Goal: Task Accomplishment & Management: Use online tool/utility

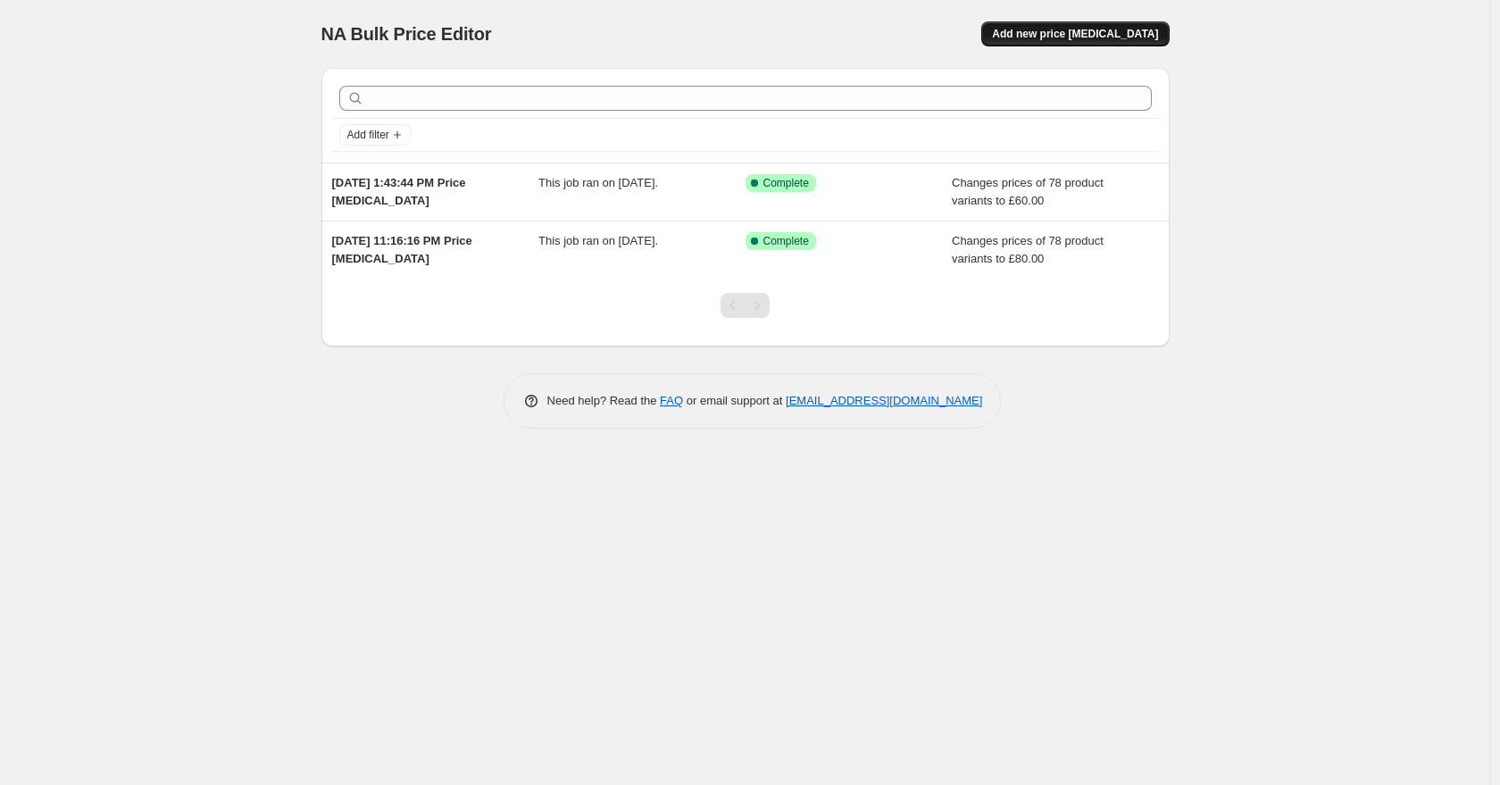
click at [1062, 29] on span "Add new price [MEDICAL_DATA]" at bounding box center [1075, 34] width 166 height 14
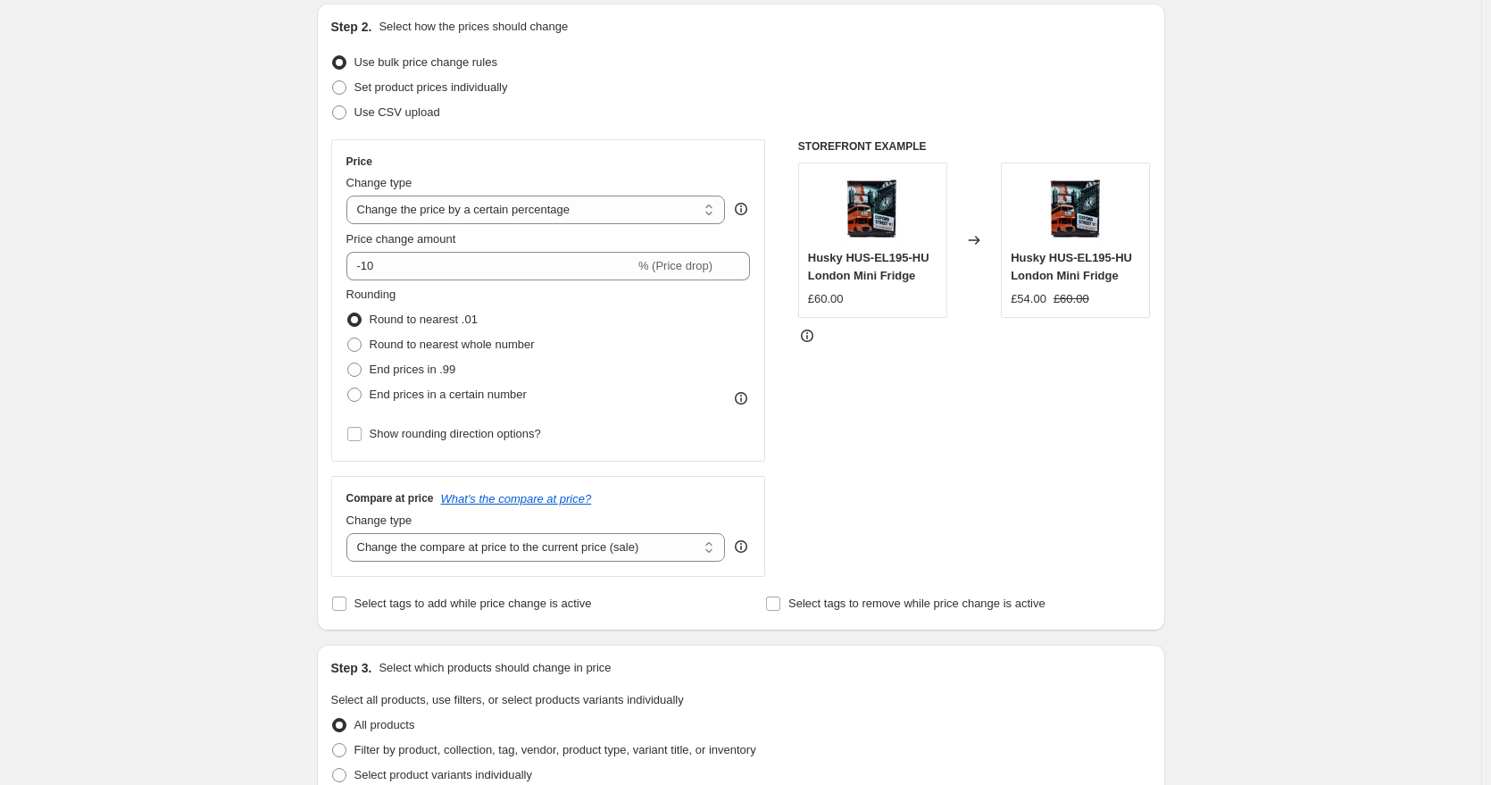
scroll to position [198, 0]
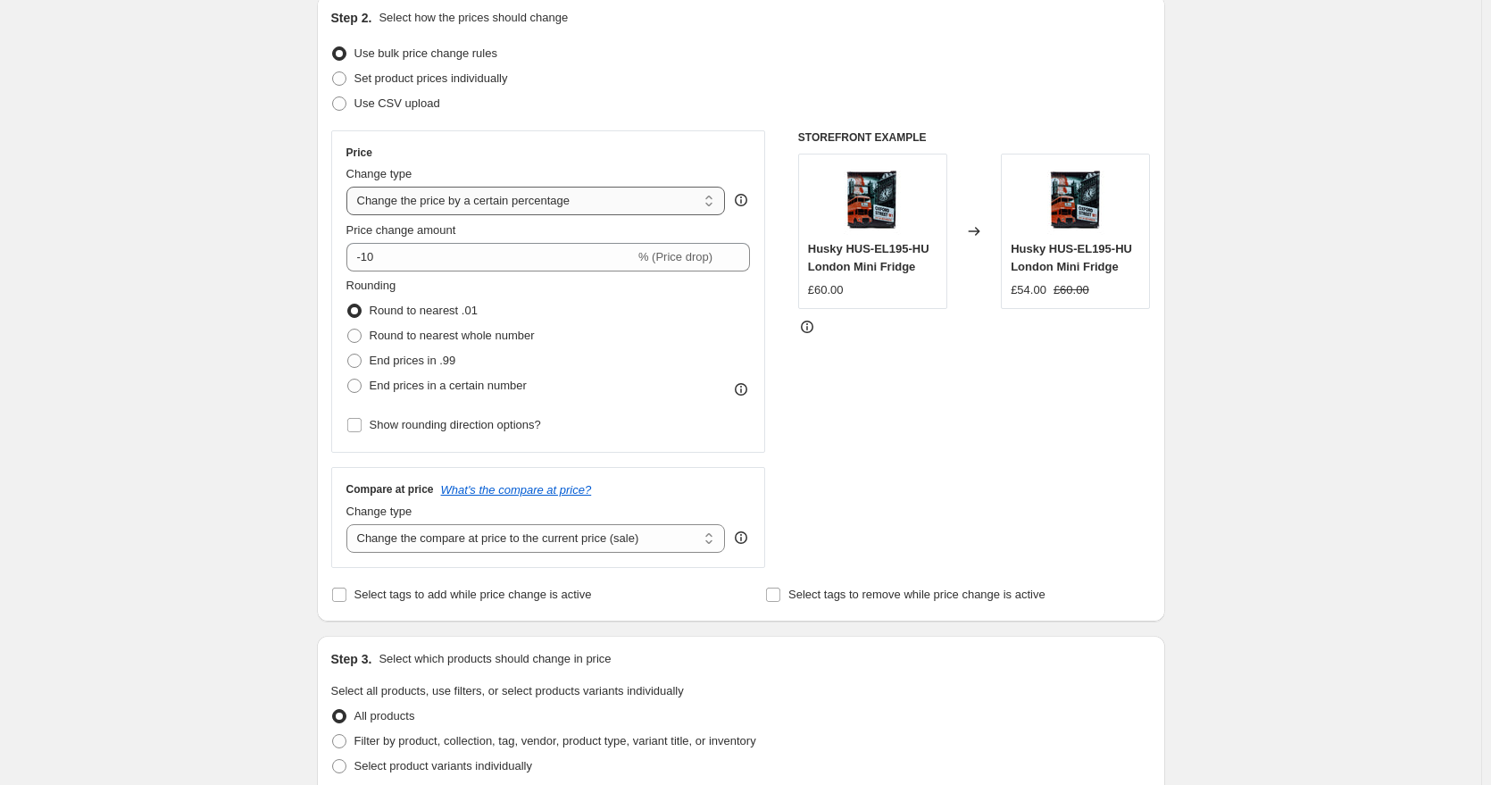
click at [586, 201] on select "Change the price to a certain amount Change the price by a certain amount Chang…" at bounding box center [535, 201] width 379 height 29
select select "margin"
type input "50"
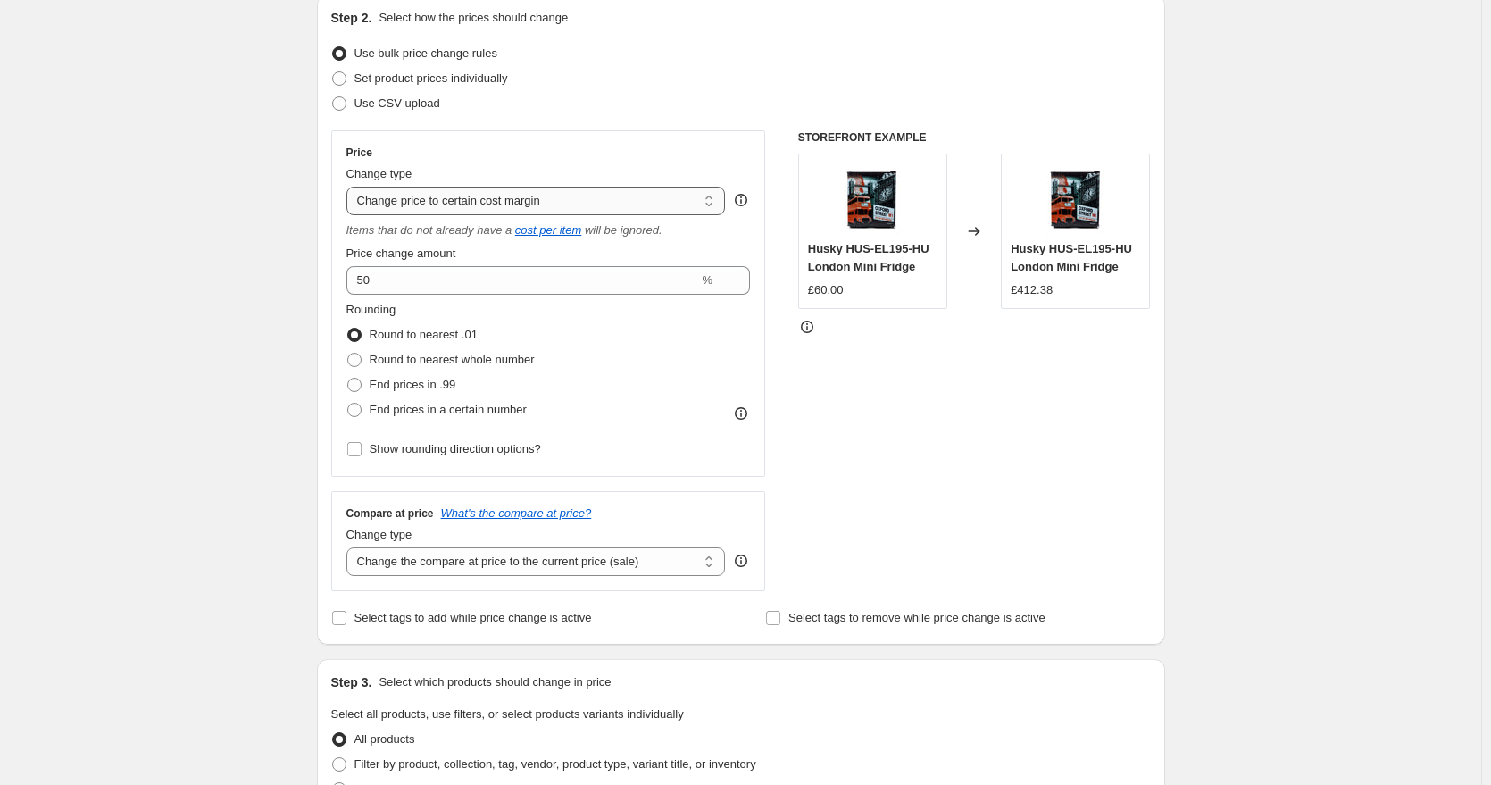
click at [481, 198] on select "Change the price to a certain amount Change the price by a certain amount Chang…" at bounding box center [535, 201] width 379 height 29
select select "to"
click at [350, 187] on select "Change the price to a certain amount Change the price by a certain amount Chang…" at bounding box center [535, 201] width 379 height 29
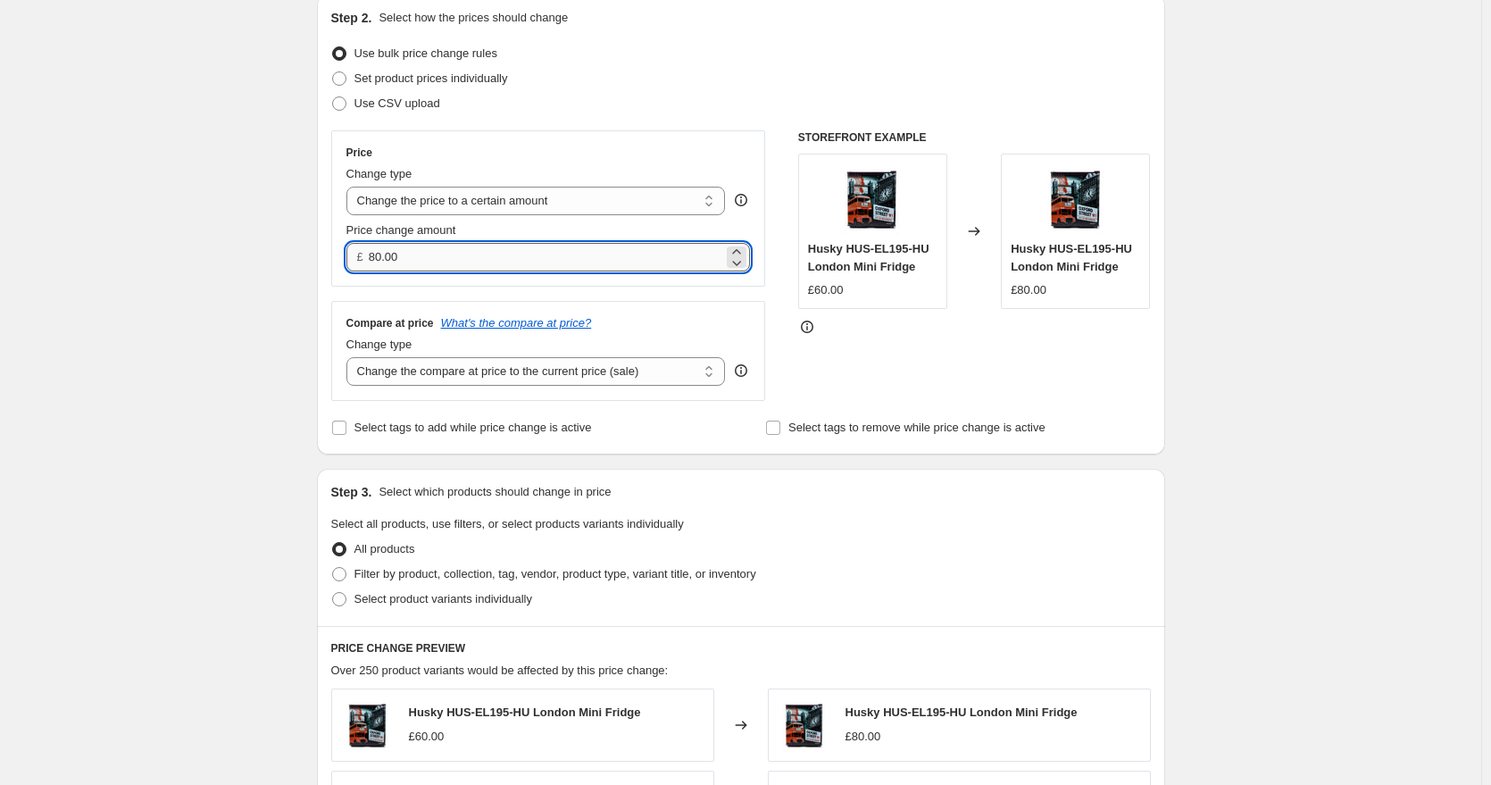
click at [387, 255] on input "80.00" at bounding box center [546, 257] width 354 height 29
click at [387, 254] on input "80.00" at bounding box center [546, 257] width 354 height 29
type input "60.00"
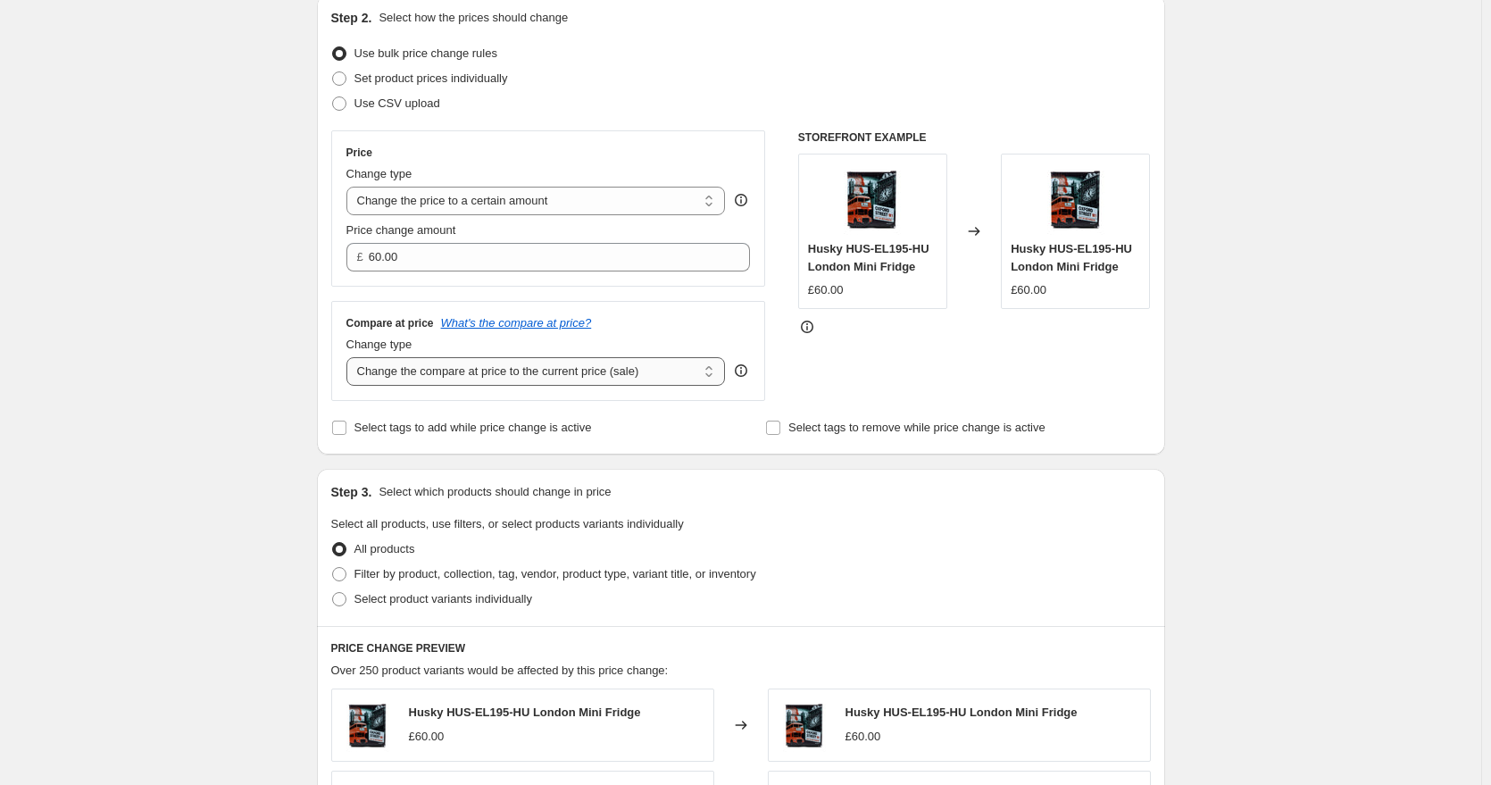
click at [512, 379] on select "Change the compare at price to the current price (sale) Change the compare at p…" at bounding box center [535, 371] width 379 height 29
select select "remove"
click at [350, 358] on select "Change the compare at price to the current price (sale) Change the compare at p…" at bounding box center [535, 371] width 379 height 29
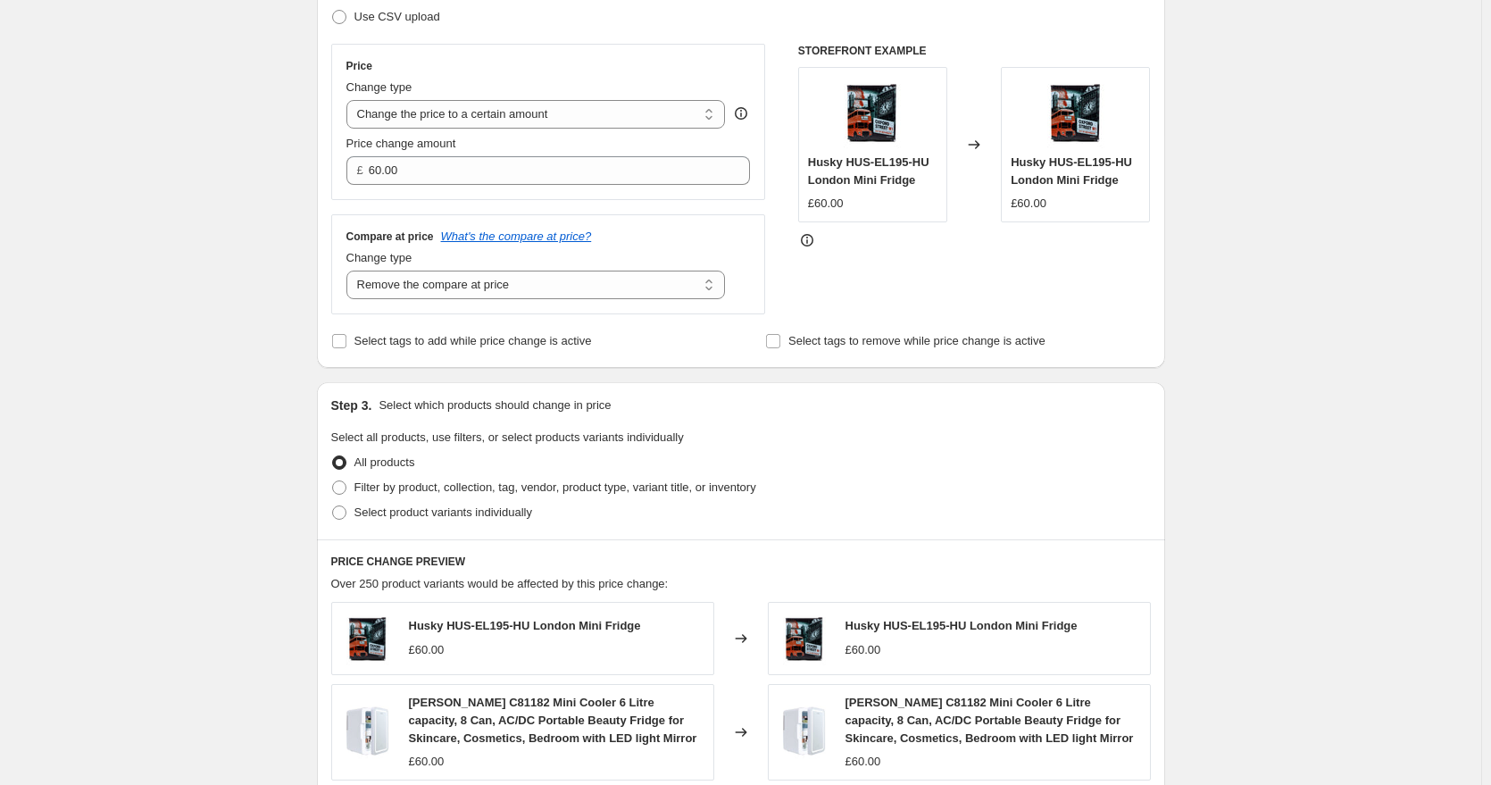
scroll to position [288, 0]
click at [346, 493] on span at bounding box center [339, 485] width 16 height 16
click at [333, 479] on input "Filter by product, collection, tag, vendor, product type, variant title, or inv…" at bounding box center [332, 478] width 1 height 1
radio input "true"
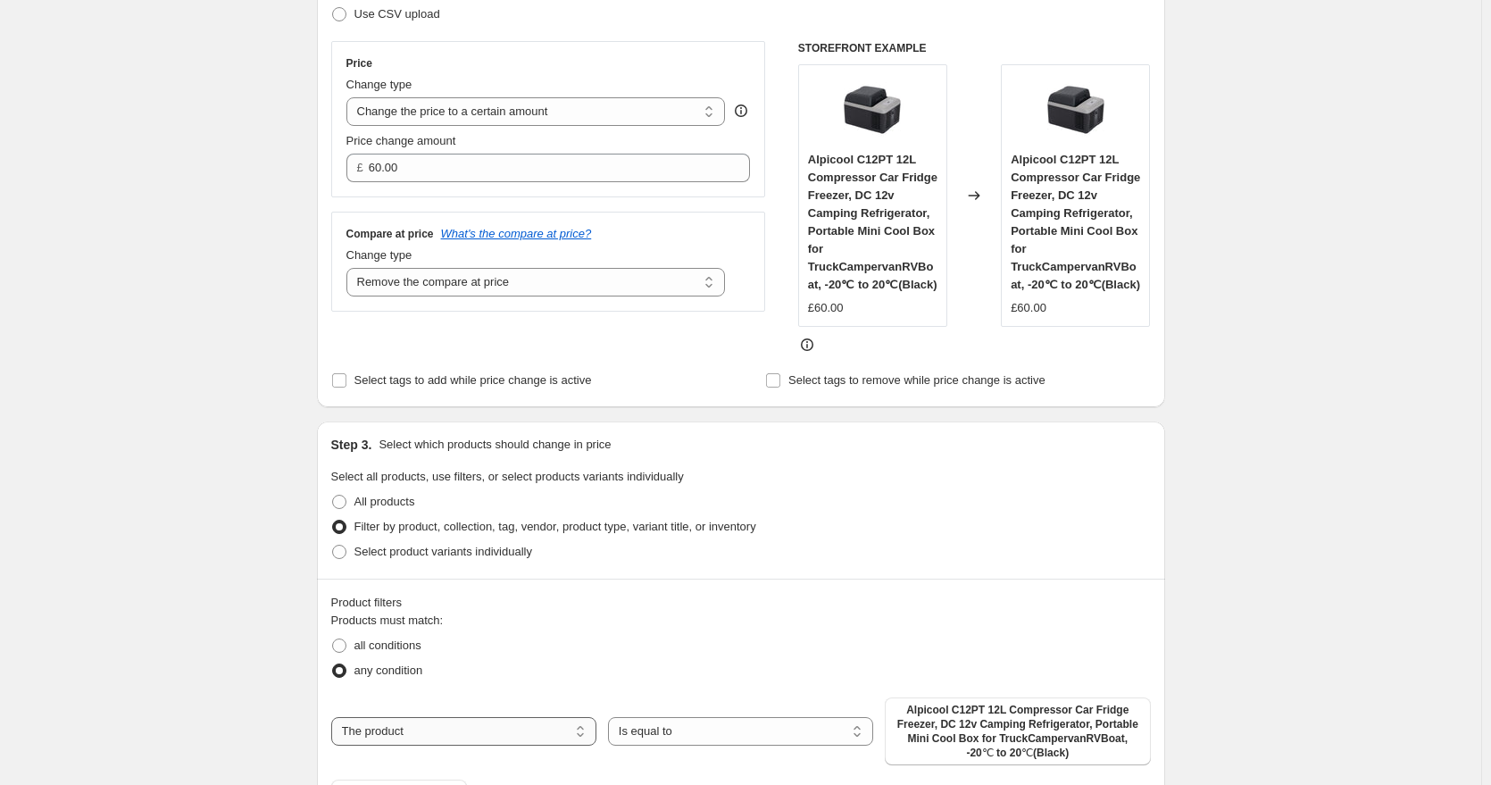
click at [479, 731] on select "The product The product's collection The product's tag The product's vendor The…" at bounding box center [463, 731] width 265 height 29
select select "collection"
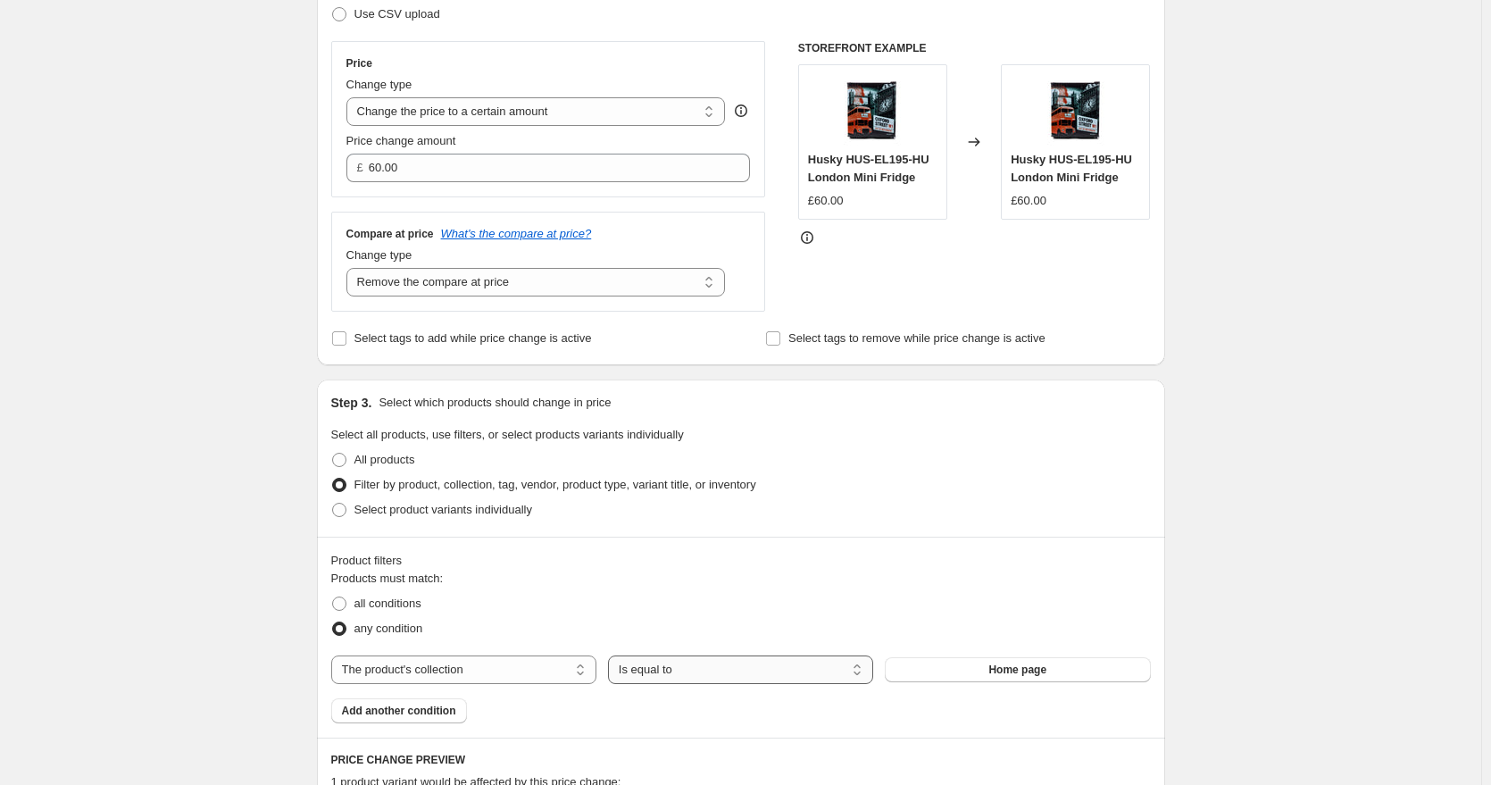
click at [789, 668] on select "Is equal to Is not equal to" at bounding box center [740, 669] width 265 height 29
click at [959, 690] on div "Products must match: all conditions any condition The product The product's col…" at bounding box center [741, 647] width 820 height 154
click at [983, 679] on button "Home page" at bounding box center [1017, 669] width 265 height 25
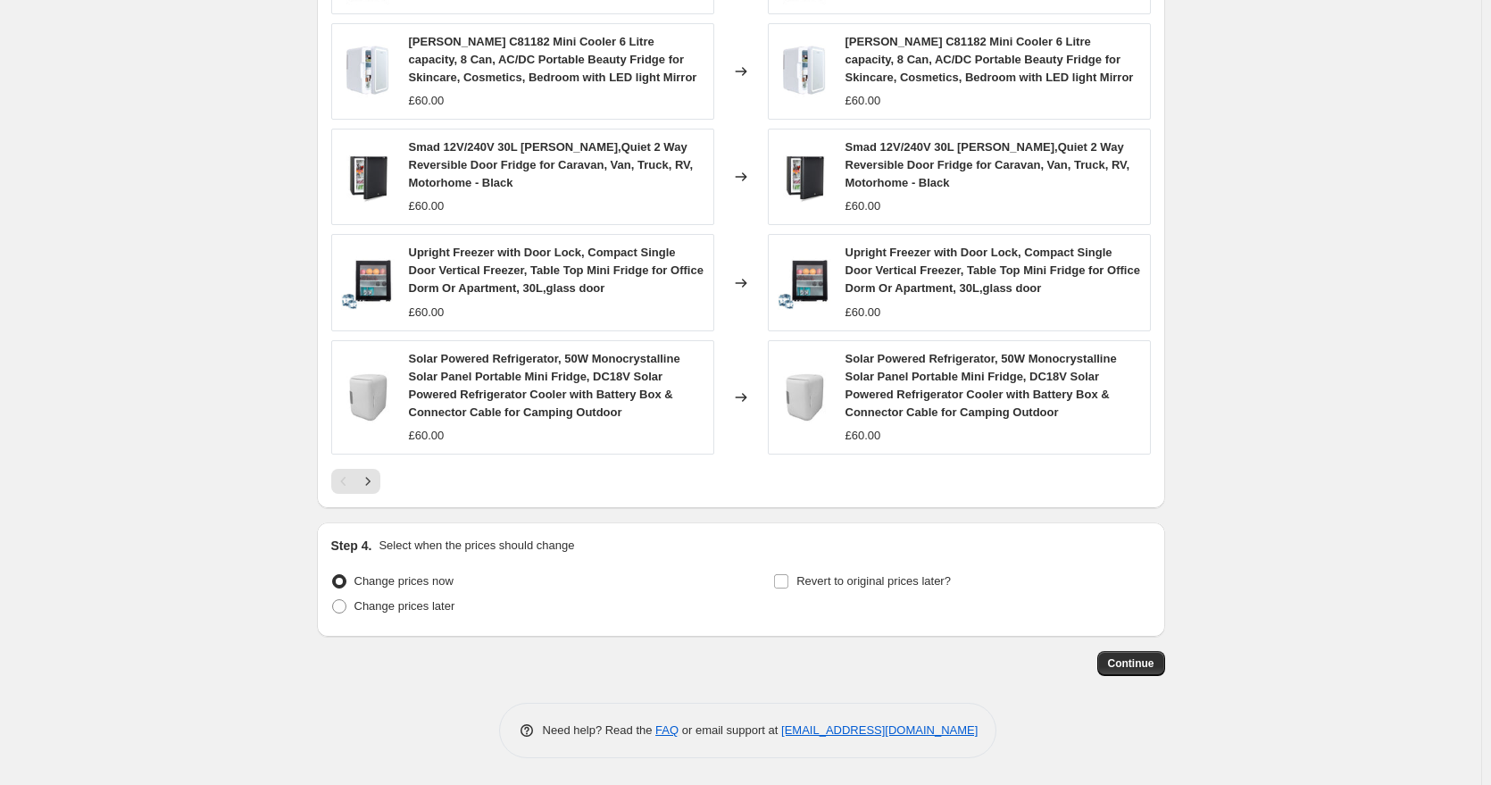
scroll to position [1147, 0]
click at [1139, 667] on span "Continue" at bounding box center [1131, 663] width 46 height 14
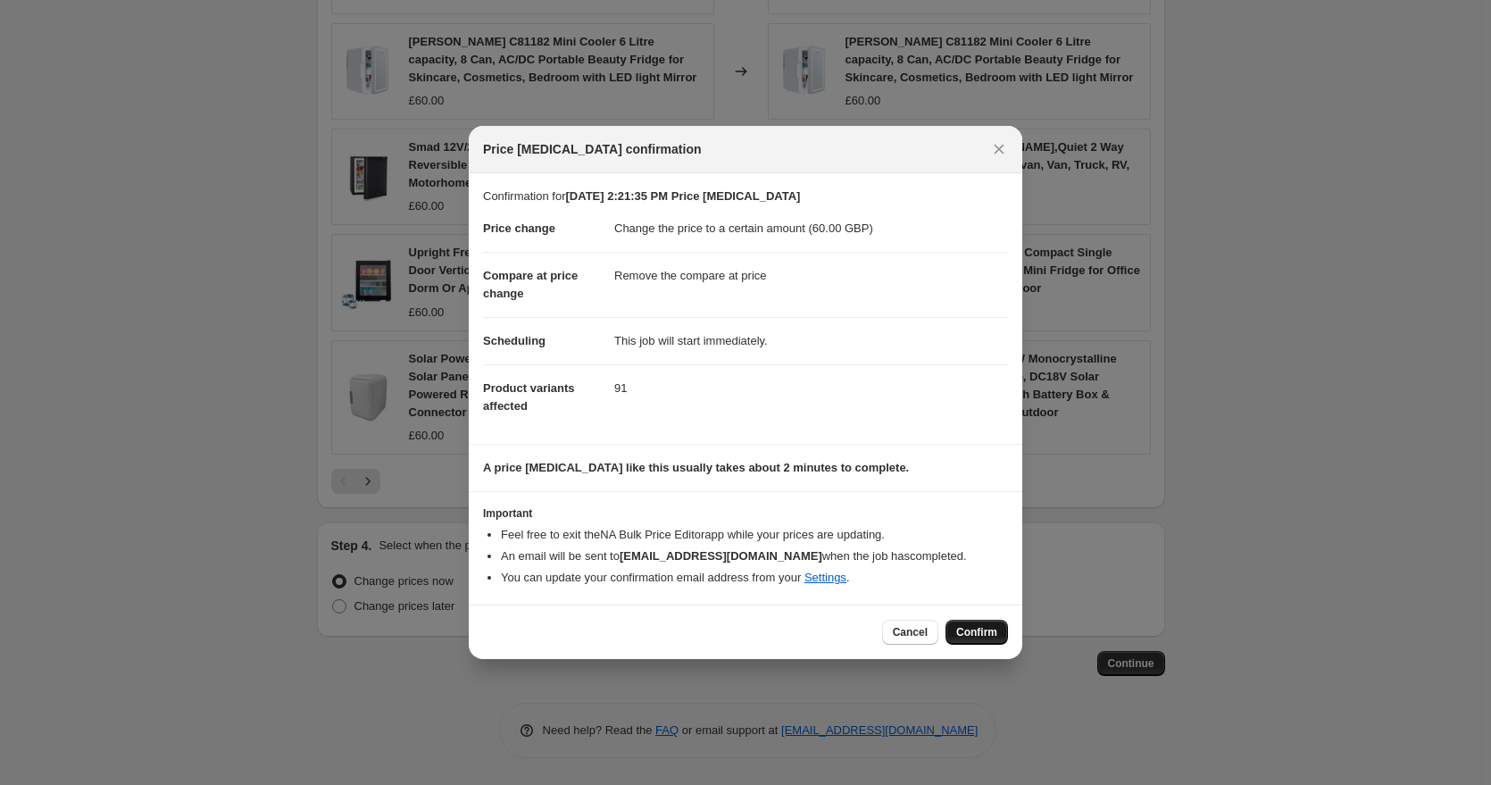
click at [989, 621] on button "Confirm" at bounding box center [977, 632] width 63 height 25
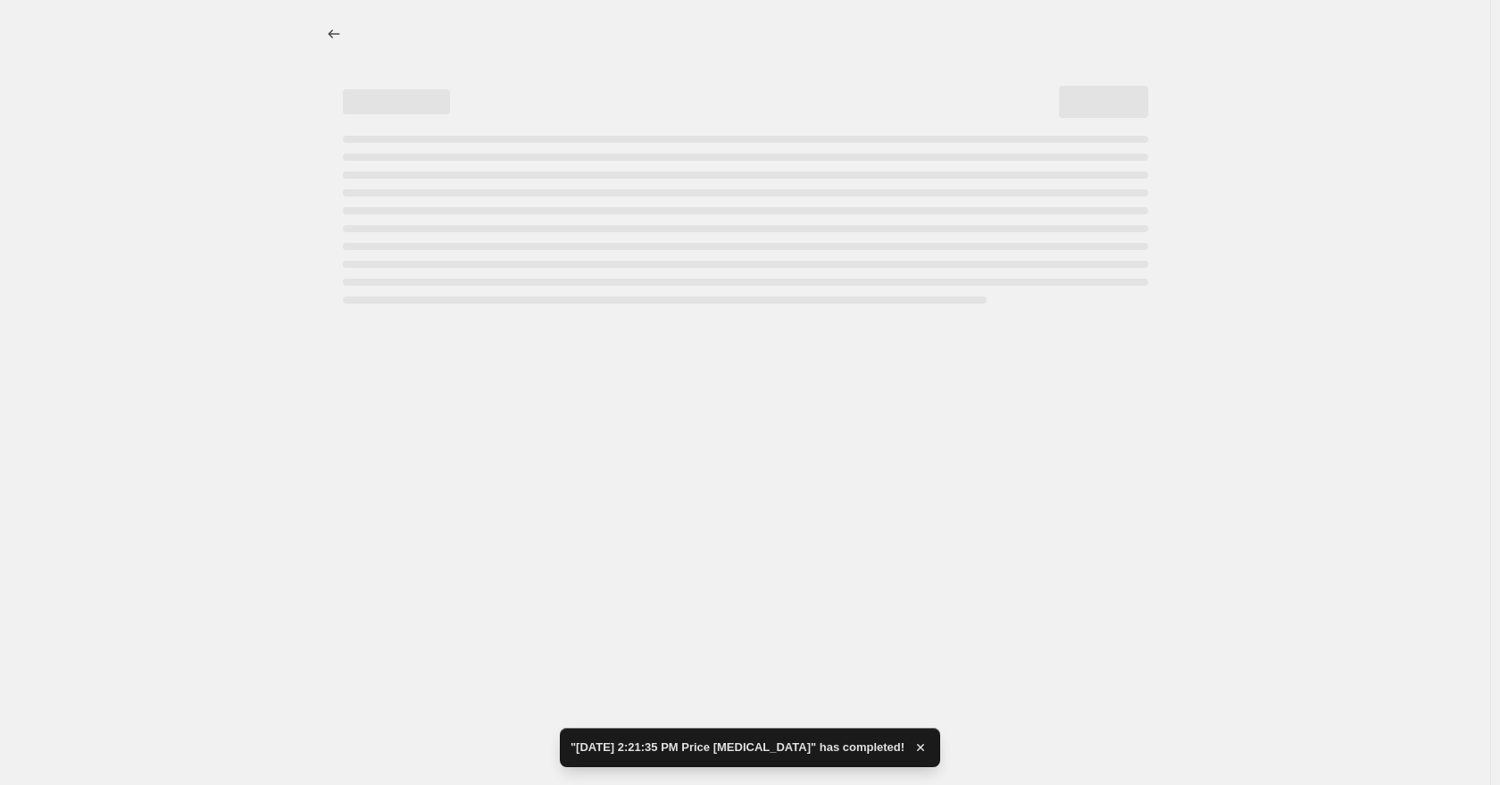
select select "remove"
select select "collection"
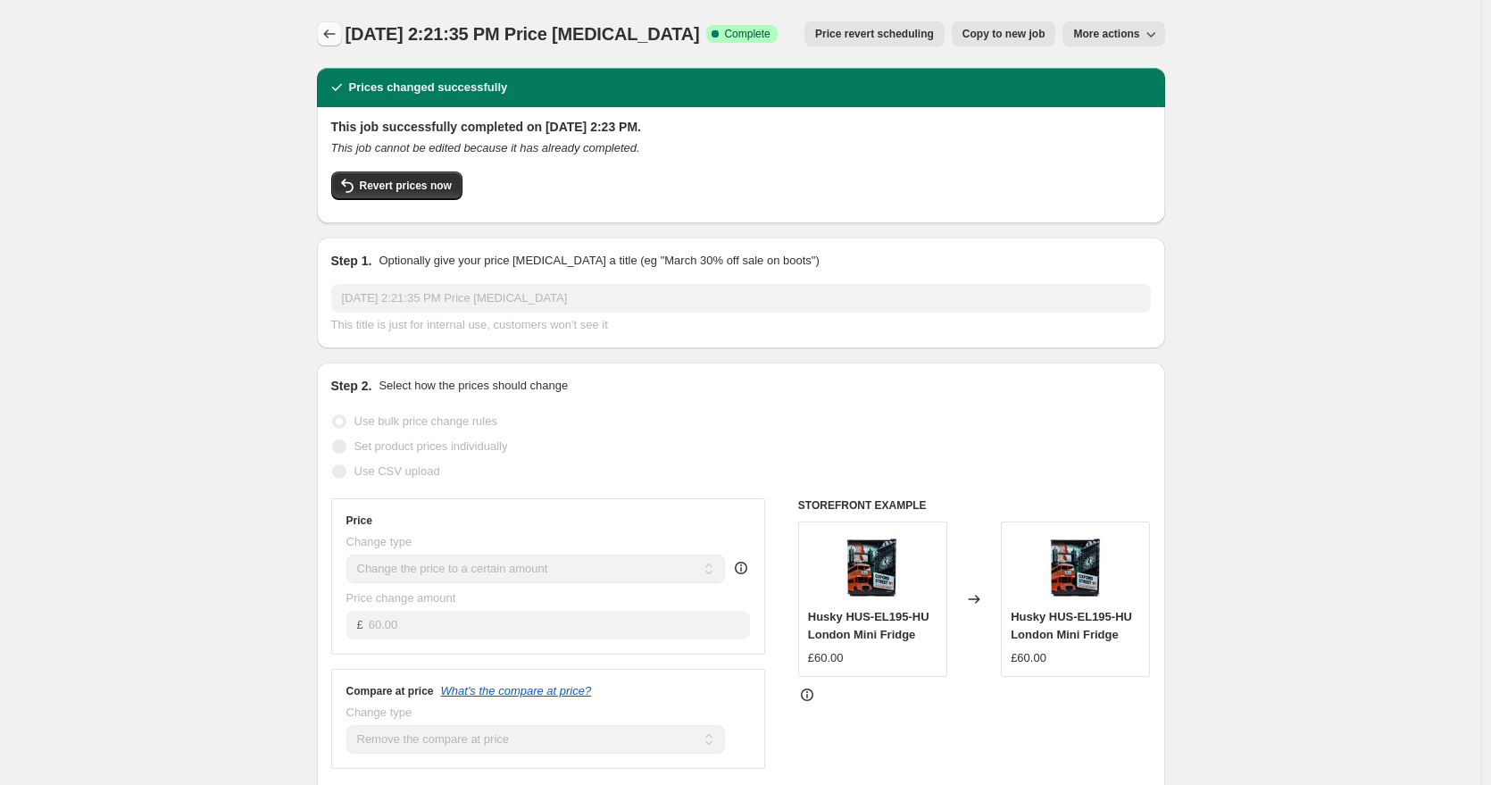
click at [342, 24] on button "Price change jobs" at bounding box center [329, 33] width 25 height 25
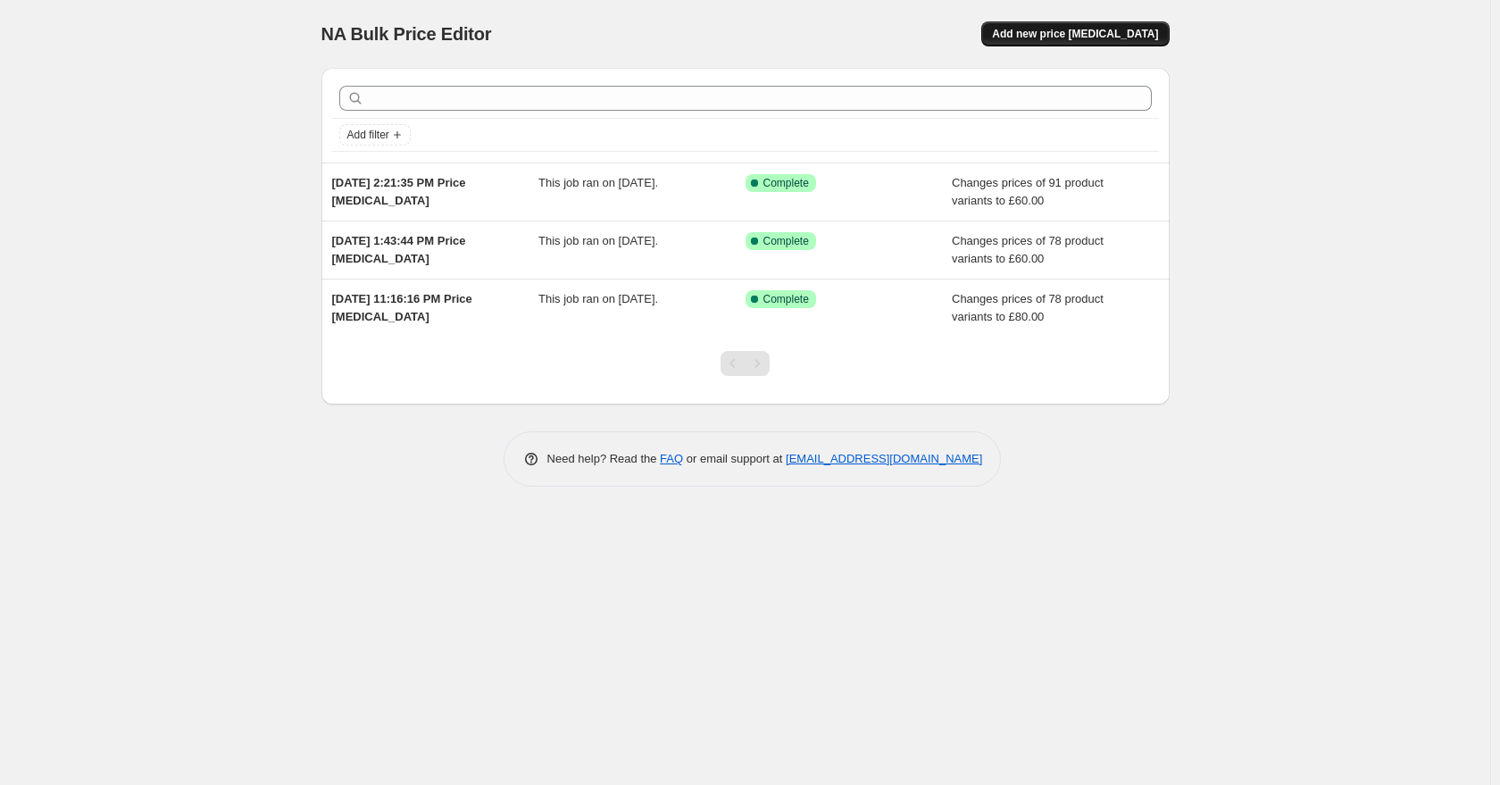
click at [1061, 41] on button "Add new price [MEDICAL_DATA]" at bounding box center [1075, 33] width 188 height 25
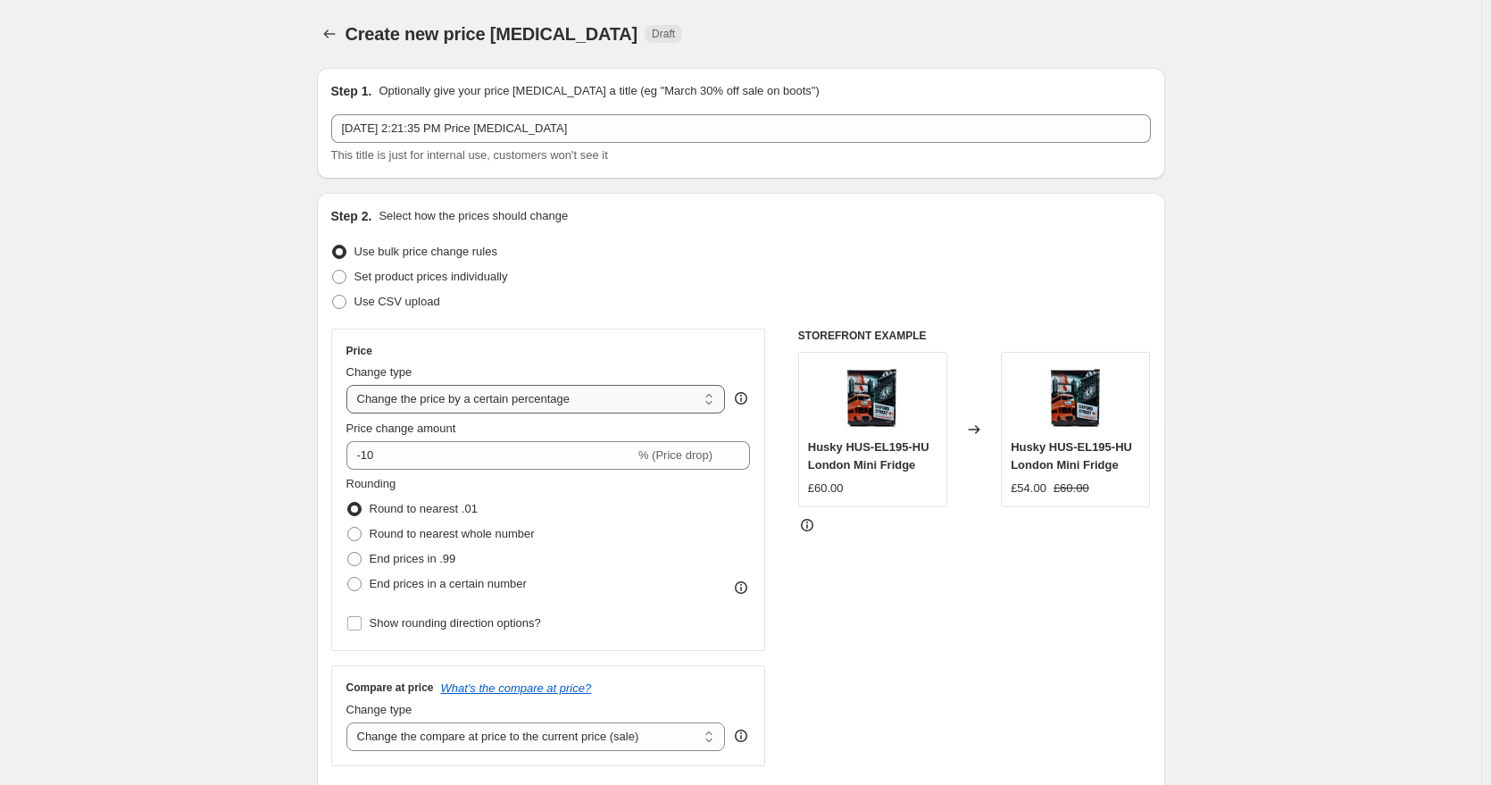
click at [628, 404] on select "Change the price to a certain amount Change the price by a certain amount Chang…" at bounding box center [535, 399] width 379 height 29
select select "to"
click at [350, 385] on select "Change the price to a certain amount Change the price by a certain amount Chang…" at bounding box center [535, 399] width 379 height 29
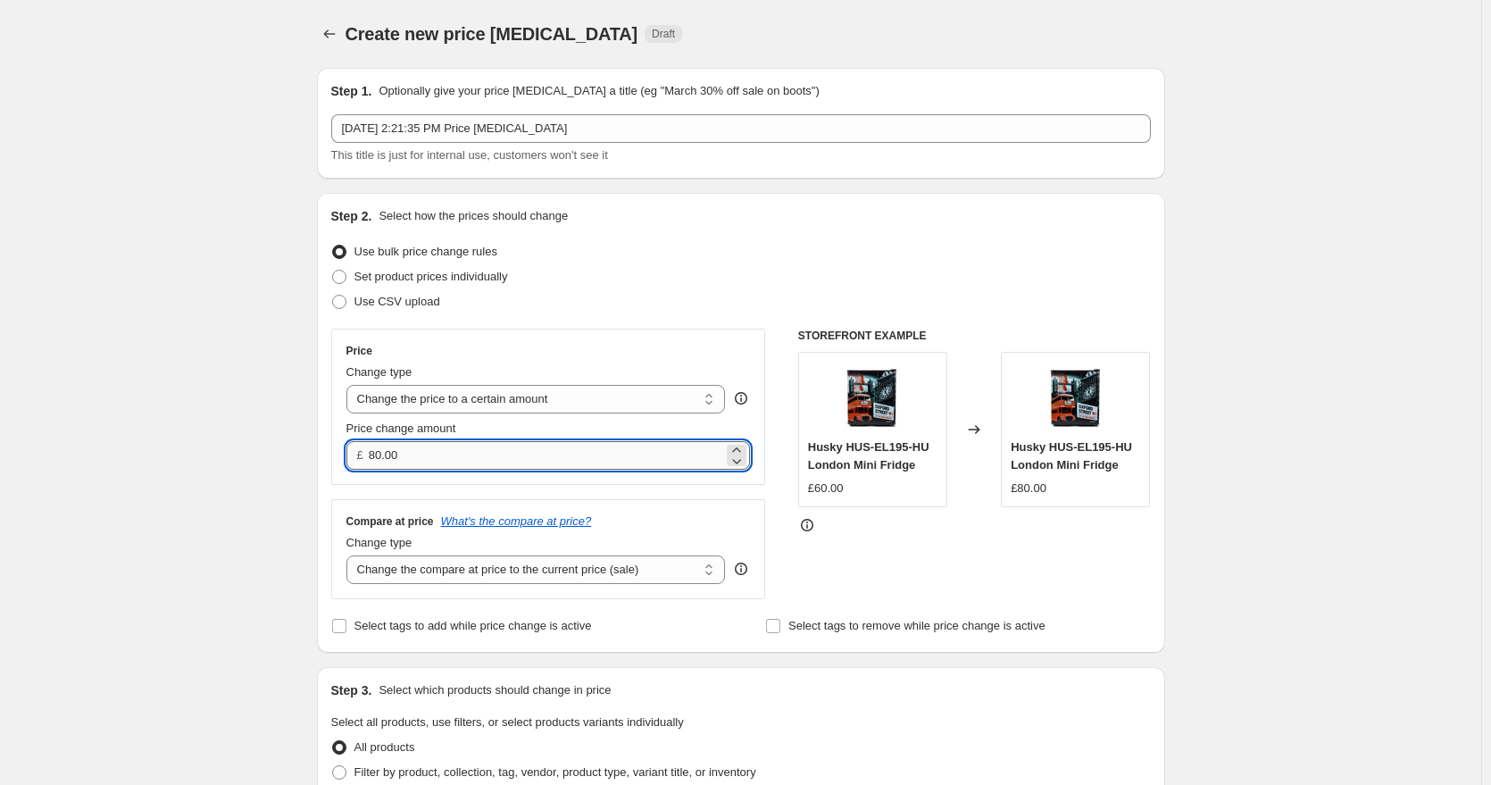
click at [457, 453] on input "80.00" at bounding box center [546, 455] width 354 height 29
type input "120.00"
click at [400, 568] on select "Change the compare at price to the current price (sale) Change the compare at p…" at bounding box center [535, 569] width 379 height 29
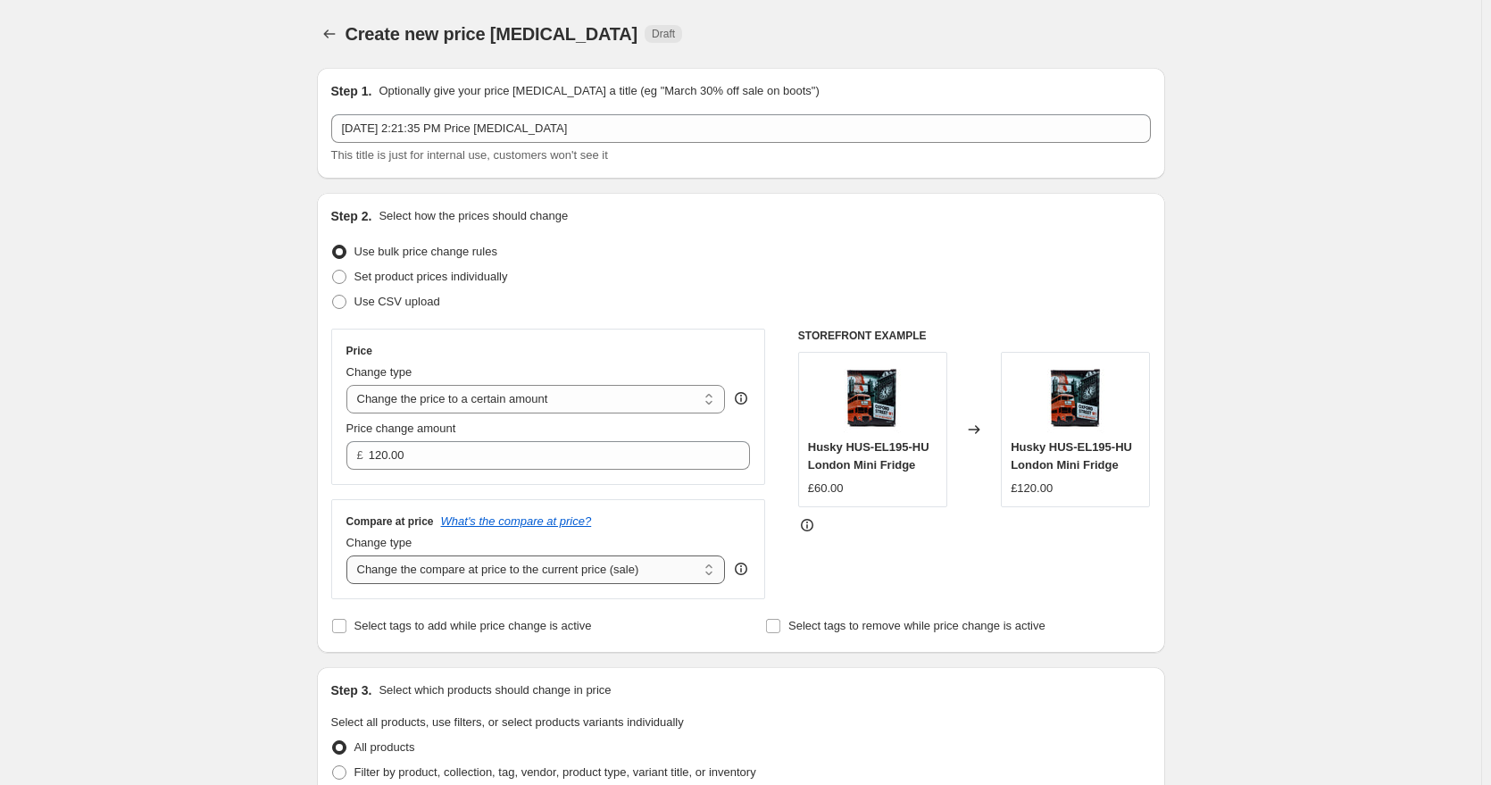
select select "remove"
click at [350, 556] on select "Change the compare at price to the current price (sale) Change the compare at p…" at bounding box center [535, 569] width 379 height 29
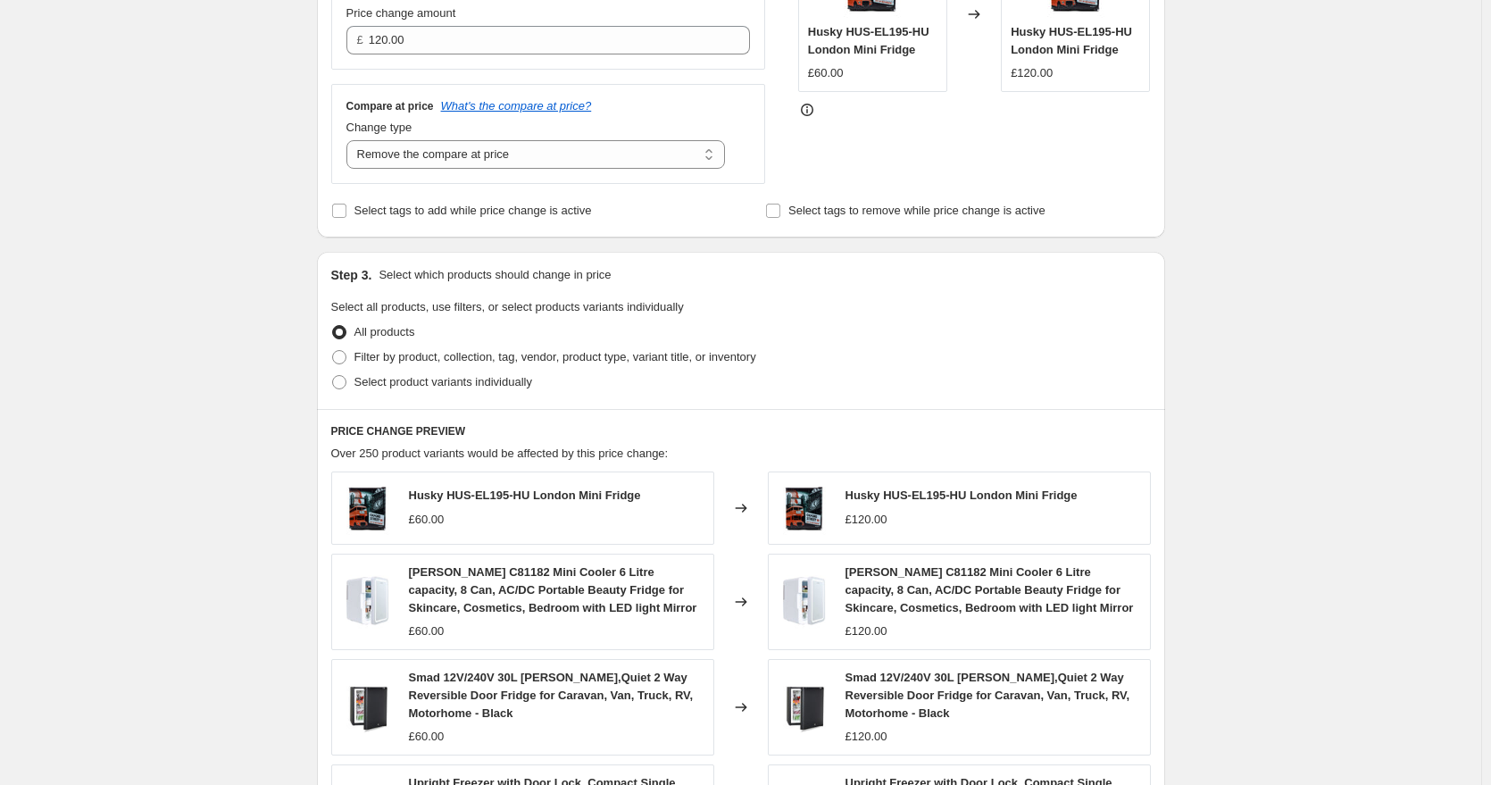
scroll to position [411, 0]
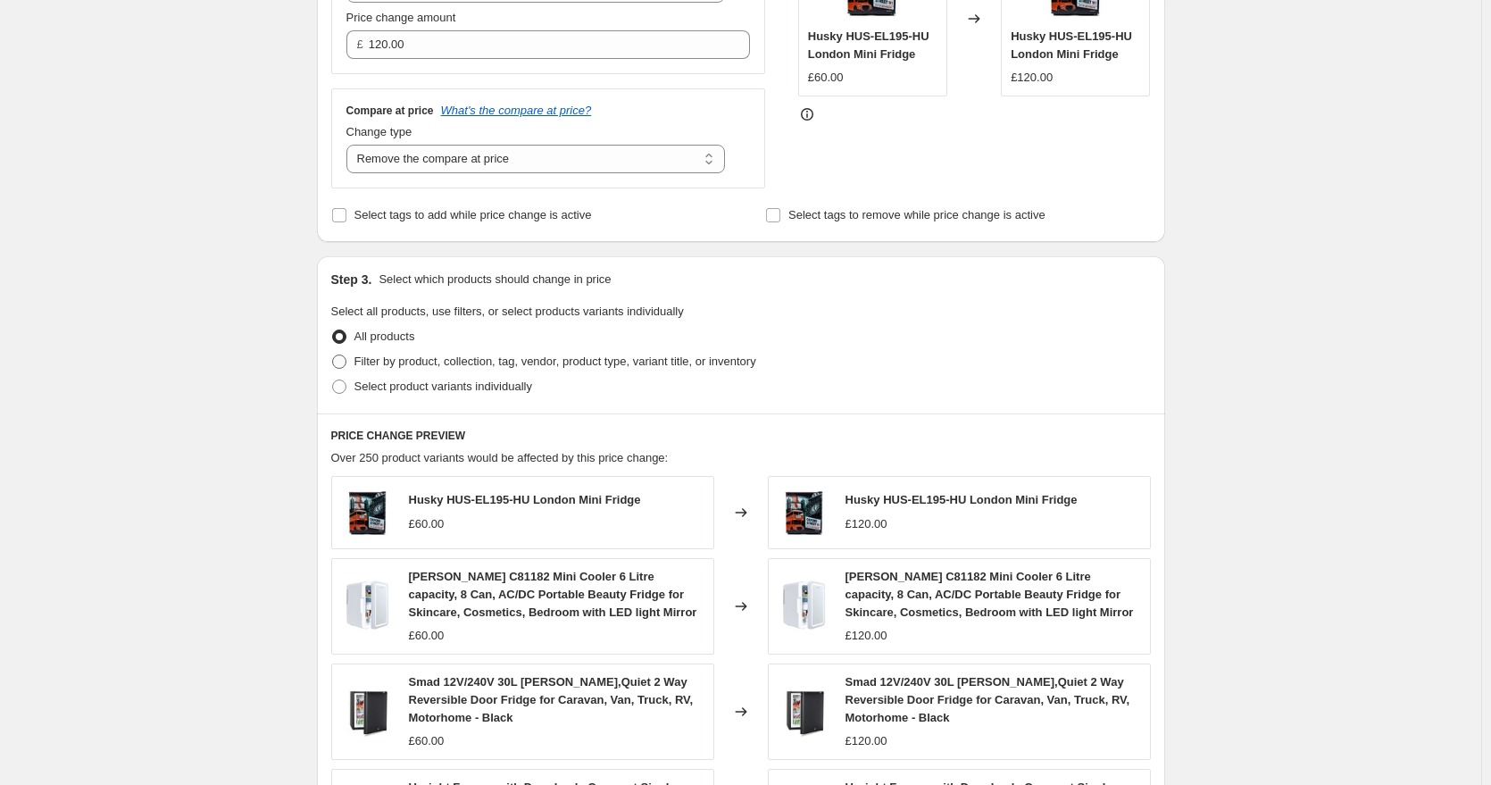
click at [346, 359] on span at bounding box center [339, 361] width 14 height 14
click at [333, 355] on input "Filter by product, collection, tag, vendor, product type, variant title, or inv…" at bounding box center [332, 354] width 1 height 1
radio input "true"
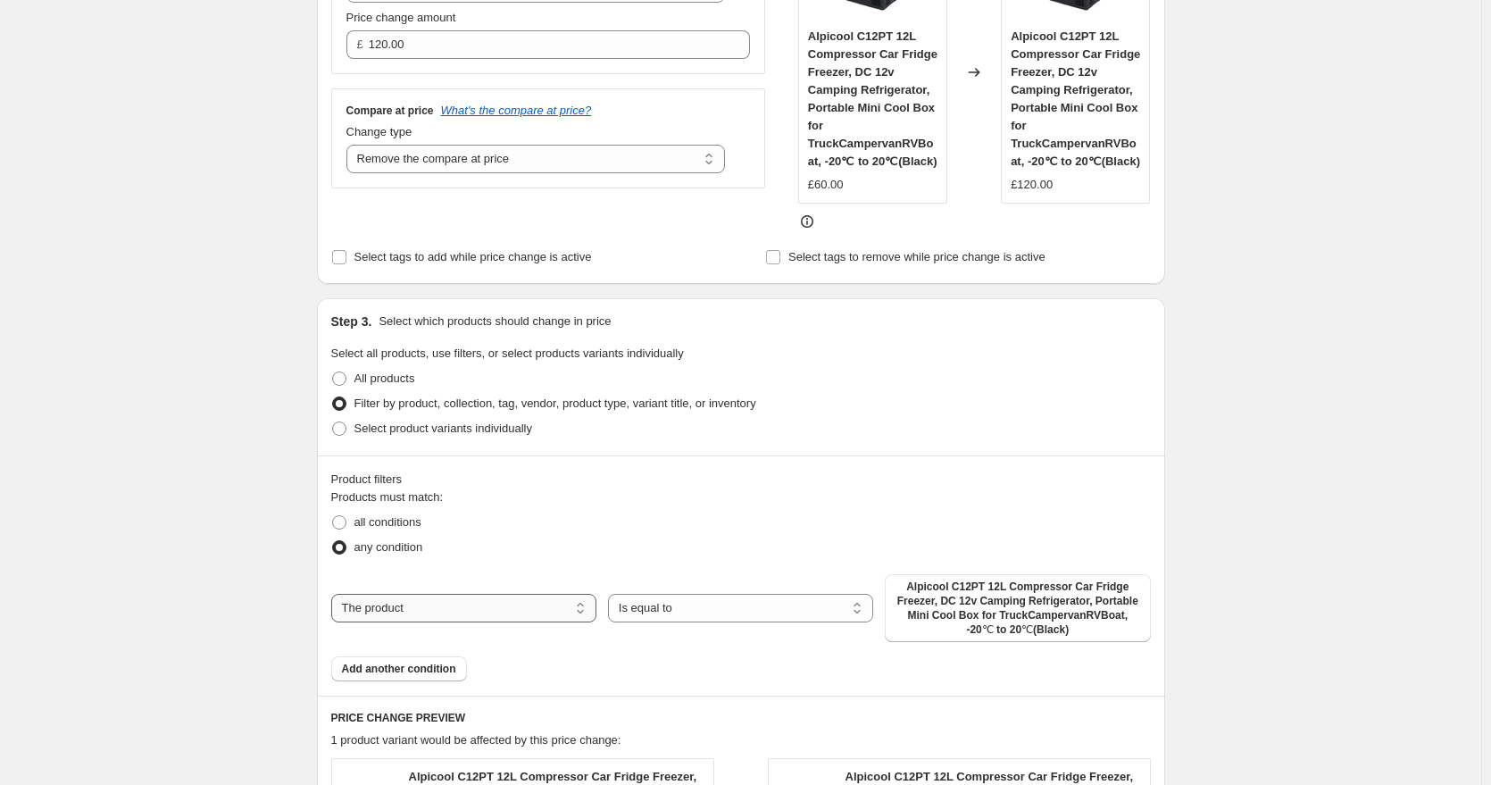
click at [445, 603] on select "The product The product's collection The product's tag The product's vendor The…" at bounding box center [463, 608] width 265 height 29
select select "collection"
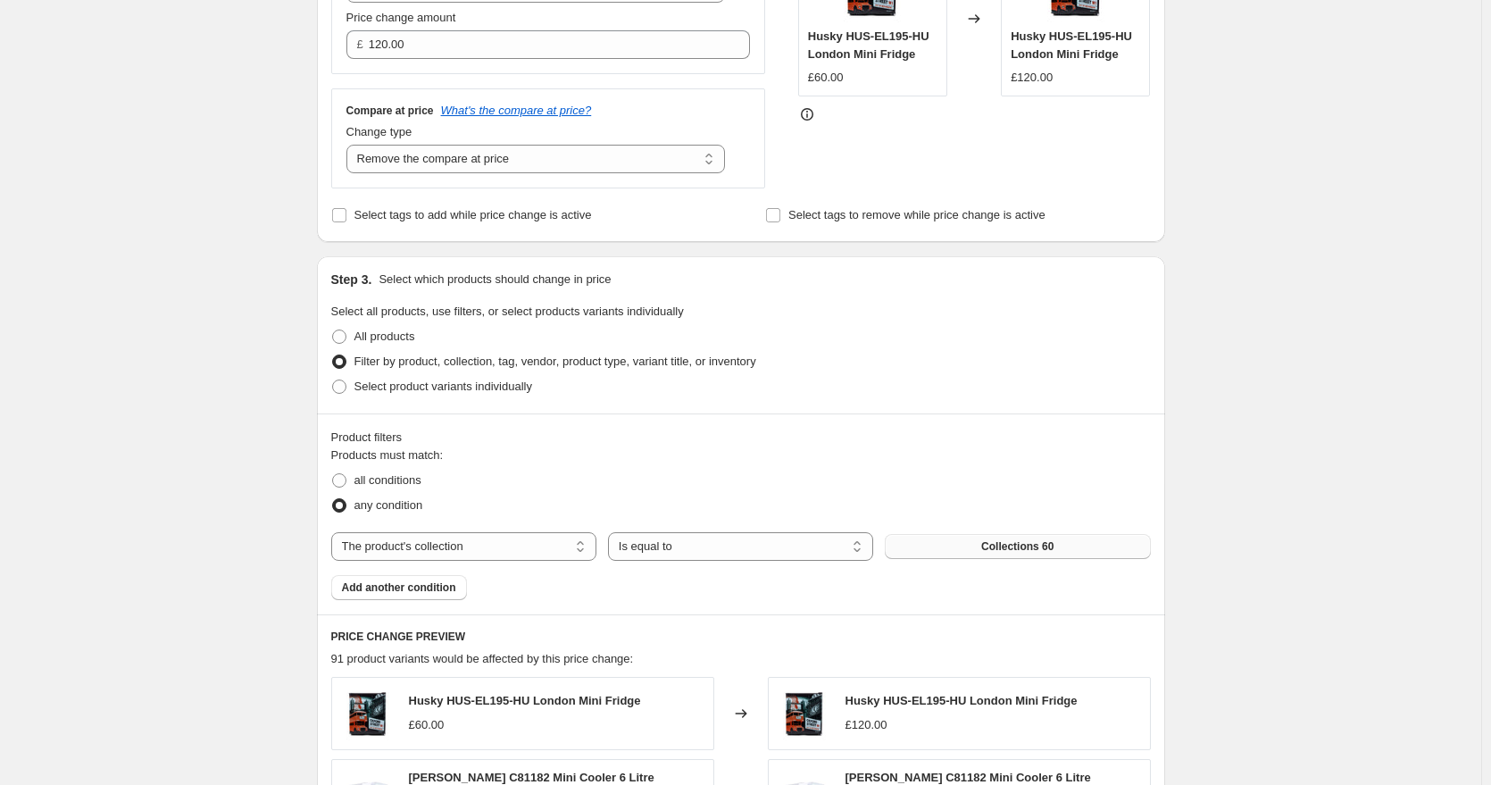
click at [978, 547] on button "Collections 60" at bounding box center [1017, 546] width 265 height 25
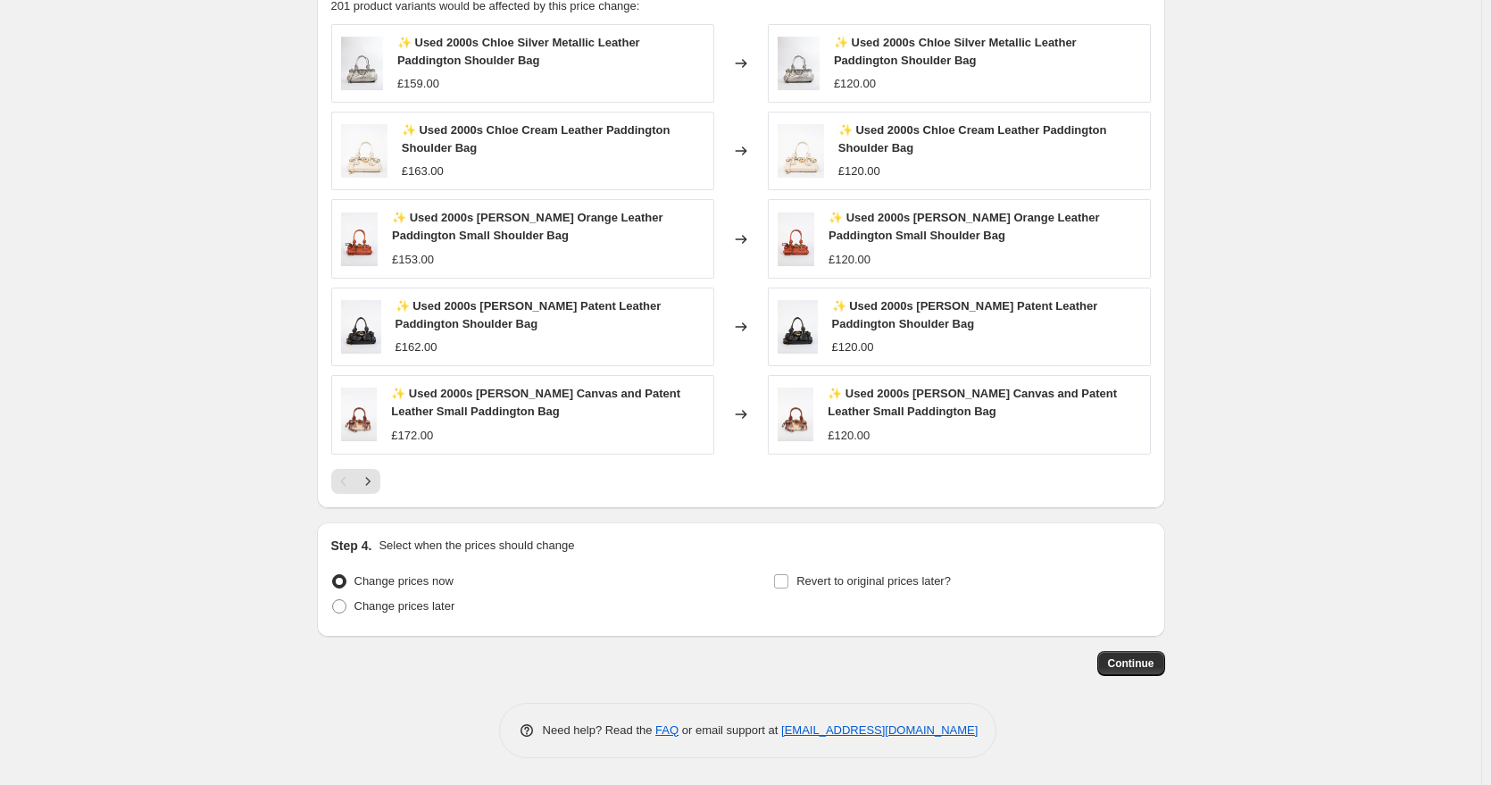
scroll to position [1064, 0]
click at [1135, 656] on span "Continue" at bounding box center [1131, 663] width 46 height 14
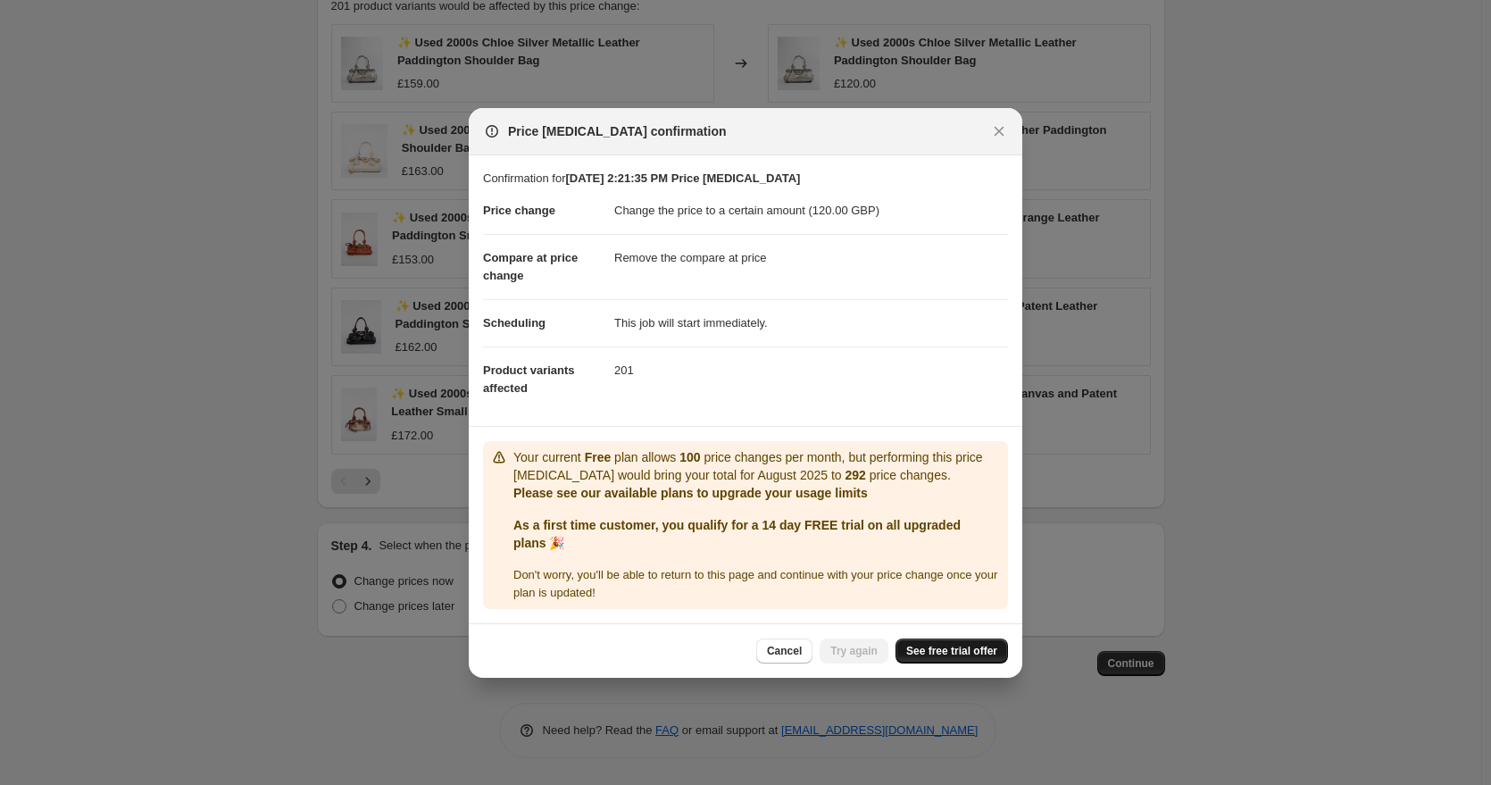
click at [930, 654] on span "See free trial offer" at bounding box center [951, 651] width 91 height 14
click at [621, 373] on dd "201" at bounding box center [811, 369] width 394 height 47
click at [788, 646] on span "Cancel" at bounding box center [784, 651] width 35 height 14
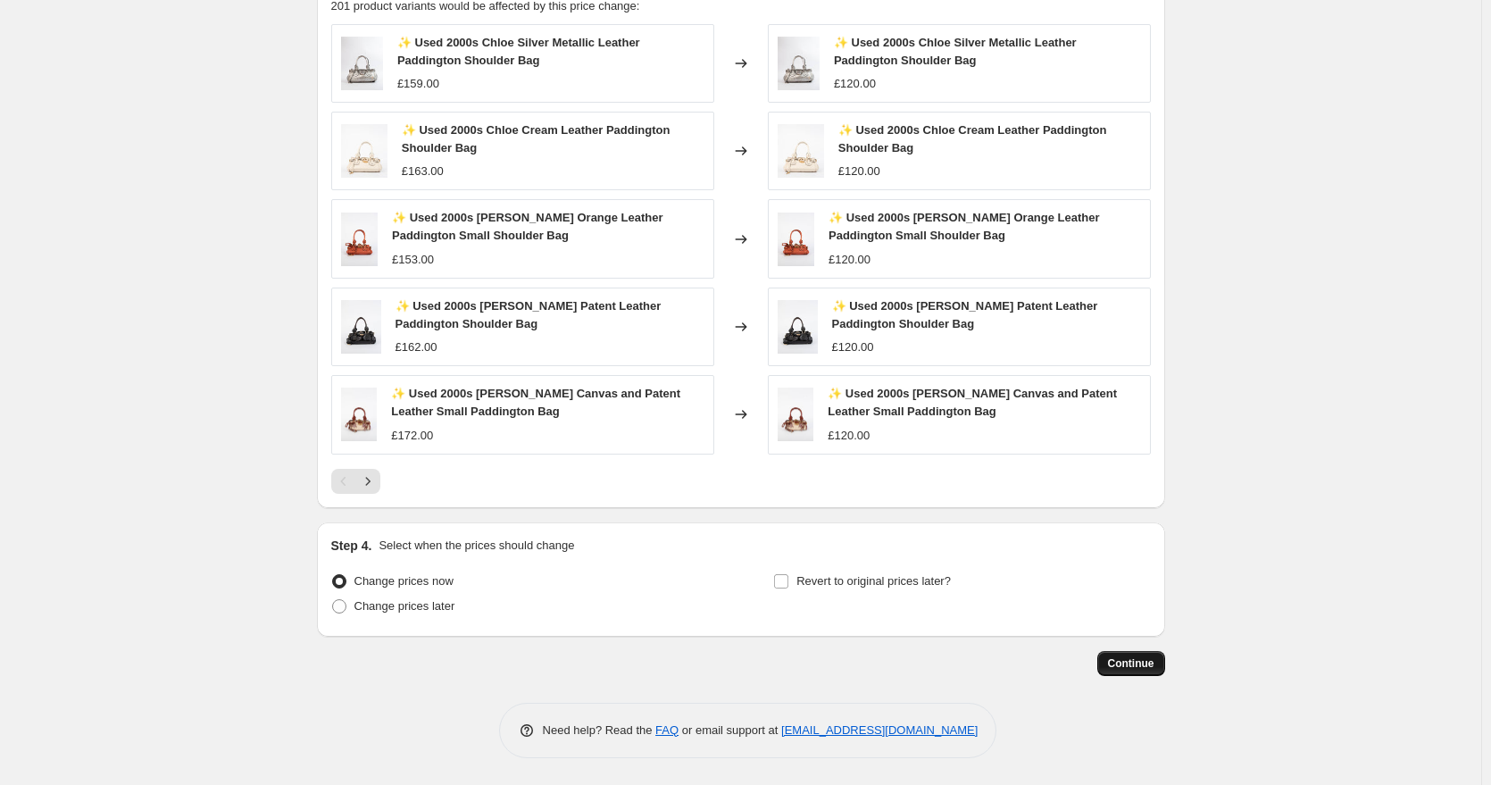
click at [1120, 671] on button "Continue" at bounding box center [1131, 663] width 68 height 25
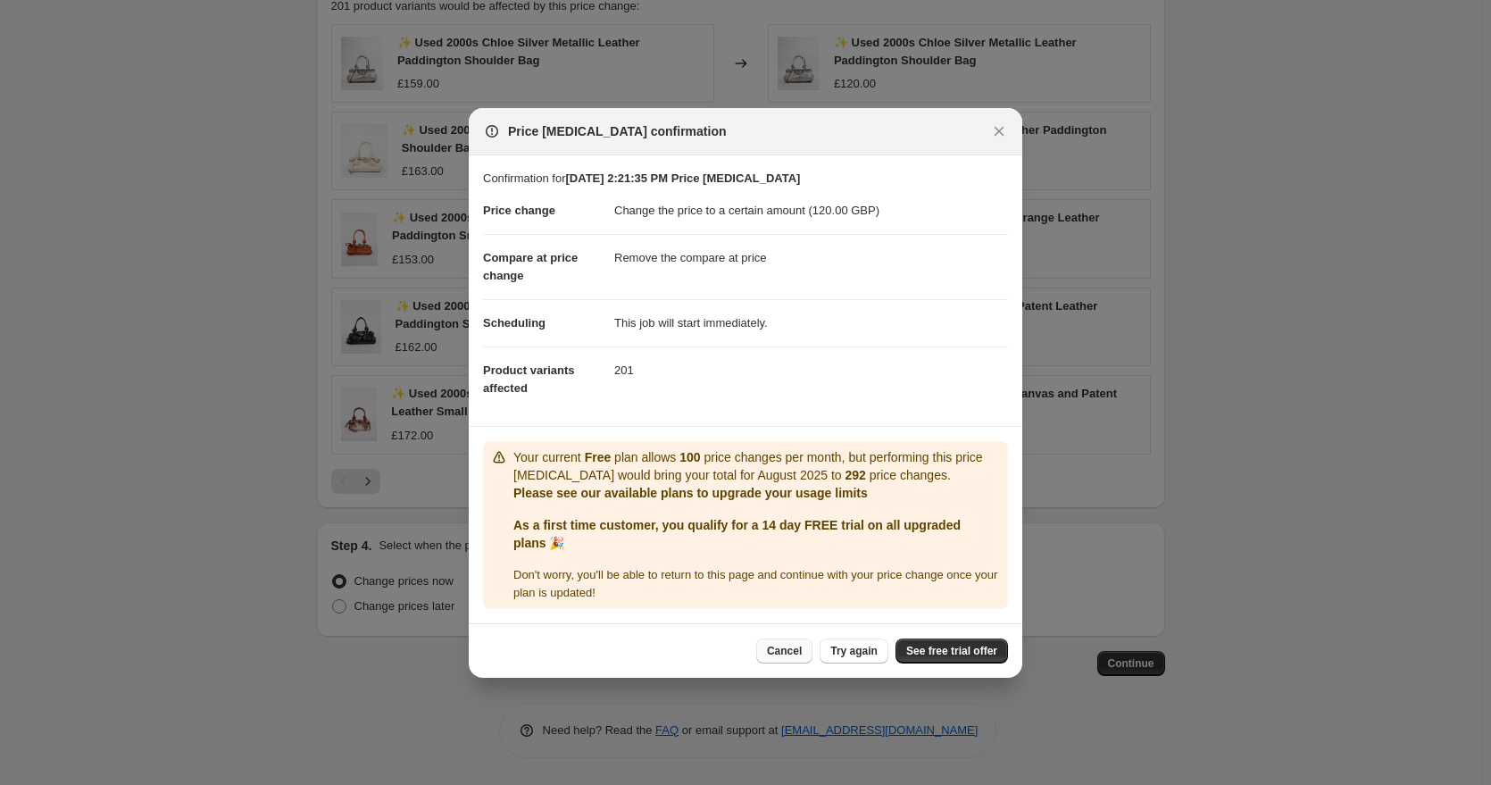
click at [782, 645] on span "Cancel" at bounding box center [784, 651] width 35 height 14
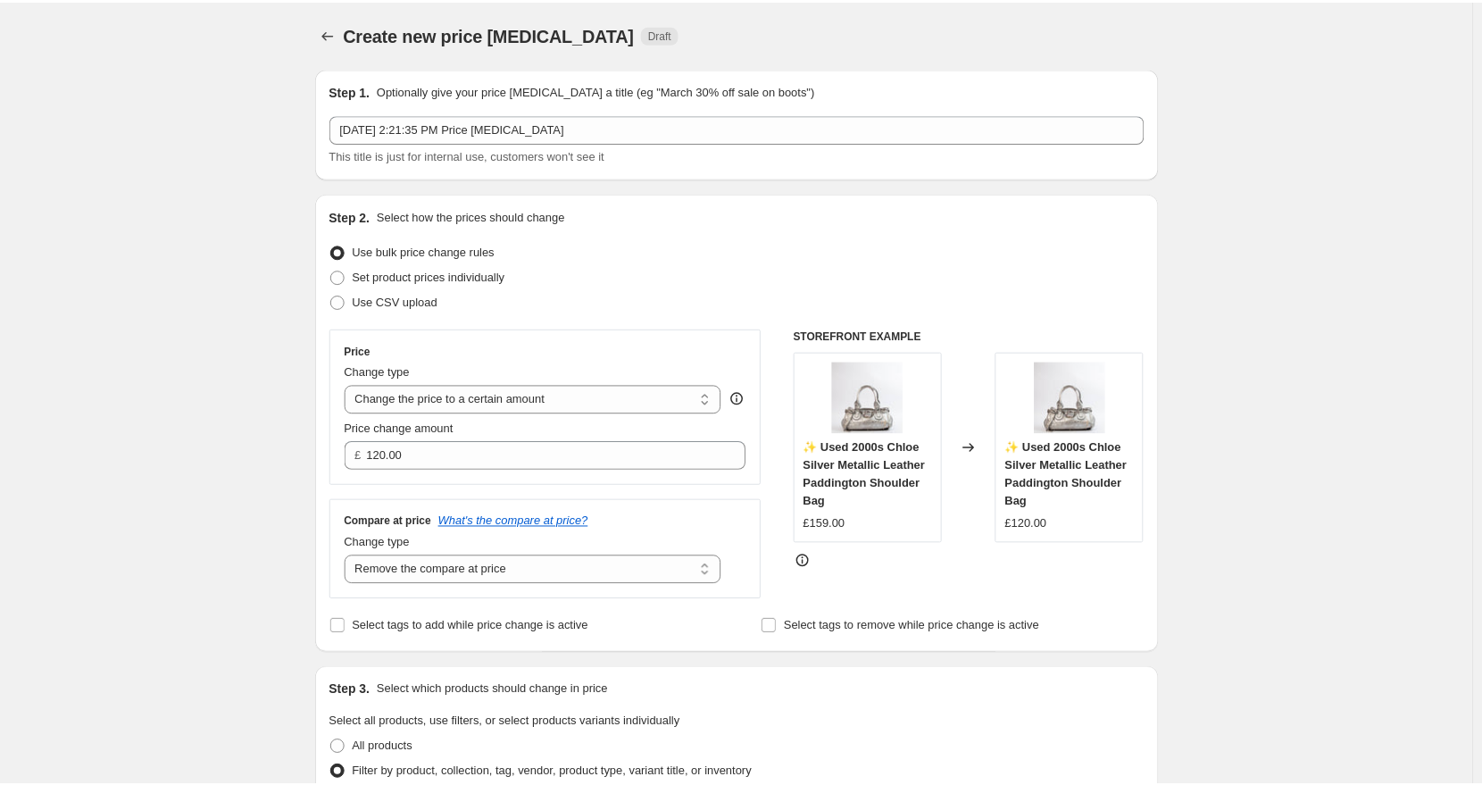
scroll to position [1064, 0]
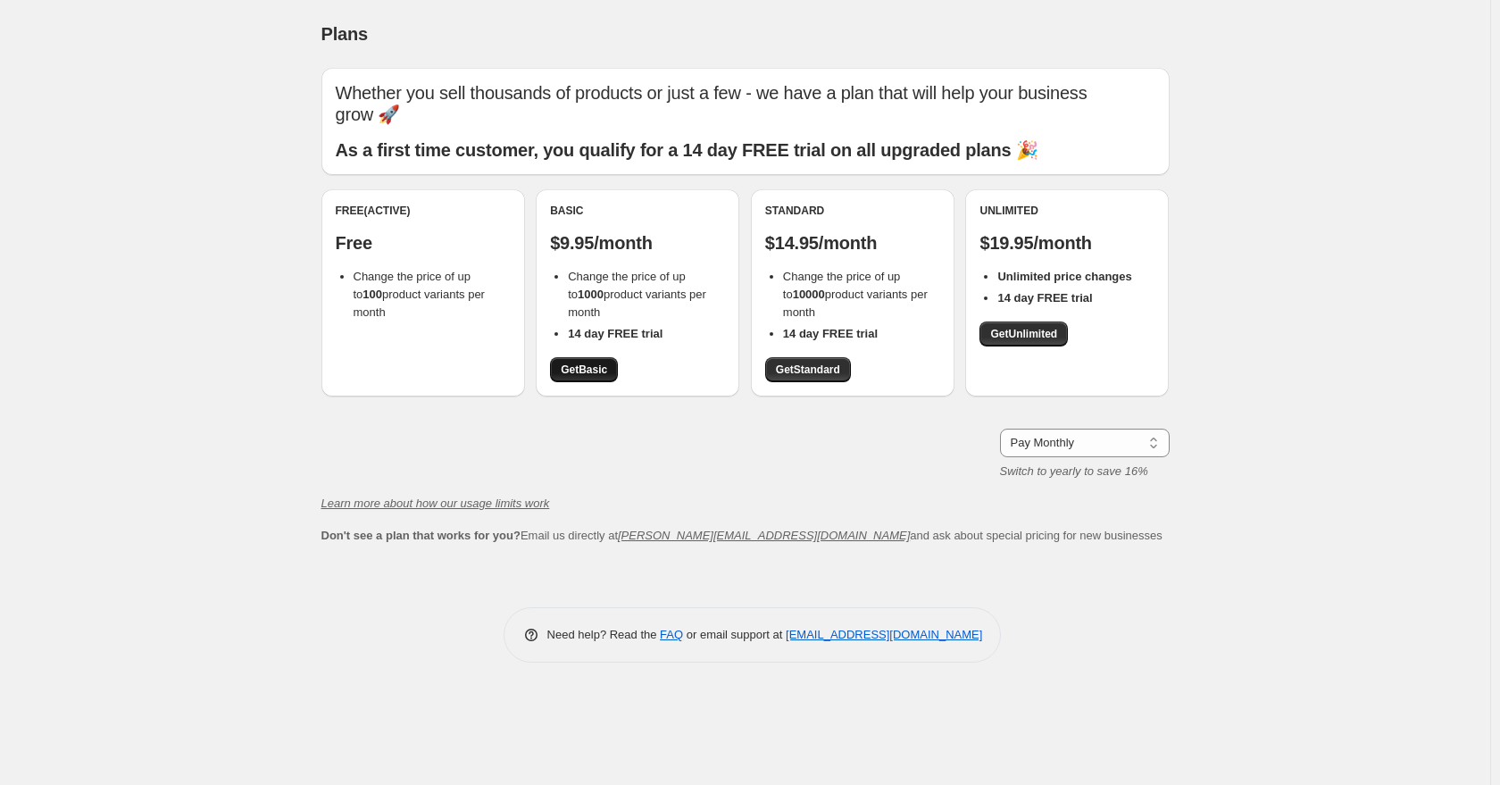
click at [594, 371] on span "Get Basic" at bounding box center [584, 370] width 46 height 14
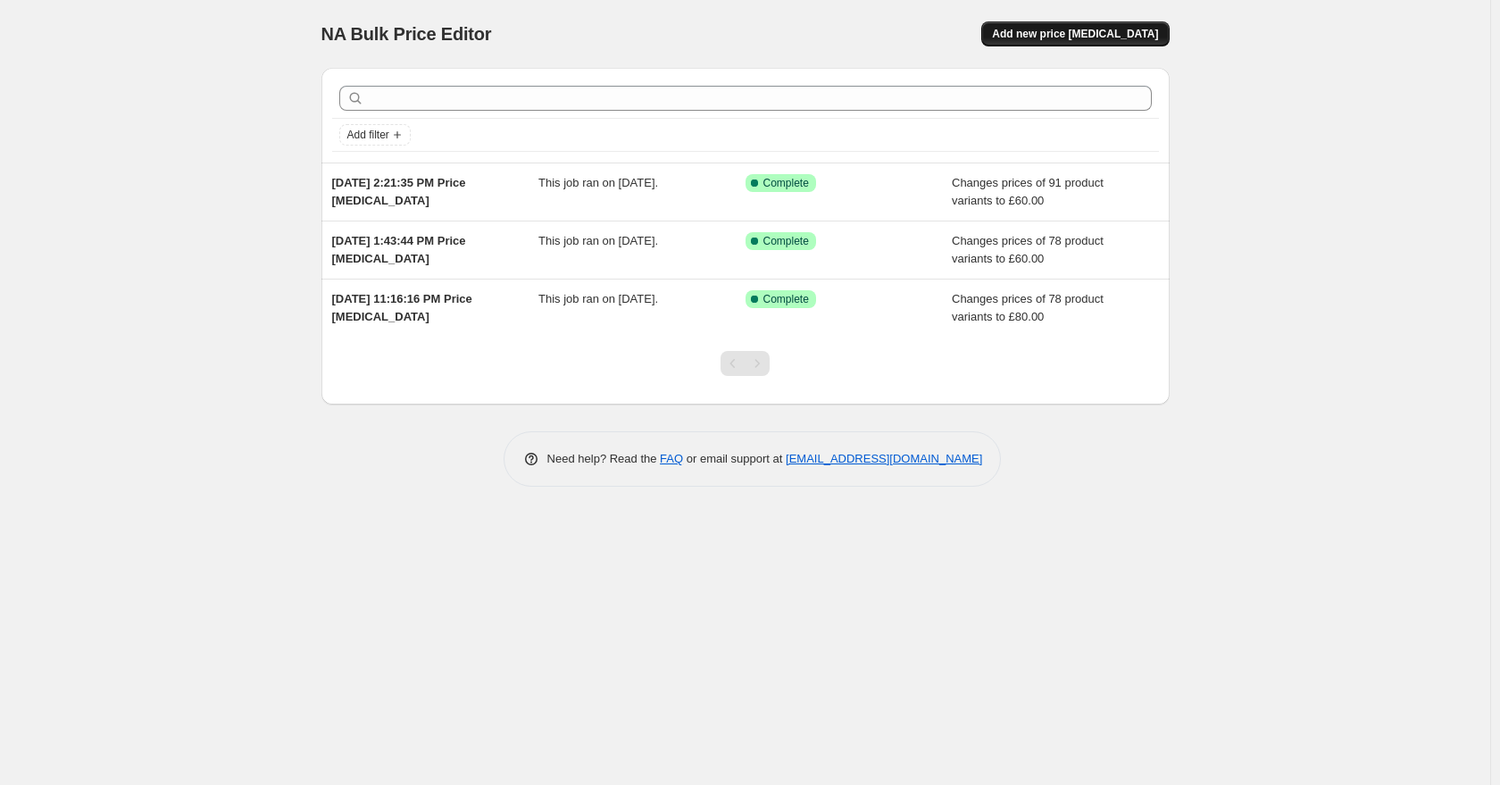
click at [1112, 21] on div "NA Bulk Price Editor. This page is ready NA Bulk Price Editor Add new price [ME…" at bounding box center [745, 34] width 848 height 68
click at [1117, 26] on button "Add new price [MEDICAL_DATA]" at bounding box center [1075, 33] width 188 height 25
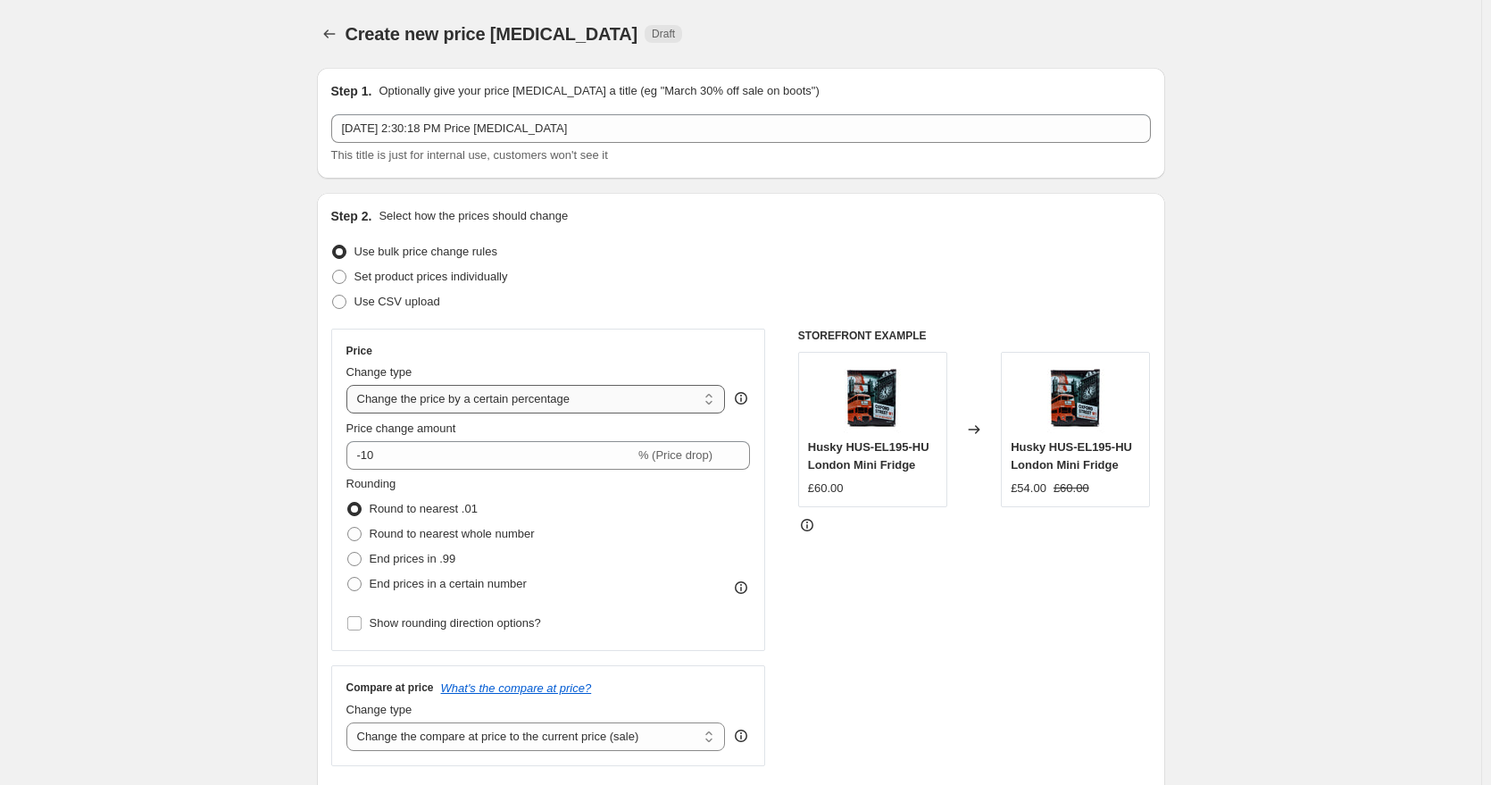
click at [498, 392] on select "Change the price to a certain amount Change the price by a certain amount Chang…" at bounding box center [535, 399] width 379 height 29
select select "to"
click at [350, 385] on select "Change the price to a certain amount Change the price by a certain amount Chang…" at bounding box center [535, 399] width 379 height 29
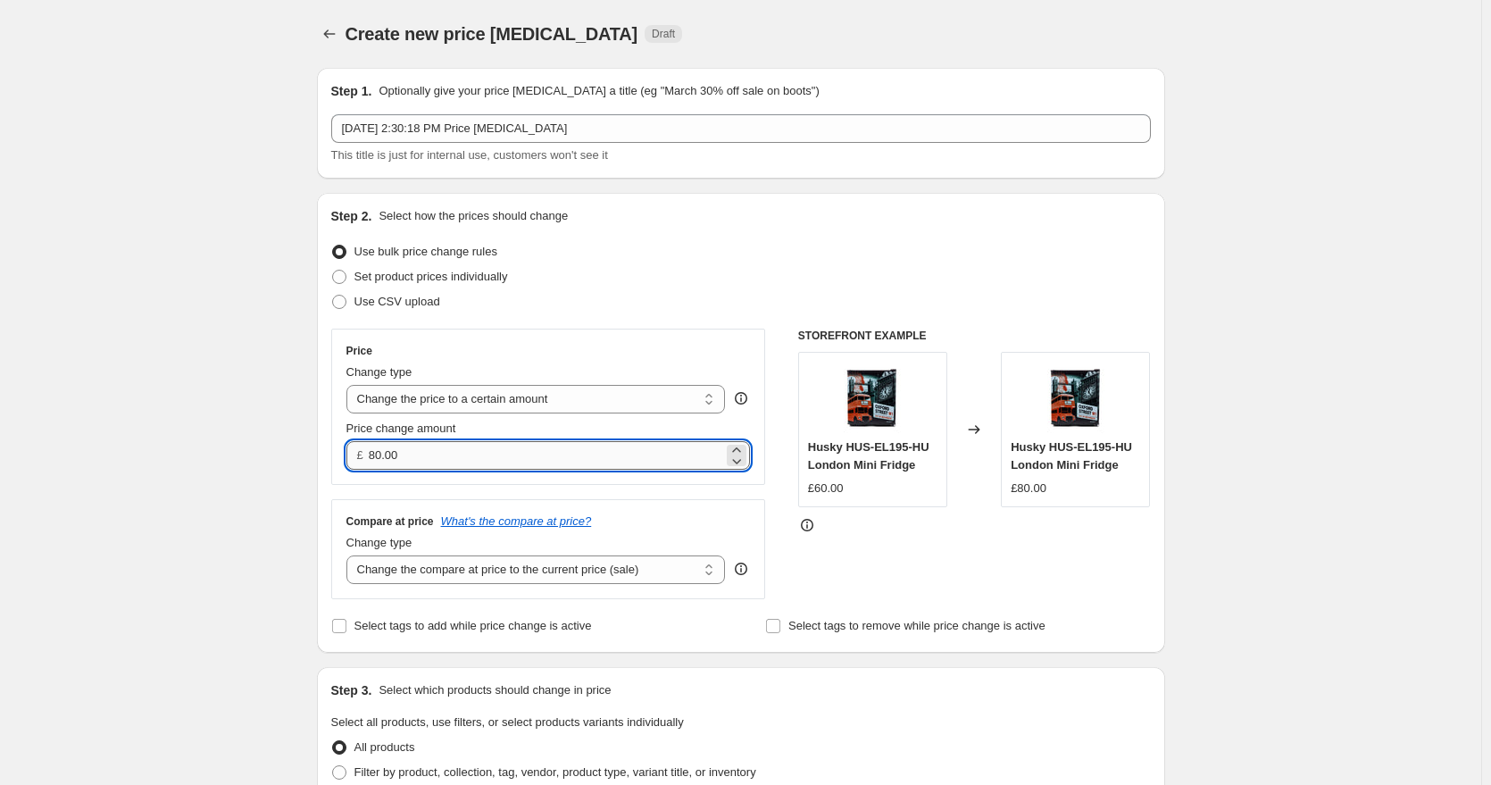
click at [479, 453] on input "80.00" at bounding box center [546, 455] width 354 height 29
type input "120.00"
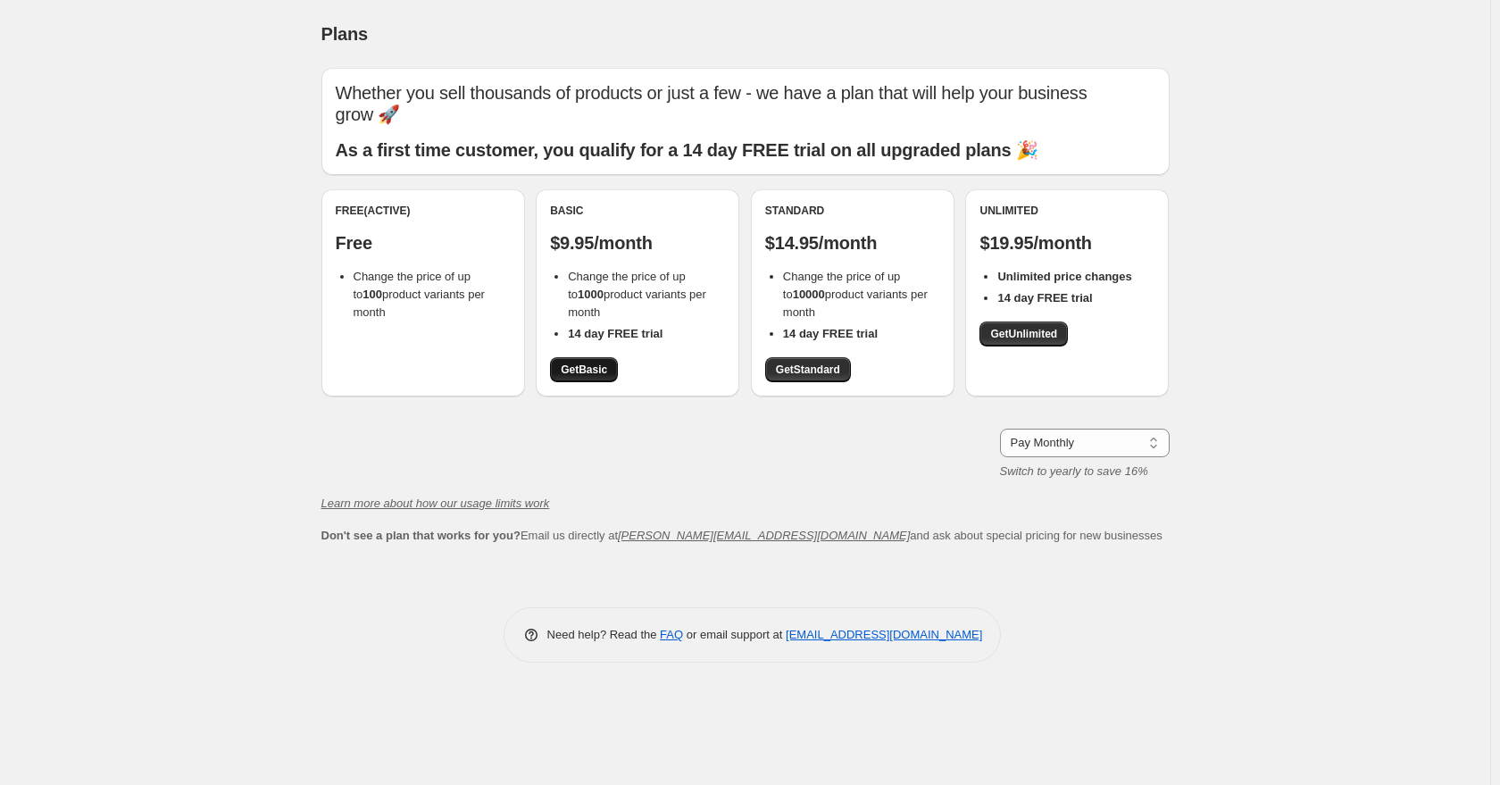
click at [589, 377] on link "Get Basic" at bounding box center [584, 369] width 68 height 25
click at [573, 375] on span "Get Basic" at bounding box center [584, 370] width 46 height 14
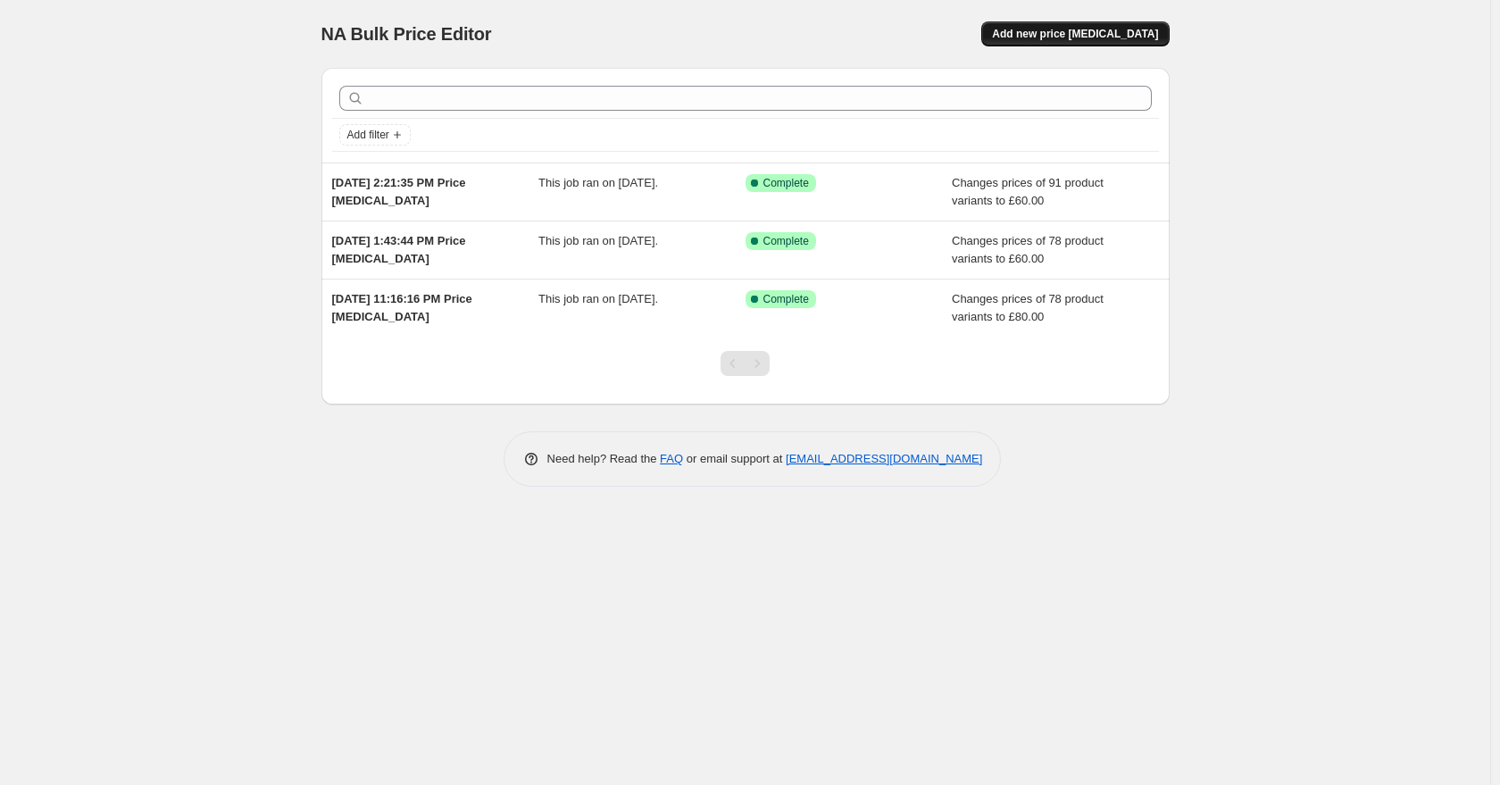
click at [1089, 31] on span "Add new price [MEDICAL_DATA]" at bounding box center [1075, 34] width 166 height 14
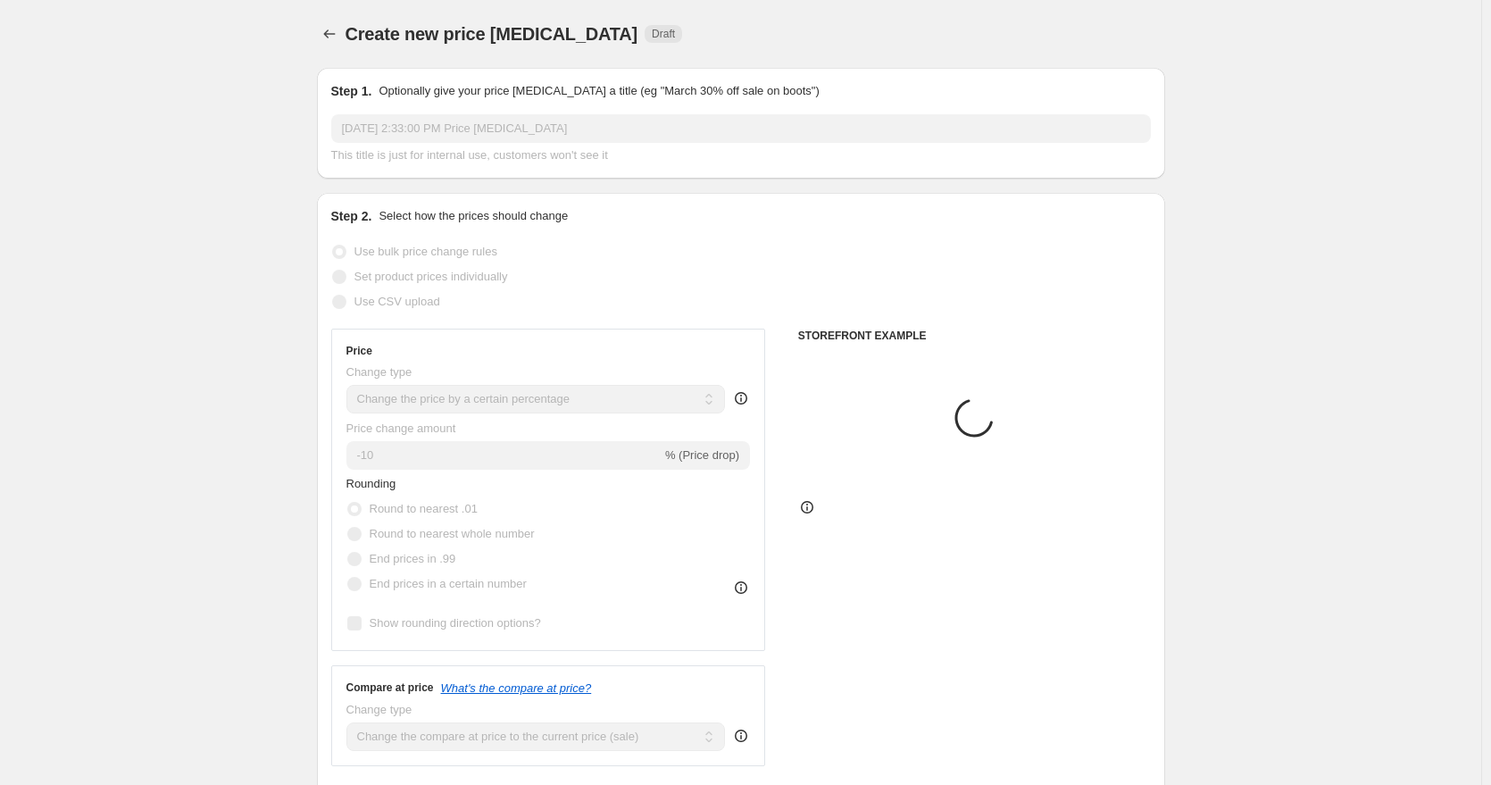
click at [386, 403] on select "Change the price to a certain amount Change the price by a certain amount Chang…" at bounding box center [535, 399] width 379 height 29
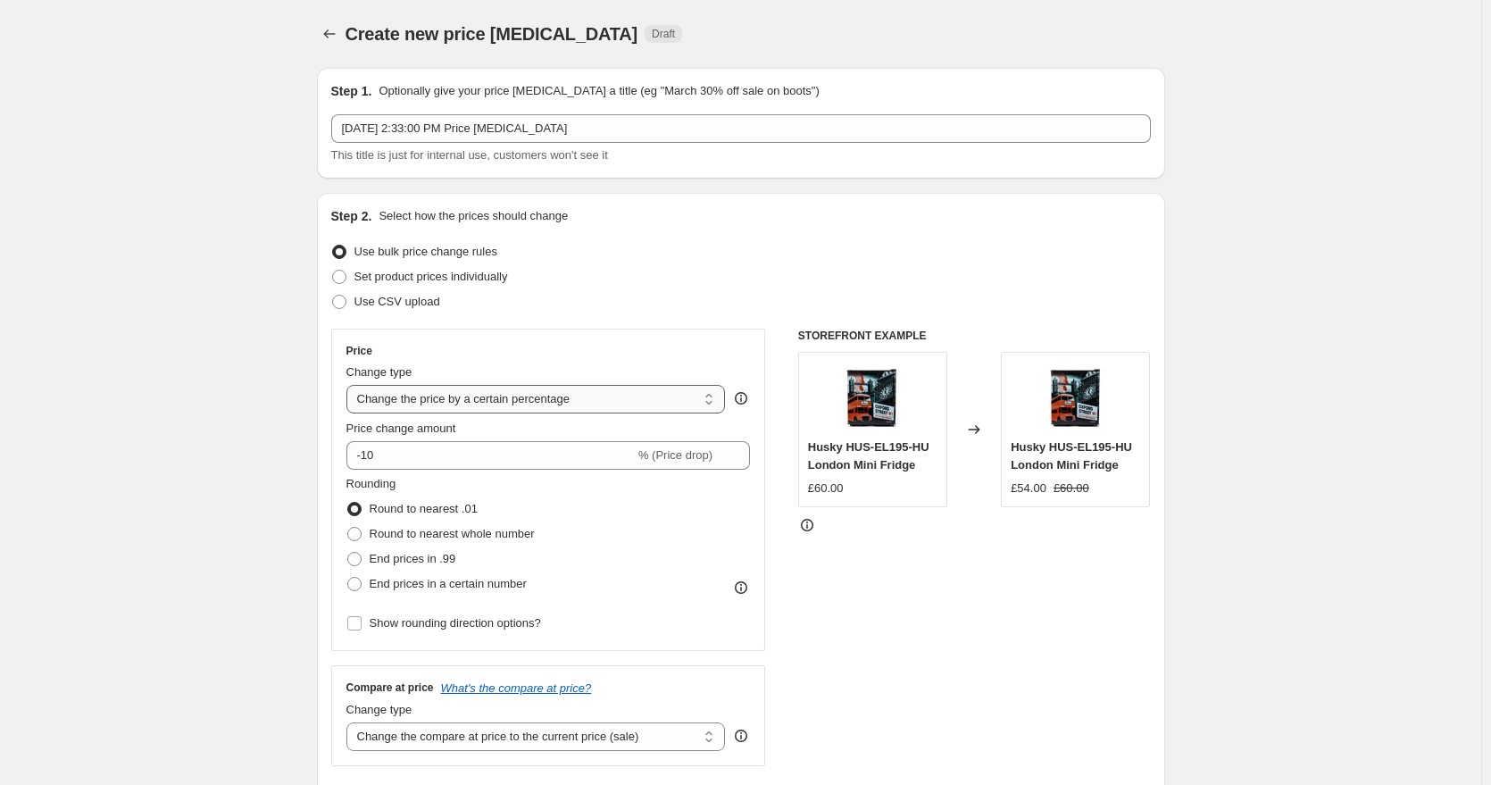
select select "margin"
type input "50"
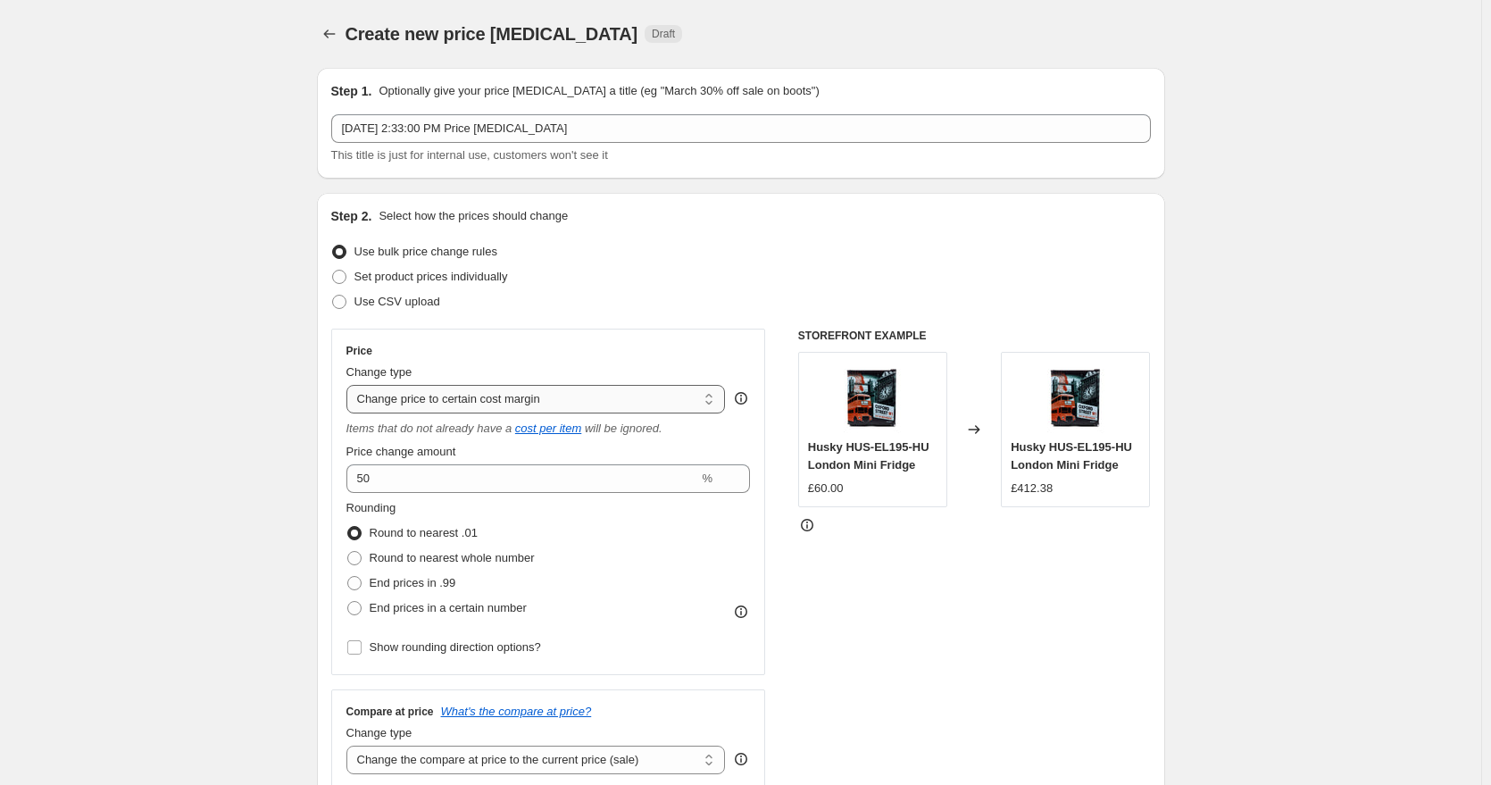
click at [483, 403] on select "Change the price to a certain amount Change the price by a certain amount Chang…" at bounding box center [535, 399] width 379 height 29
select select "to"
click at [350, 385] on select "Change the price to a certain amount Change the price by a certain amount Chang…" at bounding box center [535, 399] width 379 height 29
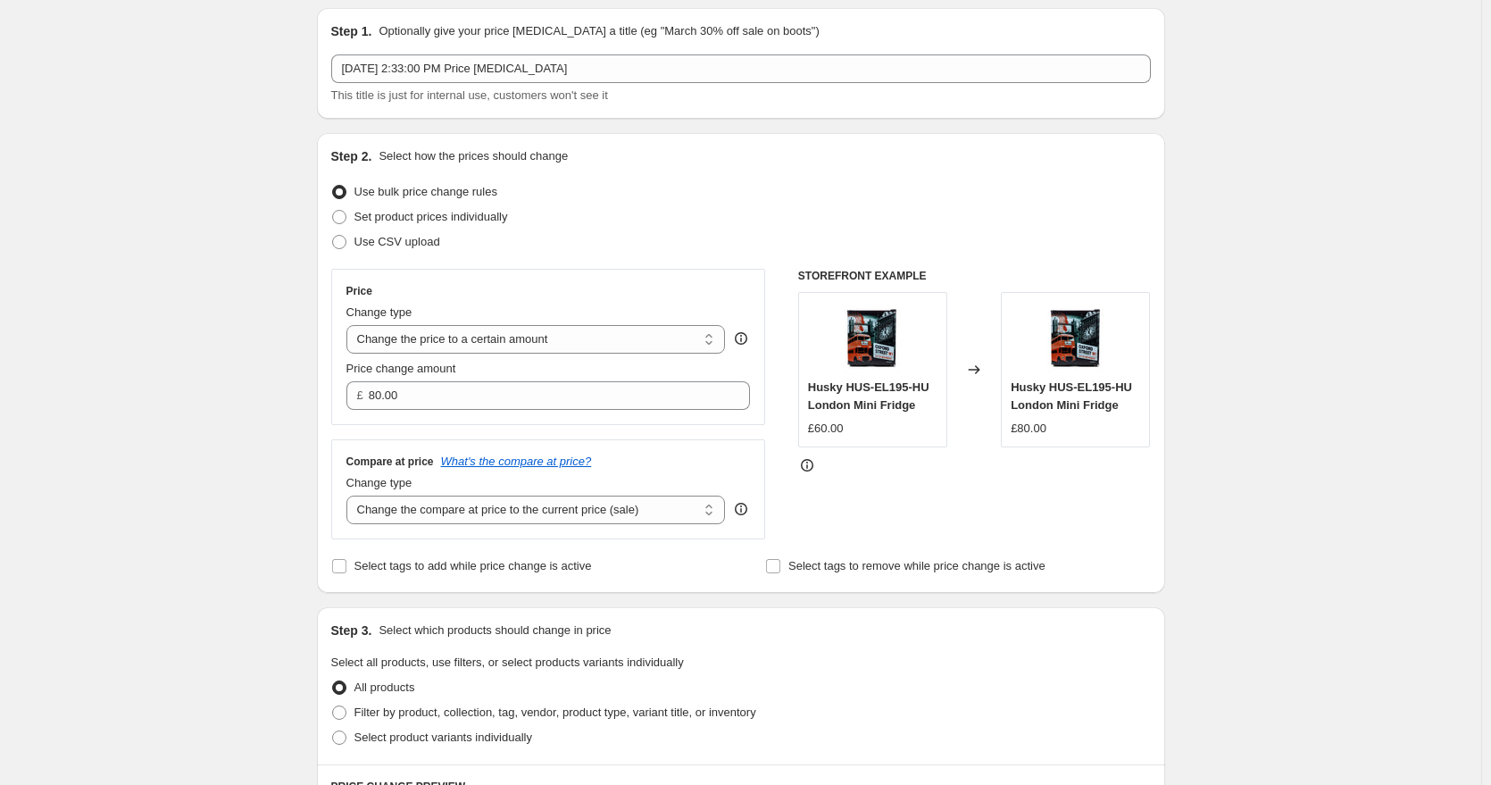
scroll to position [89, 0]
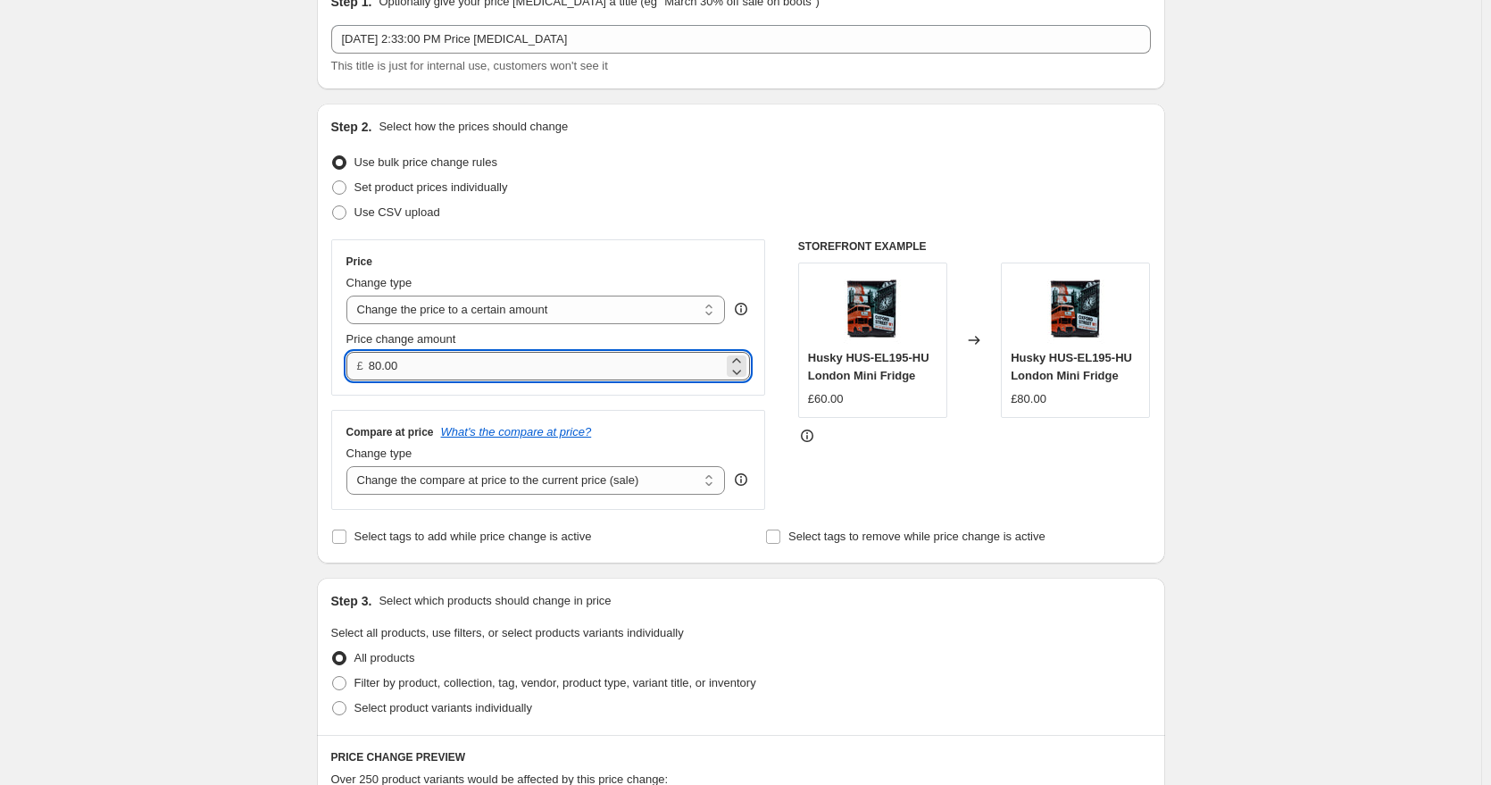
click at [429, 370] on input "80.00" at bounding box center [546, 366] width 354 height 29
type input "120.00"
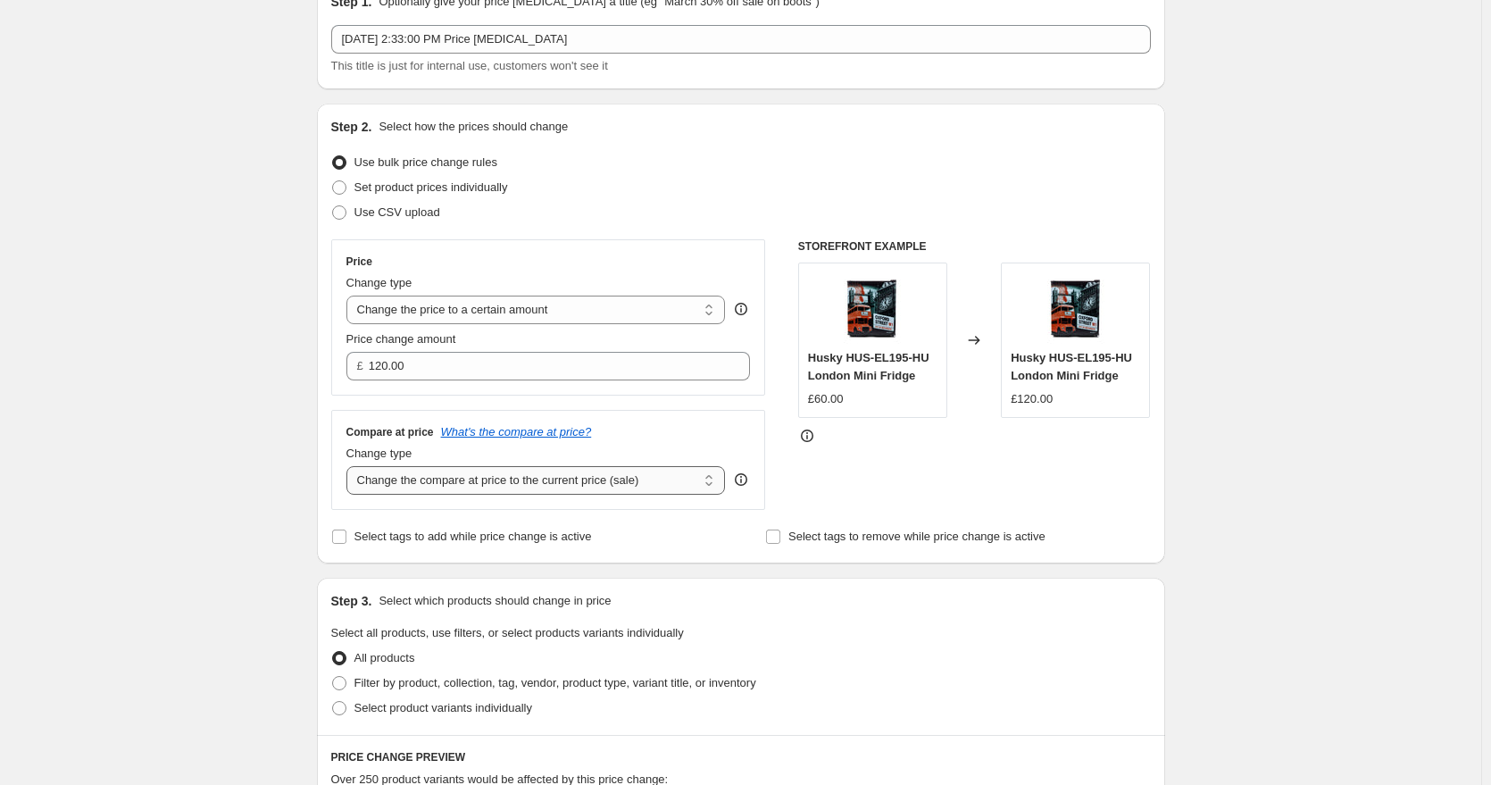
click at [627, 485] on select "Change the compare at price to the current price (sale) Change the compare at p…" at bounding box center [535, 480] width 379 height 29
select select "remove"
click at [350, 467] on select "Change the compare at price to the current price (sale) Change the compare at p…" at bounding box center [535, 480] width 379 height 29
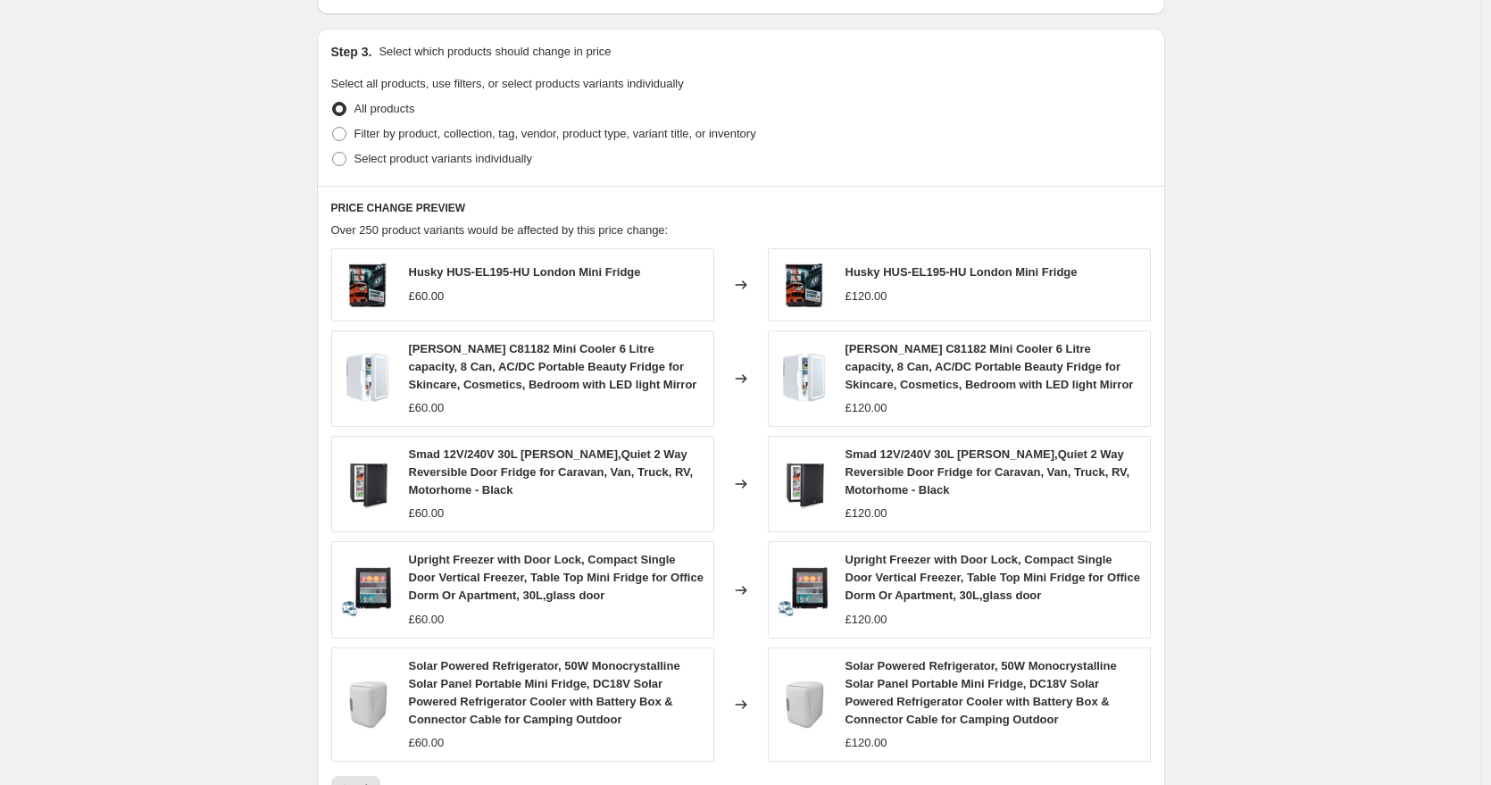
scroll to position [411, 0]
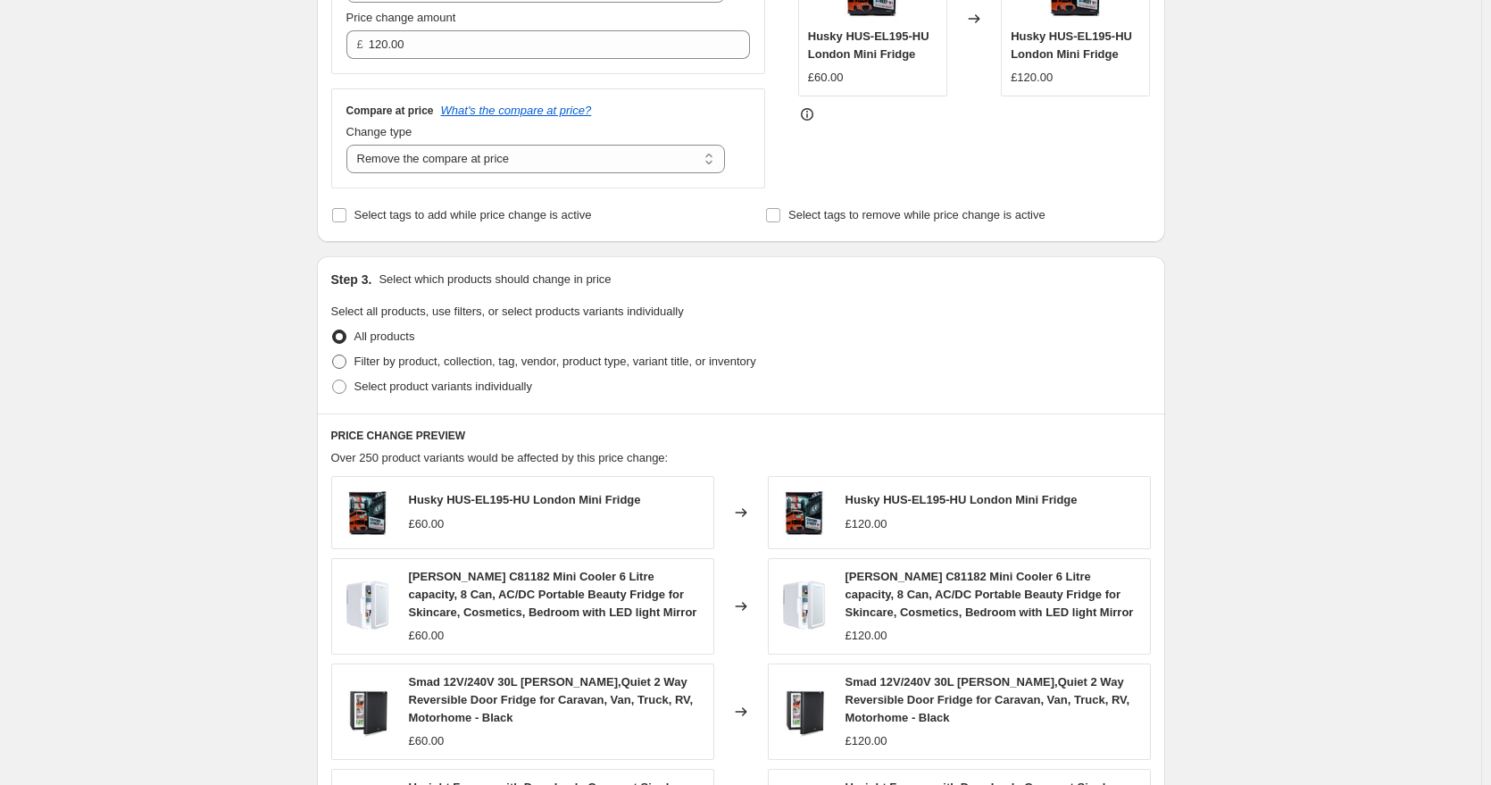
click at [354, 363] on label "Filter by product, collection, tag, vendor, product type, variant title, or inv…" at bounding box center [543, 361] width 425 height 25
click at [333, 355] on input "Filter by product, collection, tag, vendor, product type, variant title, or inv…" at bounding box center [332, 354] width 1 height 1
radio input "true"
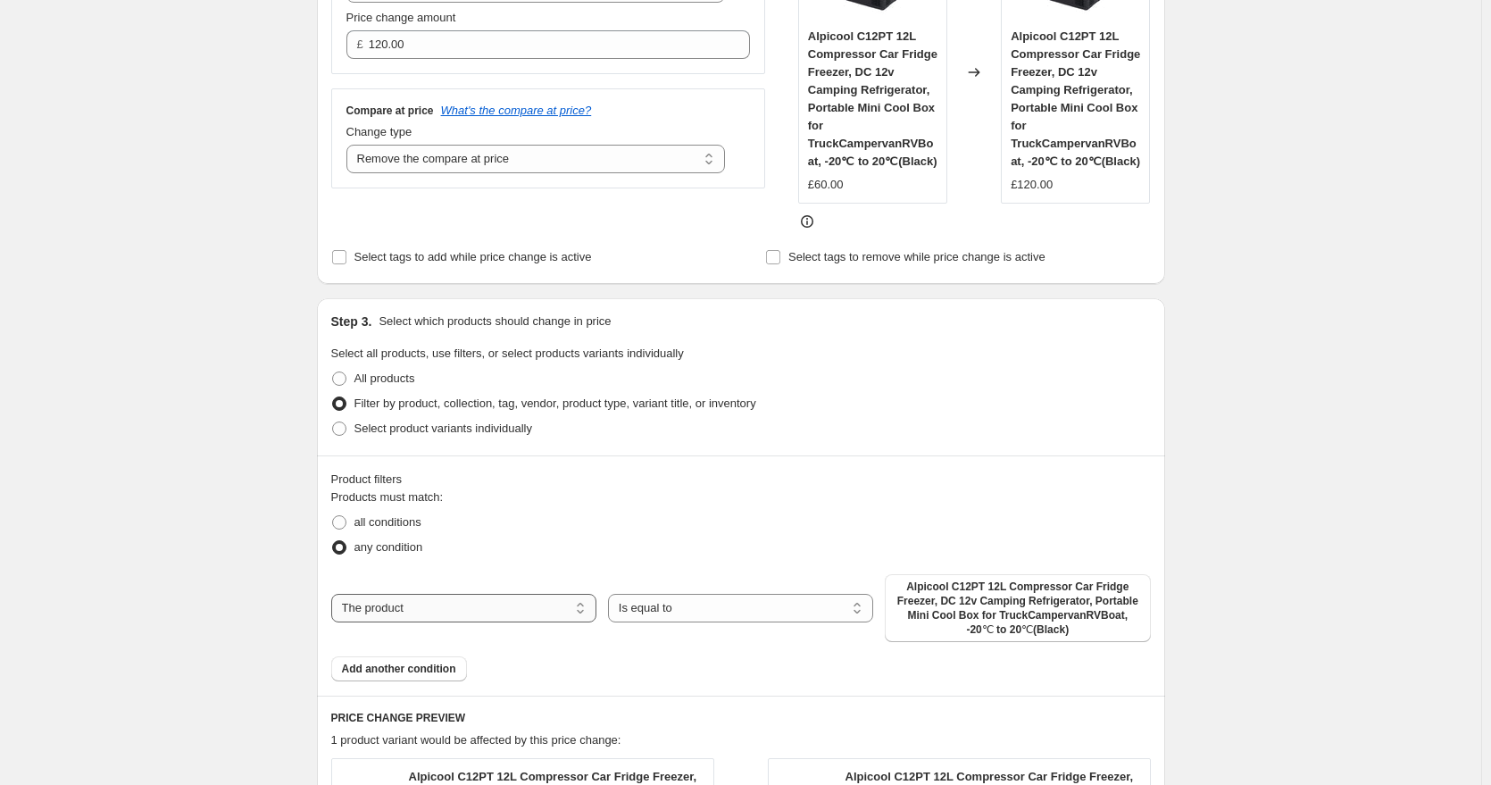
click at [526, 605] on select "The product The product's collection The product's tag The product's vendor The…" at bounding box center [463, 608] width 265 height 29
select select "collection"
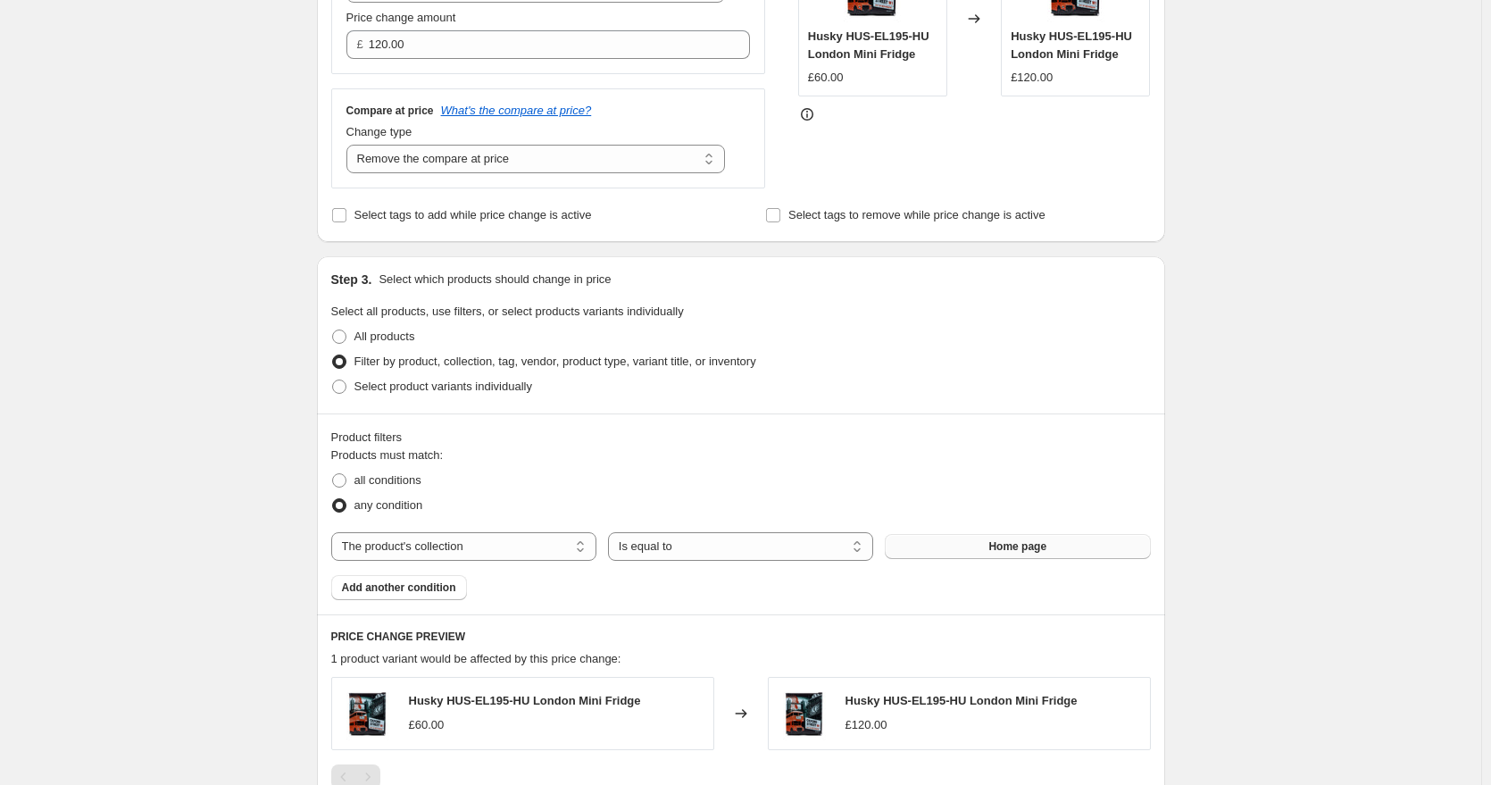
click at [962, 552] on button "Home page" at bounding box center [1017, 546] width 265 height 25
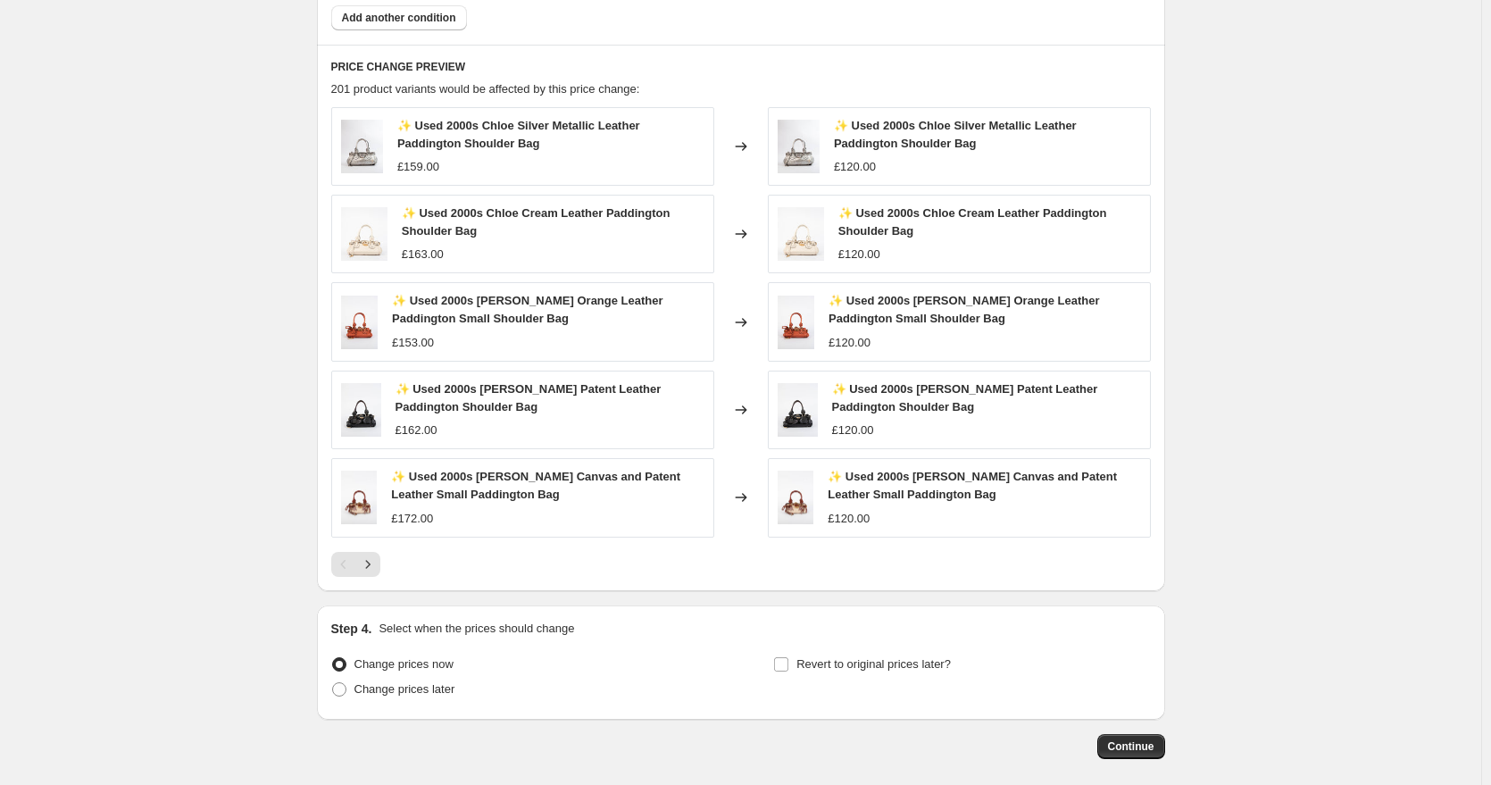
scroll to position [1064, 0]
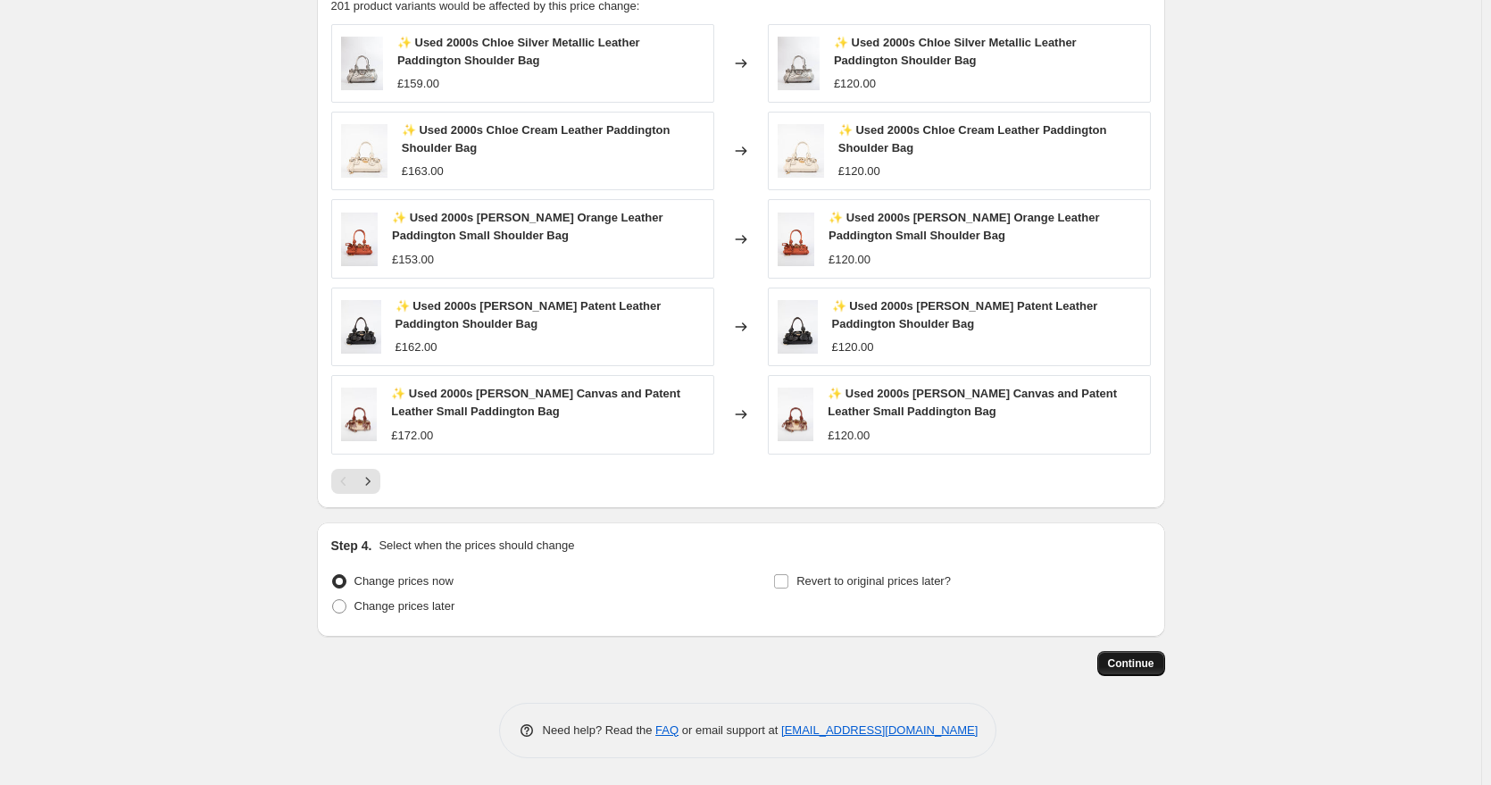
click at [1122, 667] on span "Continue" at bounding box center [1131, 663] width 46 height 14
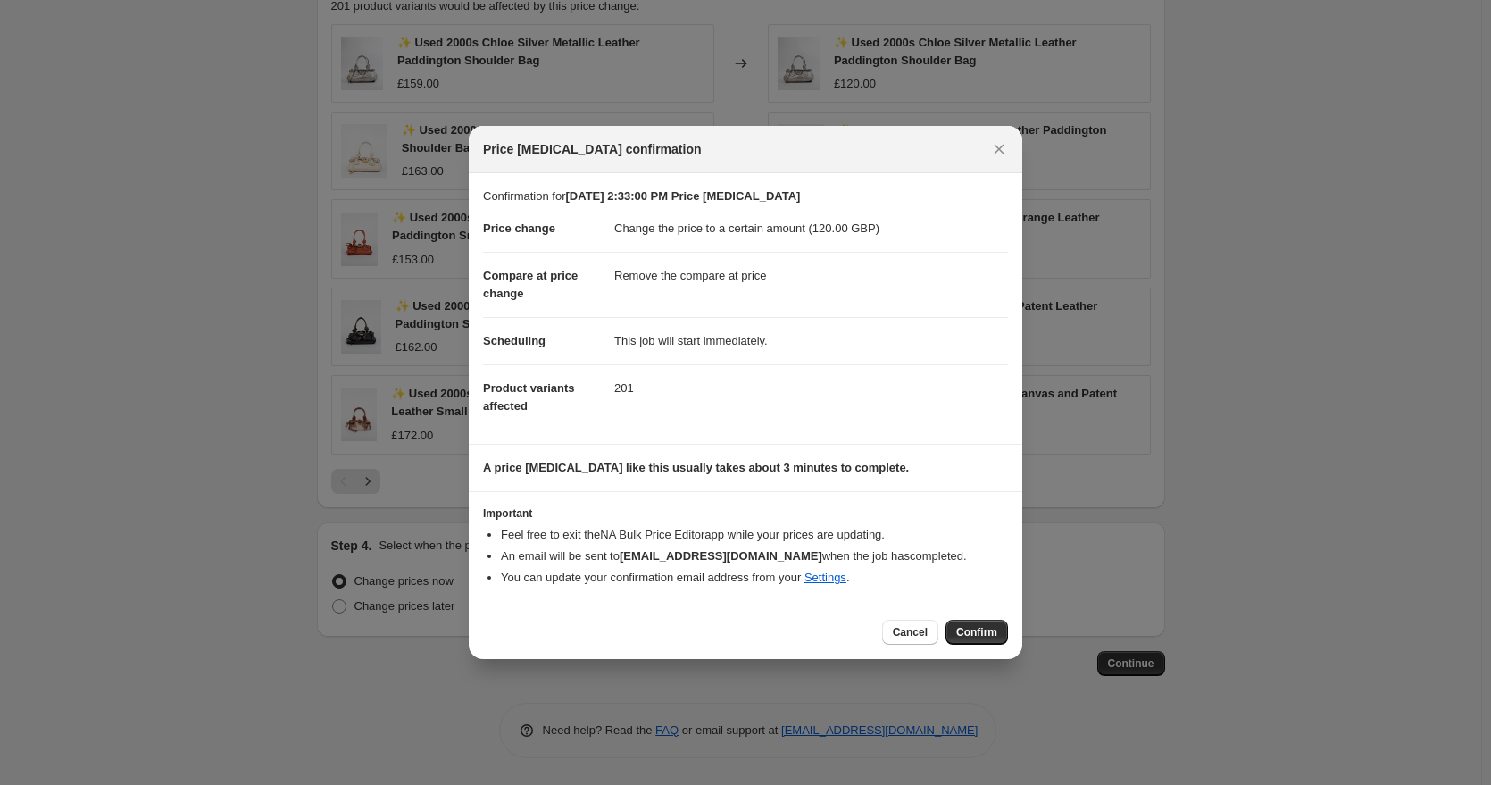
click at [984, 648] on div "Cancel Confirm" at bounding box center [746, 632] width 554 height 54
click at [982, 641] on button "Confirm" at bounding box center [977, 632] width 63 height 25
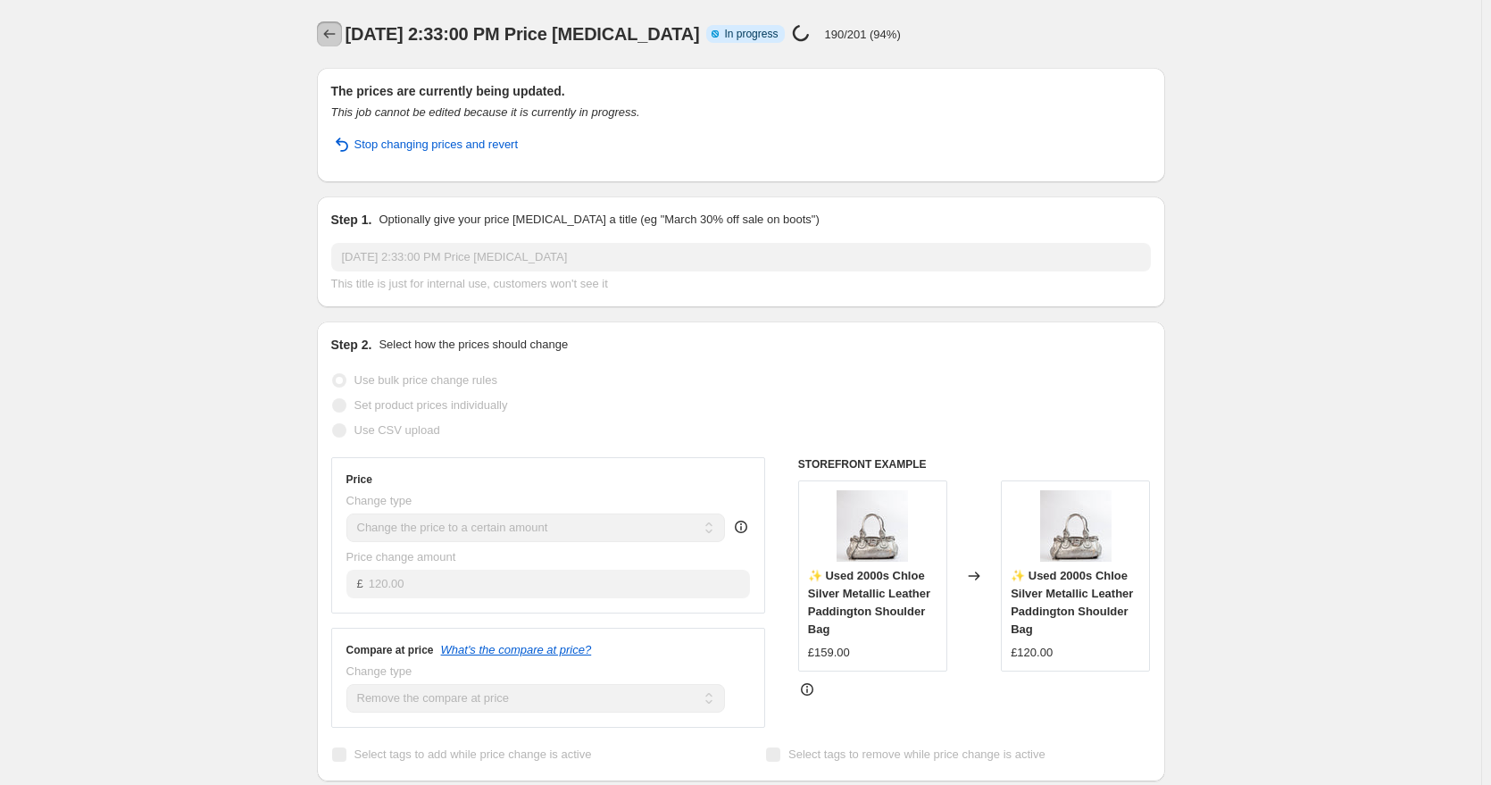
click at [332, 33] on icon "Price change jobs" at bounding box center [330, 34] width 18 height 18
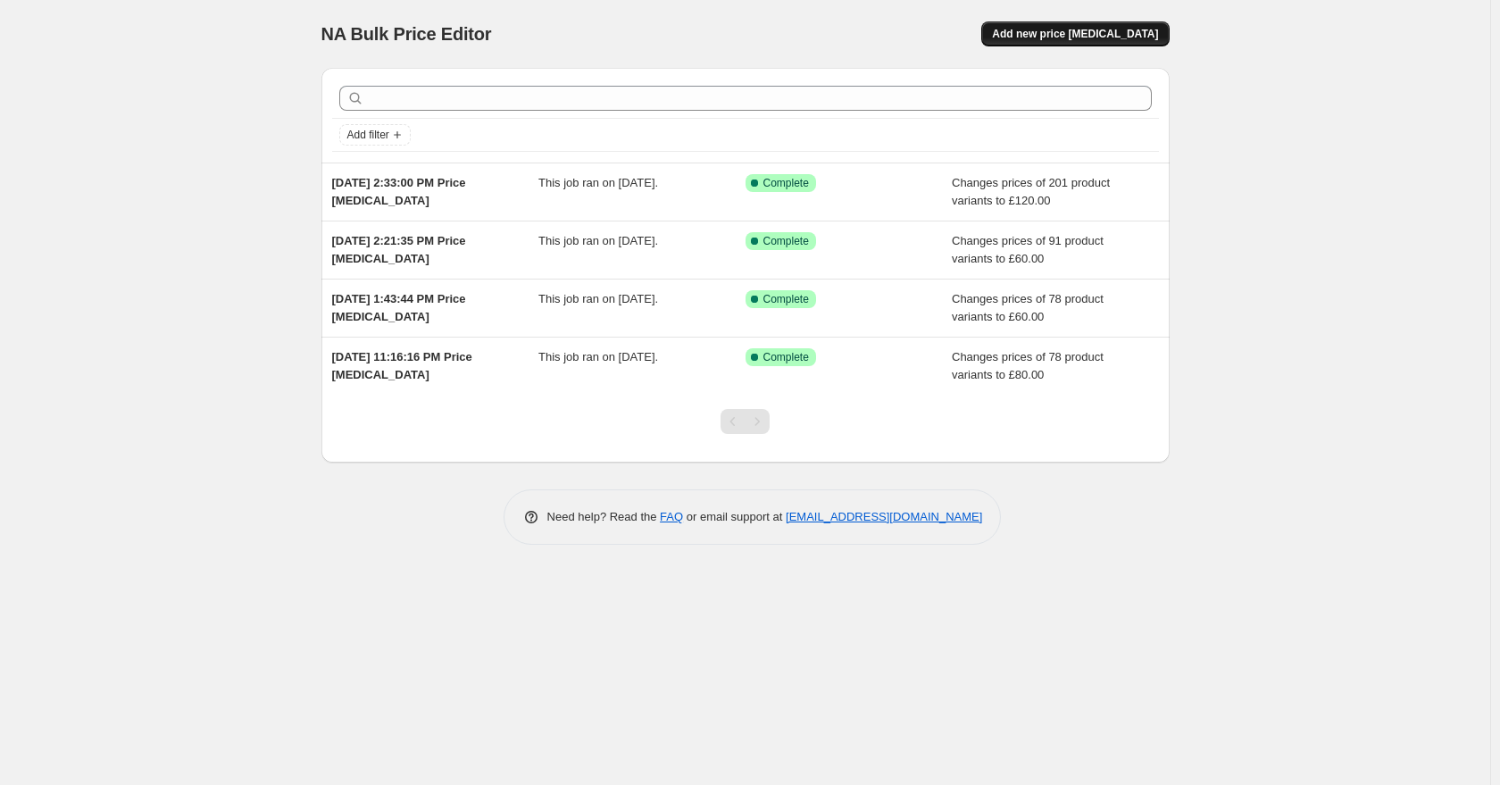
click at [1078, 27] on button "Add new price [MEDICAL_DATA]" at bounding box center [1075, 33] width 188 height 25
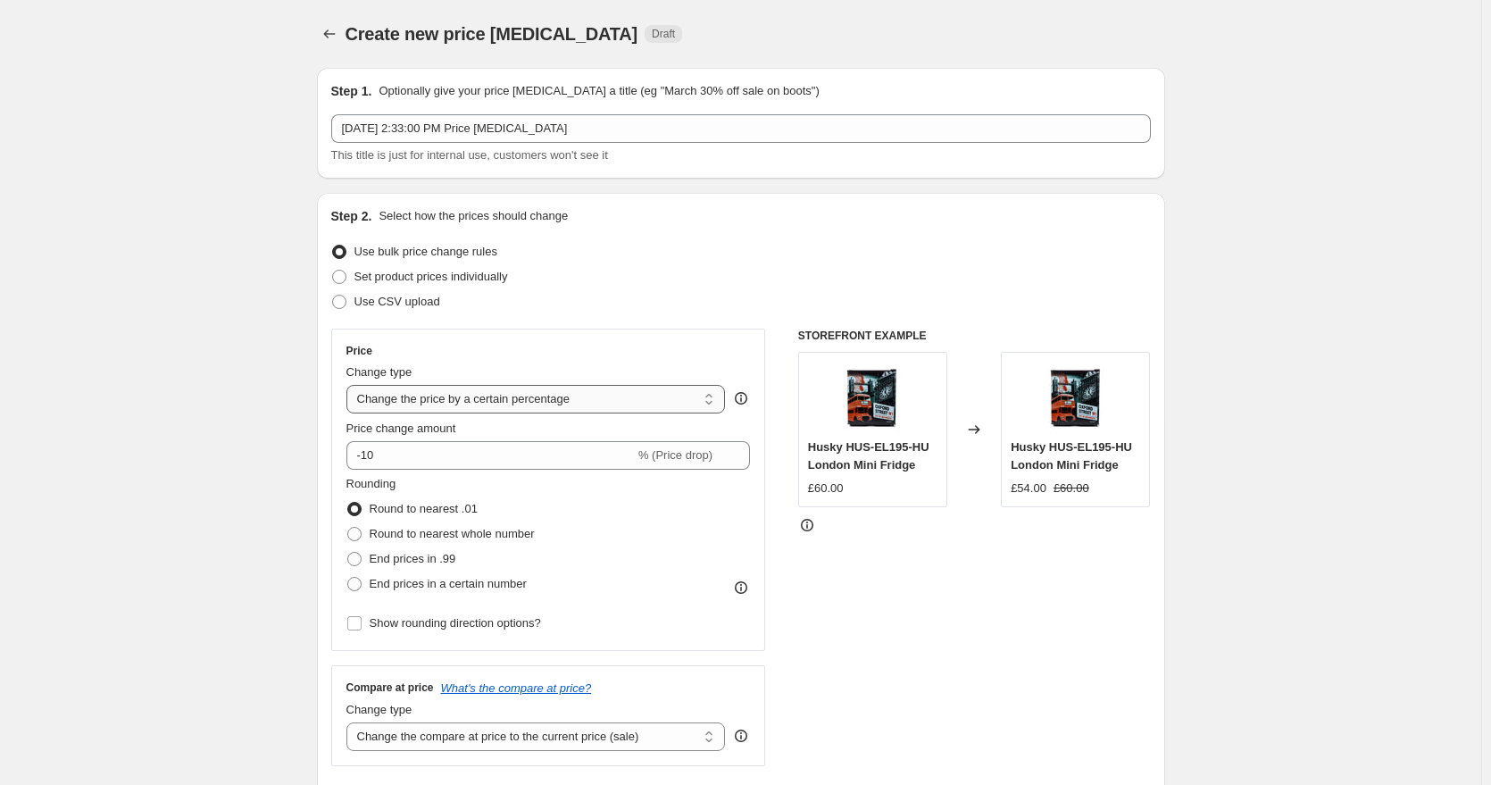
click at [475, 403] on select "Change the price to a certain amount Change the price by a certain amount Chang…" at bounding box center [535, 399] width 379 height 29
select select "margin"
type input "50"
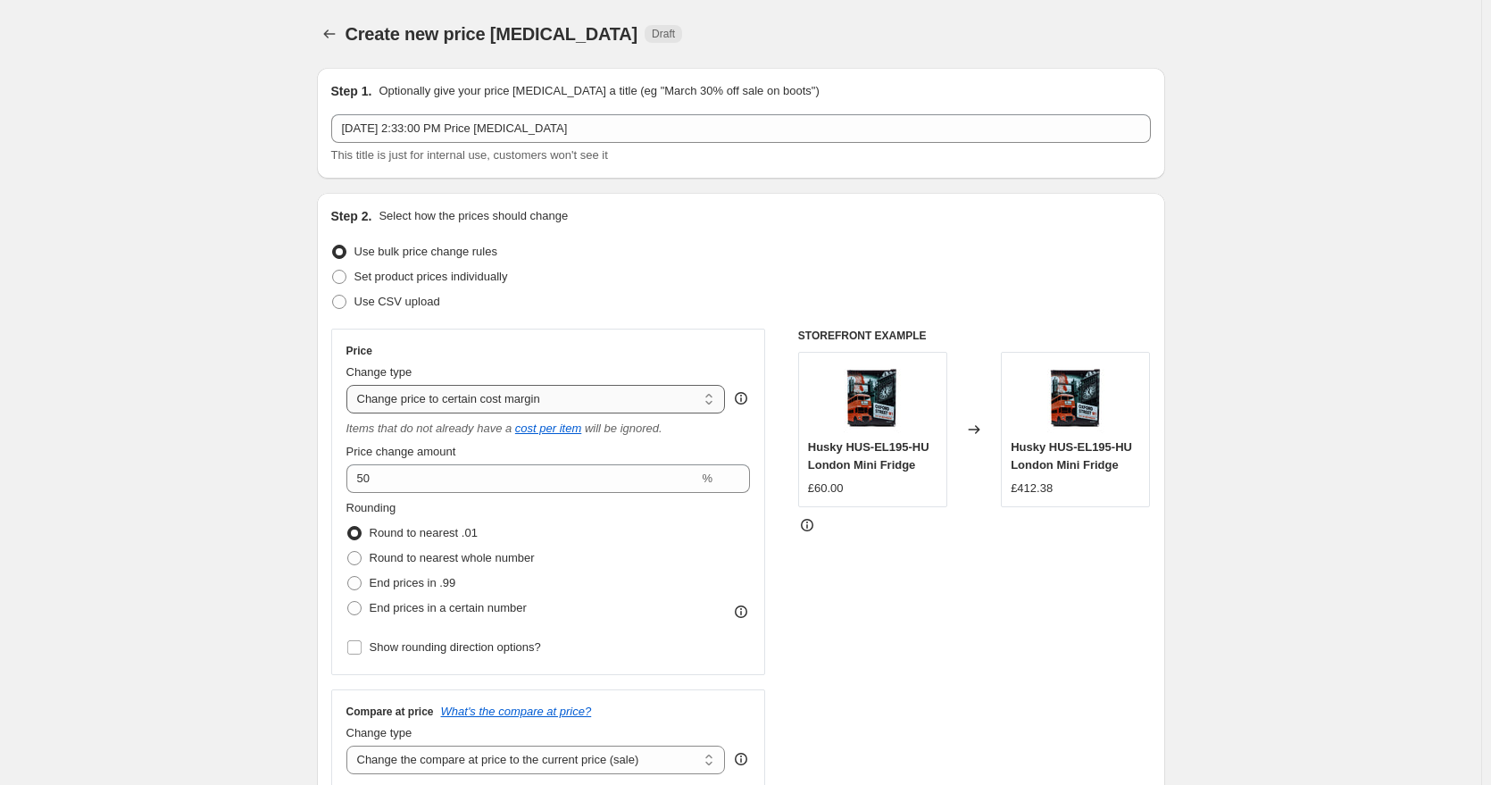
click at [457, 398] on select "Change the price to a certain amount Change the price by a certain amount Chang…" at bounding box center [535, 399] width 379 height 29
select select "by"
click at [350, 385] on select "Change the price to a certain amount Change the price by a certain amount Chang…" at bounding box center [535, 399] width 379 height 29
type input "-10.00"
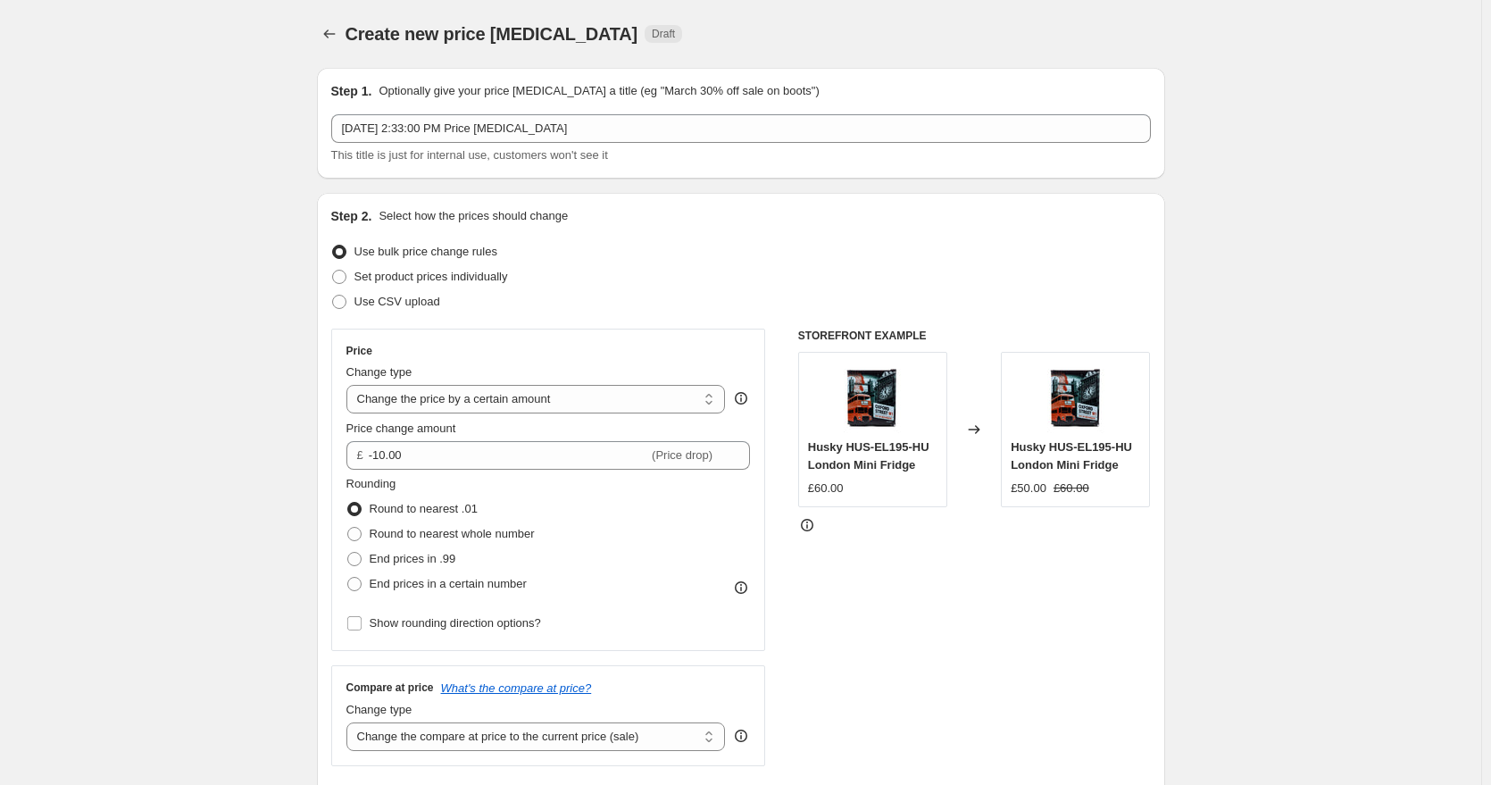
click at [476, 438] on div "Price change amount £ -10.00 (Price drop)" at bounding box center [548, 445] width 404 height 50
click at [481, 409] on select "Change the price to a certain amount Change the price by a certain amount Chang…" at bounding box center [535, 399] width 379 height 29
select select "to"
click at [350, 385] on select "Change the price to a certain amount Change the price by a certain amount Chang…" at bounding box center [535, 399] width 379 height 29
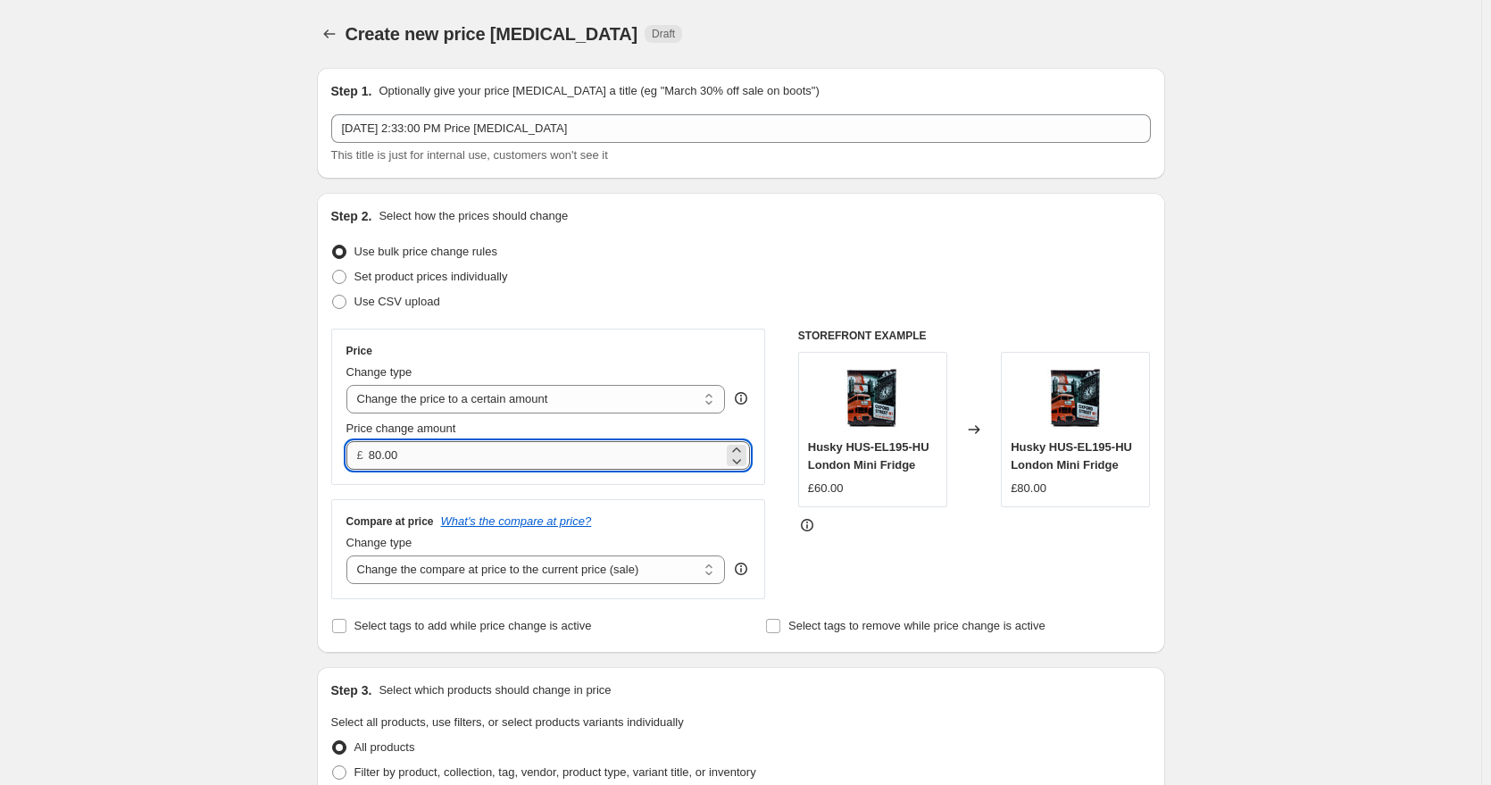
click at [467, 462] on input "80.00" at bounding box center [546, 455] width 354 height 29
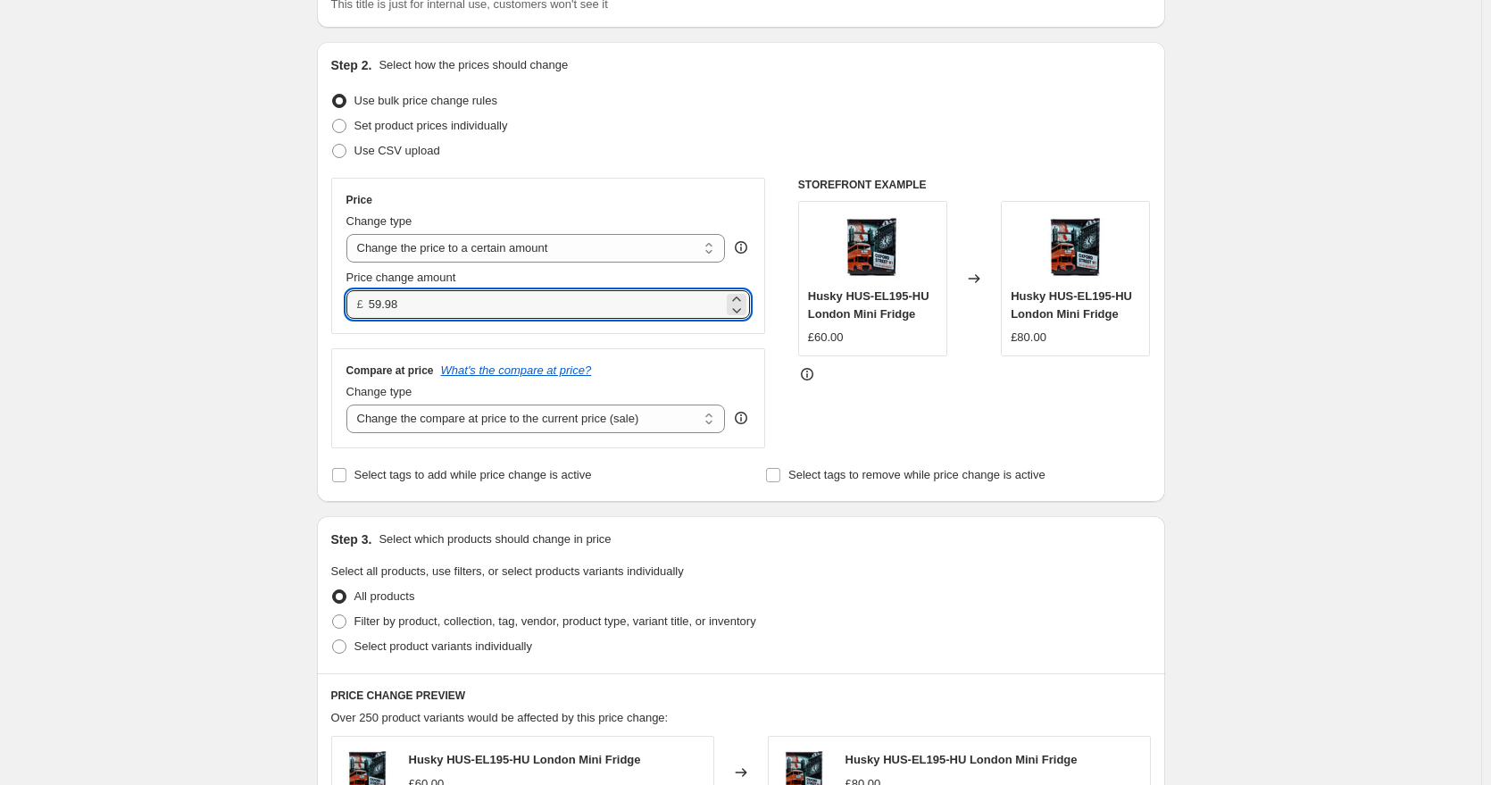
scroll to position [179, 0]
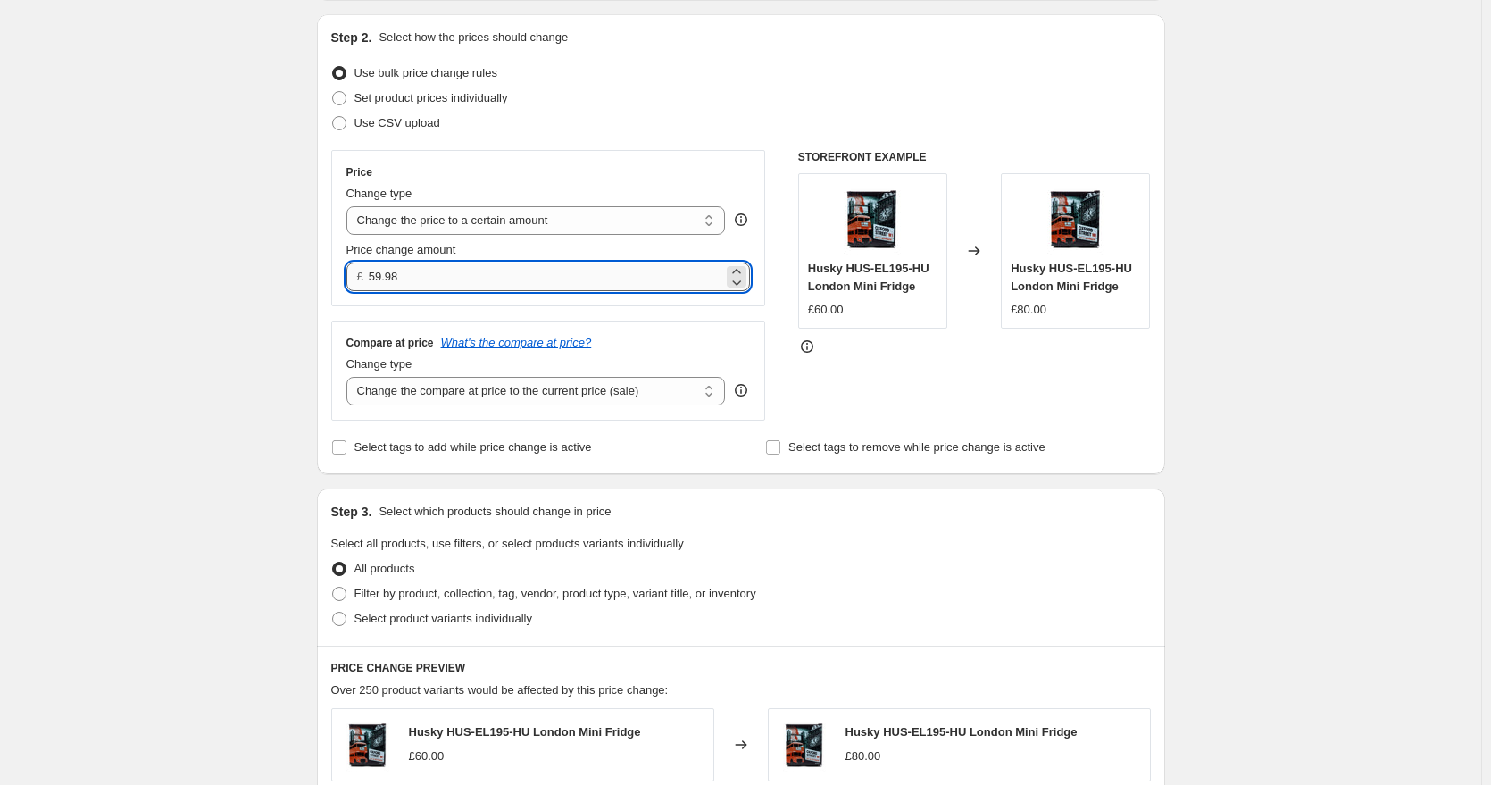
click at [453, 274] on input "59.98" at bounding box center [546, 277] width 354 height 29
type input "60.00"
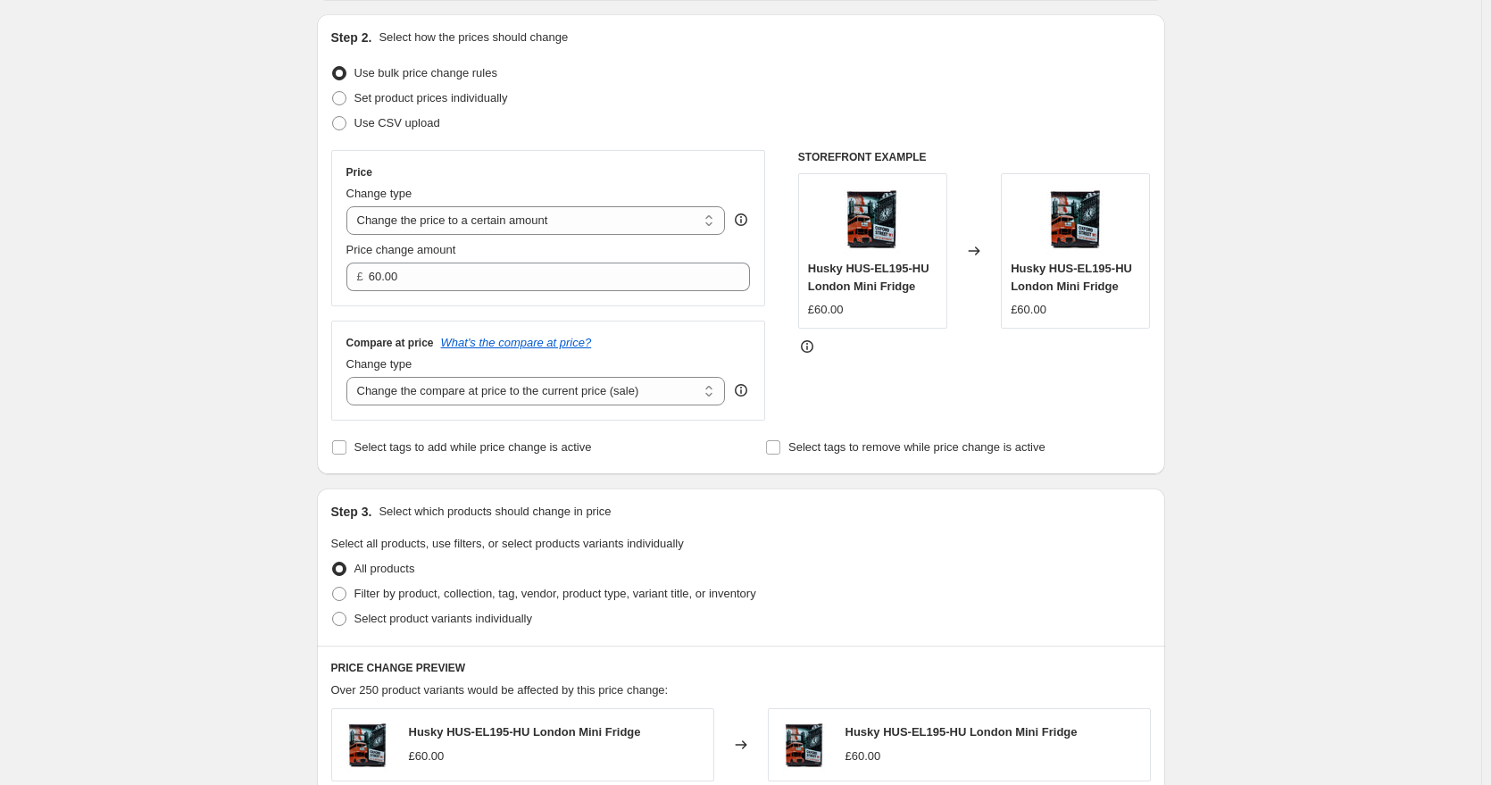
click at [818, 389] on div "STOREFRONT EXAMPLE Husky HUS-EL195-HU London Mini Fridge £60.00 Changed to Husk…" at bounding box center [974, 285] width 353 height 271
click at [648, 388] on select "Change the compare at price to the current price (sale) Change the compare at p…" at bounding box center [535, 391] width 379 height 29
select select "remove"
click at [350, 378] on select "Change the compare at price to the current price (sale) Change the compare at p…" at bounding box center [535, 391] width 379 height 29
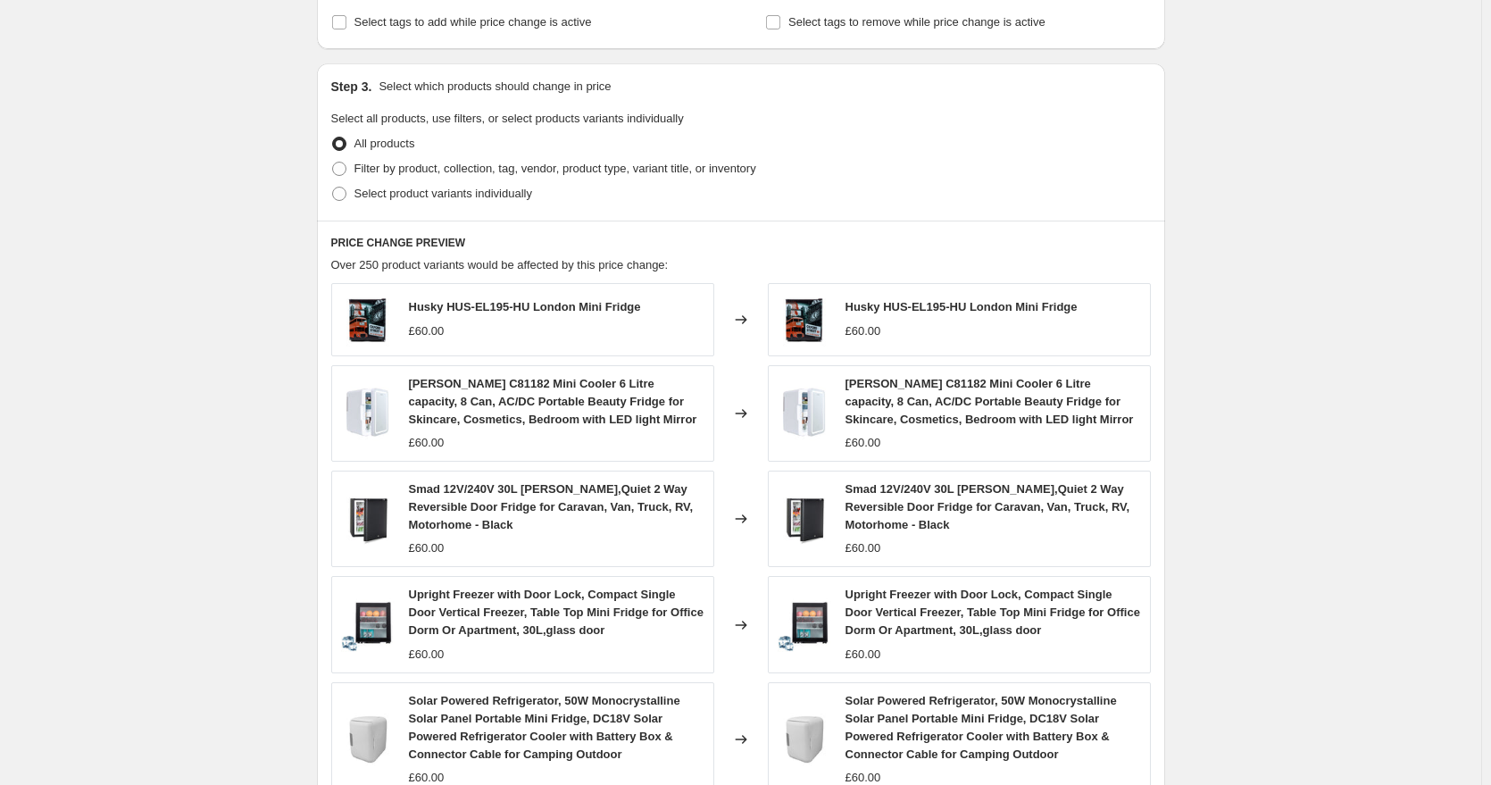
scroll to position [625, 0]
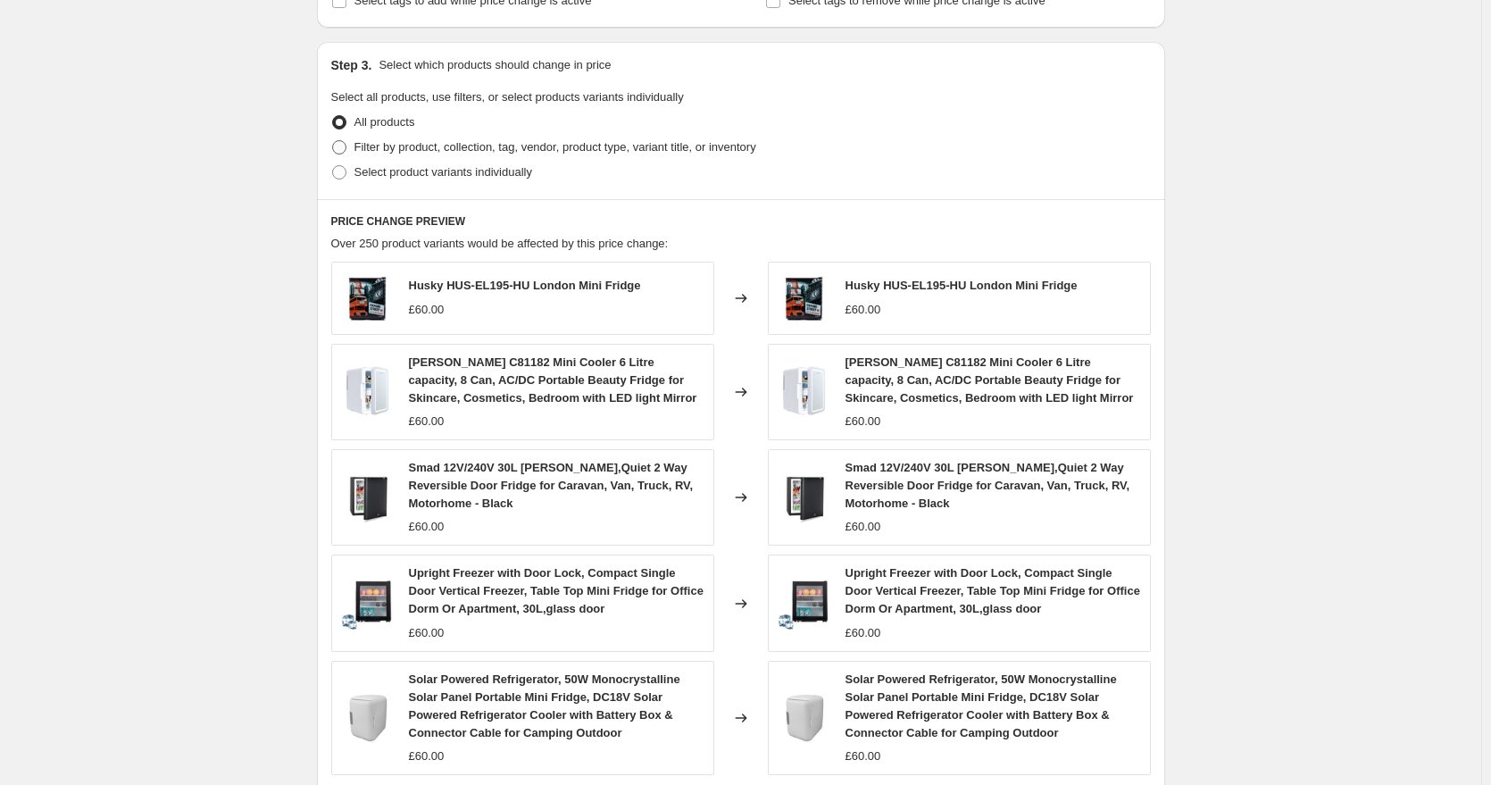
click at [358, 146] on span "Filter by product, collection, tag, vendor, product type, variant title, or inv…" at bounding box center [555, 146] width 402 height 13
click at [333, 141] on input "Filter by product, collection, tag, vendor, product type, variant title, or inv…" at bounding box center [332, 140] width 1 height 1
radio input "true"
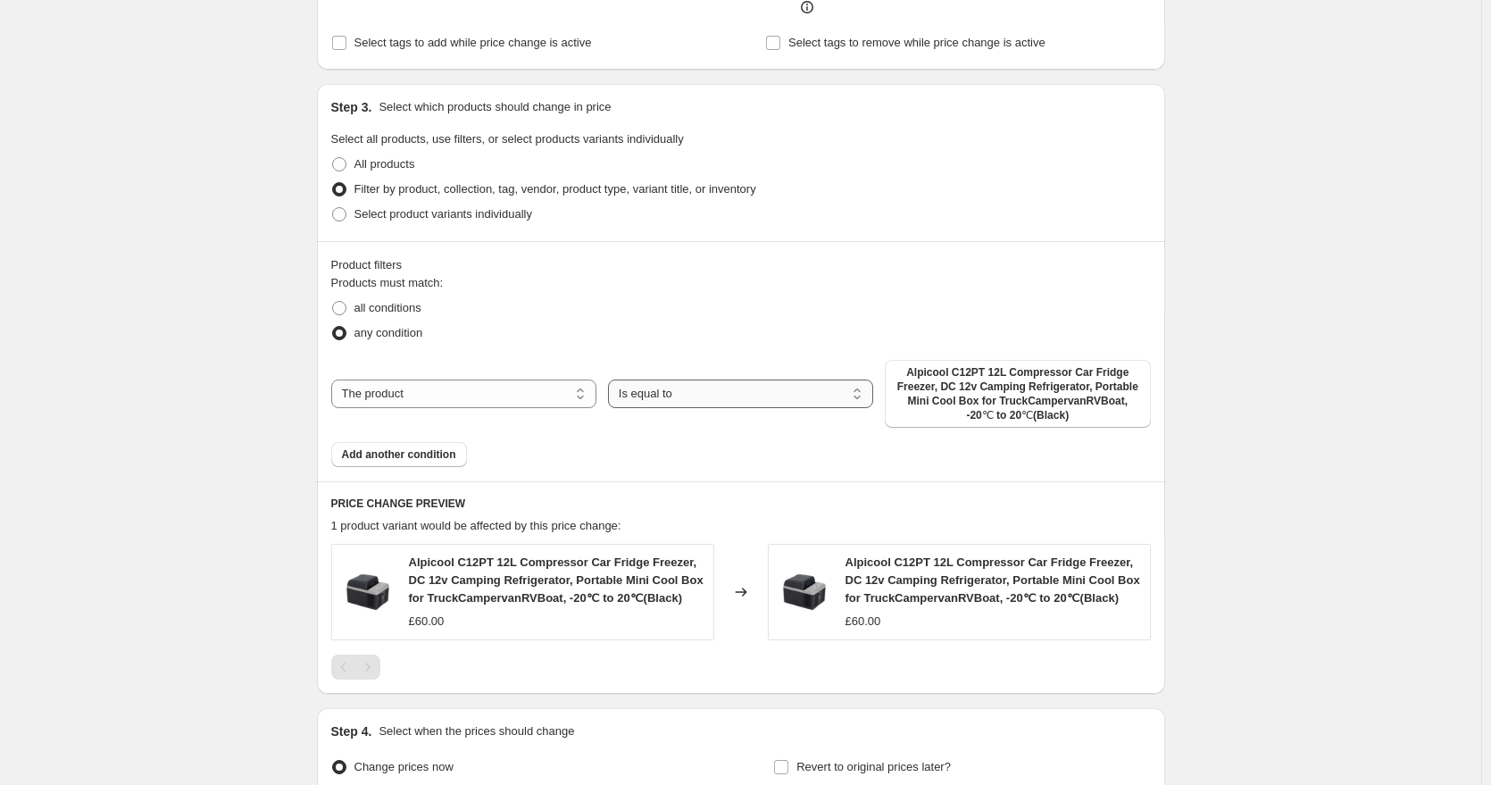
click at [721, 390] on select "Is equal to Is not equal to" at bounding box center [740, 393] width 265 height 29
click at [749, 503] on h6 "PRICE CHANGE PREVIEW" at bounding box center [741, 503] width 820 height 14
click at [523, 381] on select "The product The product's collection The product's tag The product's vendor The…" at bounding box center [463, 393] width 265 height 29
select select "collection"
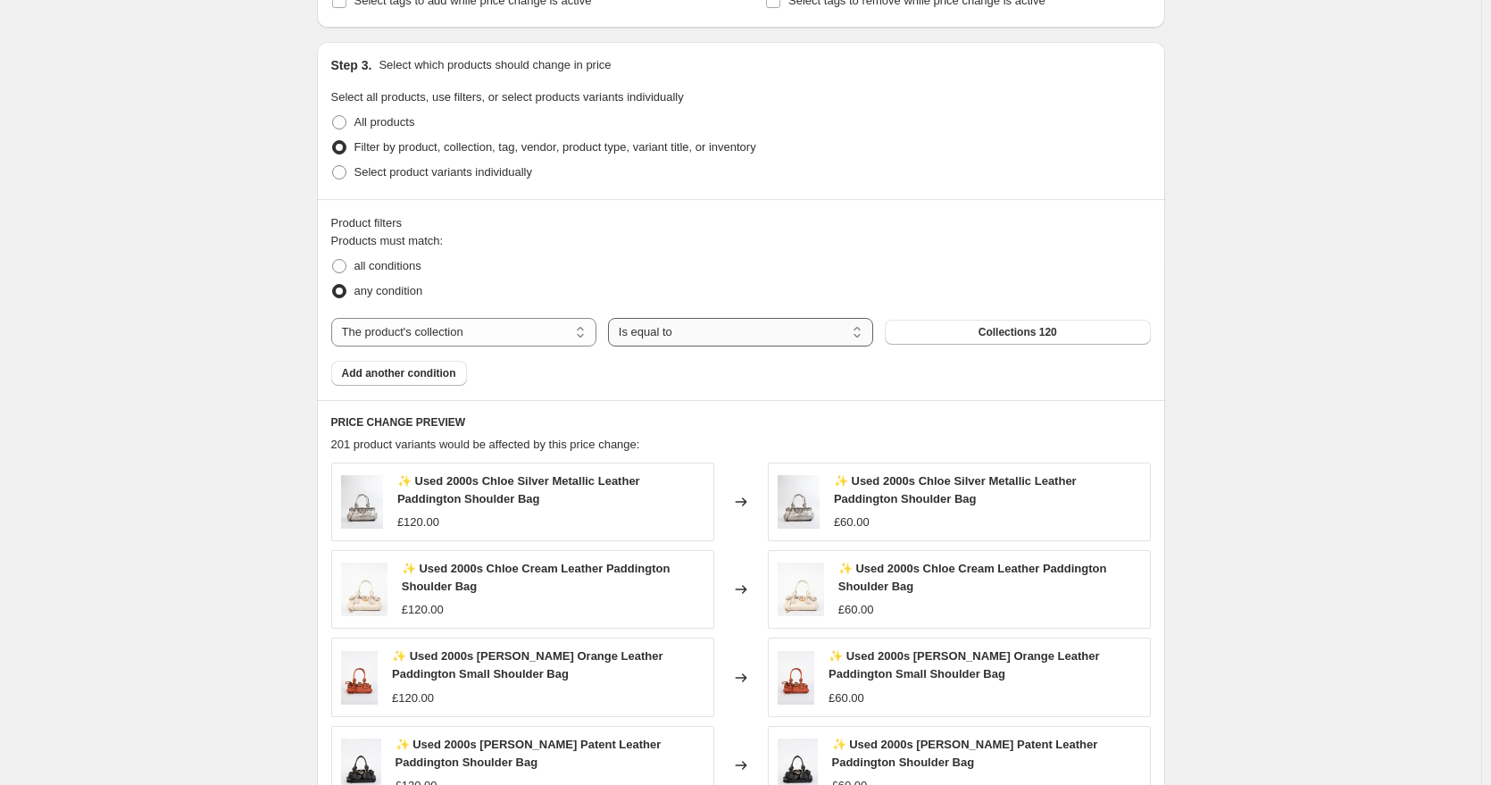
click at [724, 336] on select "Is equal to Is not equal to" at bounding box center [740, 332] width 265 height 29
click at [1006, 335] on span "Collections 120" at bounding box center [1018, 332] width 79 height 14
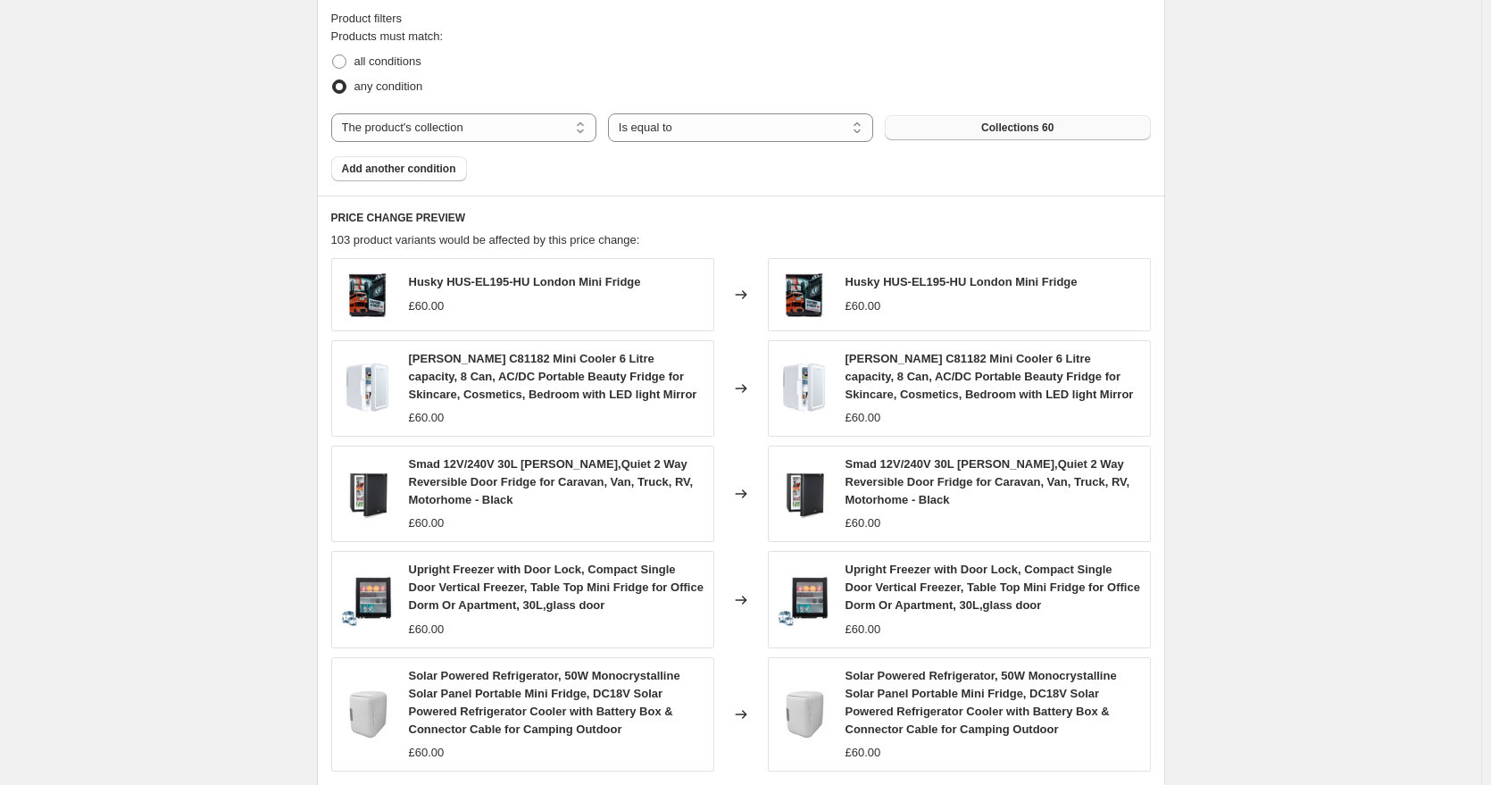
scroll to position [1147, 0]
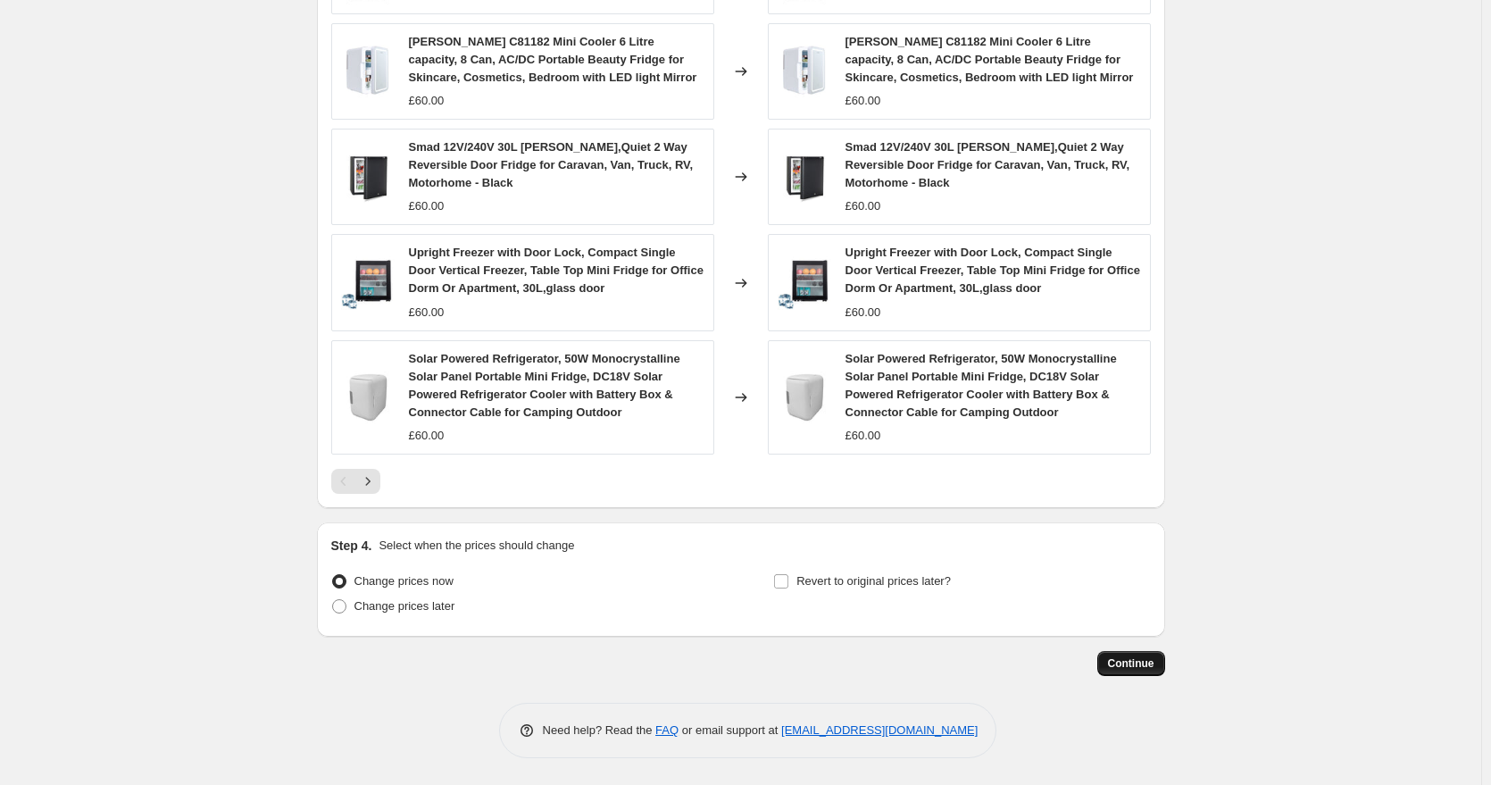
click at [1135, 657] on span "Continue" at bounding box center [1131, 663] width 46 height 14
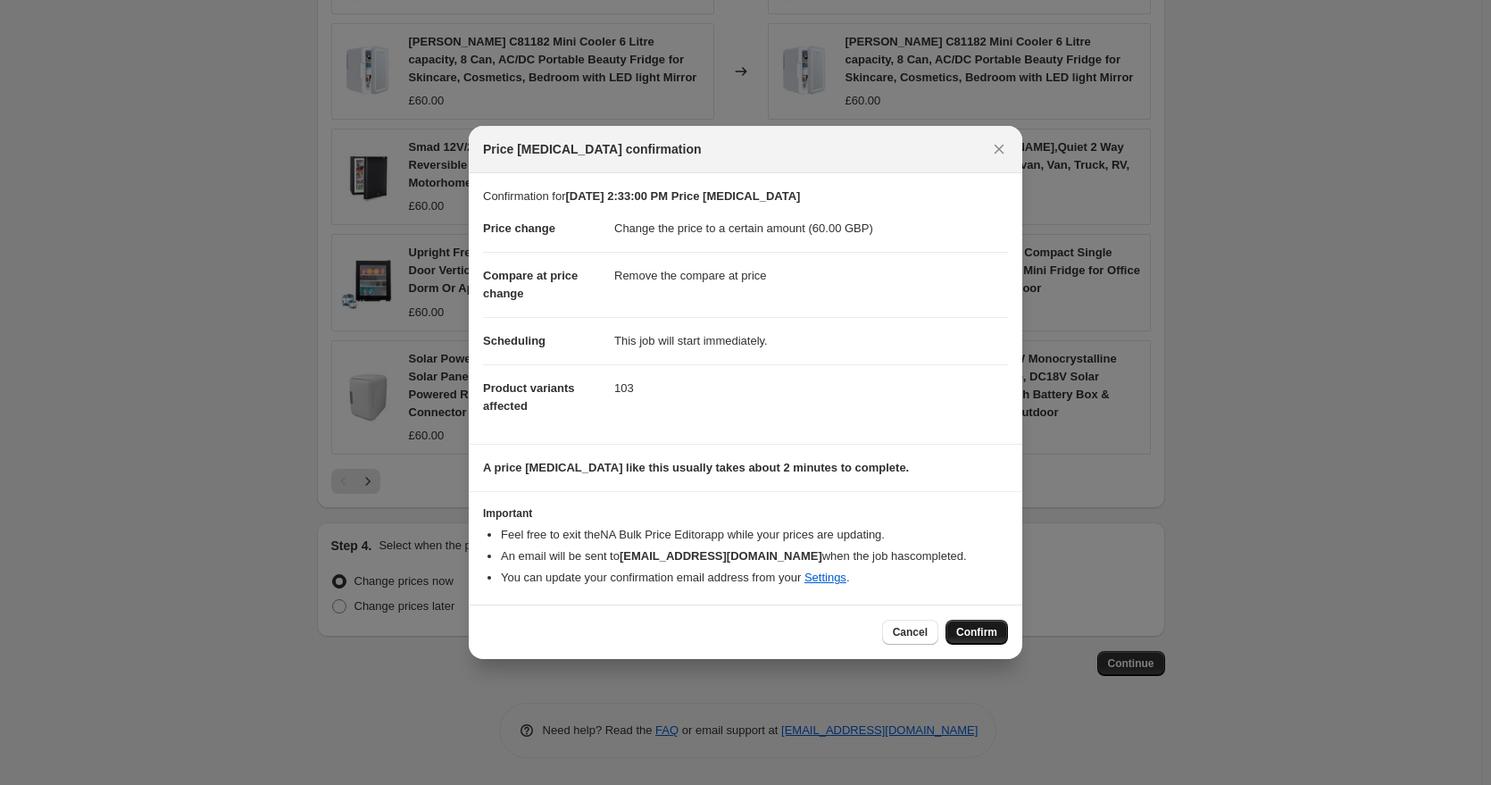
click at [986, 636] on span "Confirm" at bounding box center [976, 632] width 41 height 14
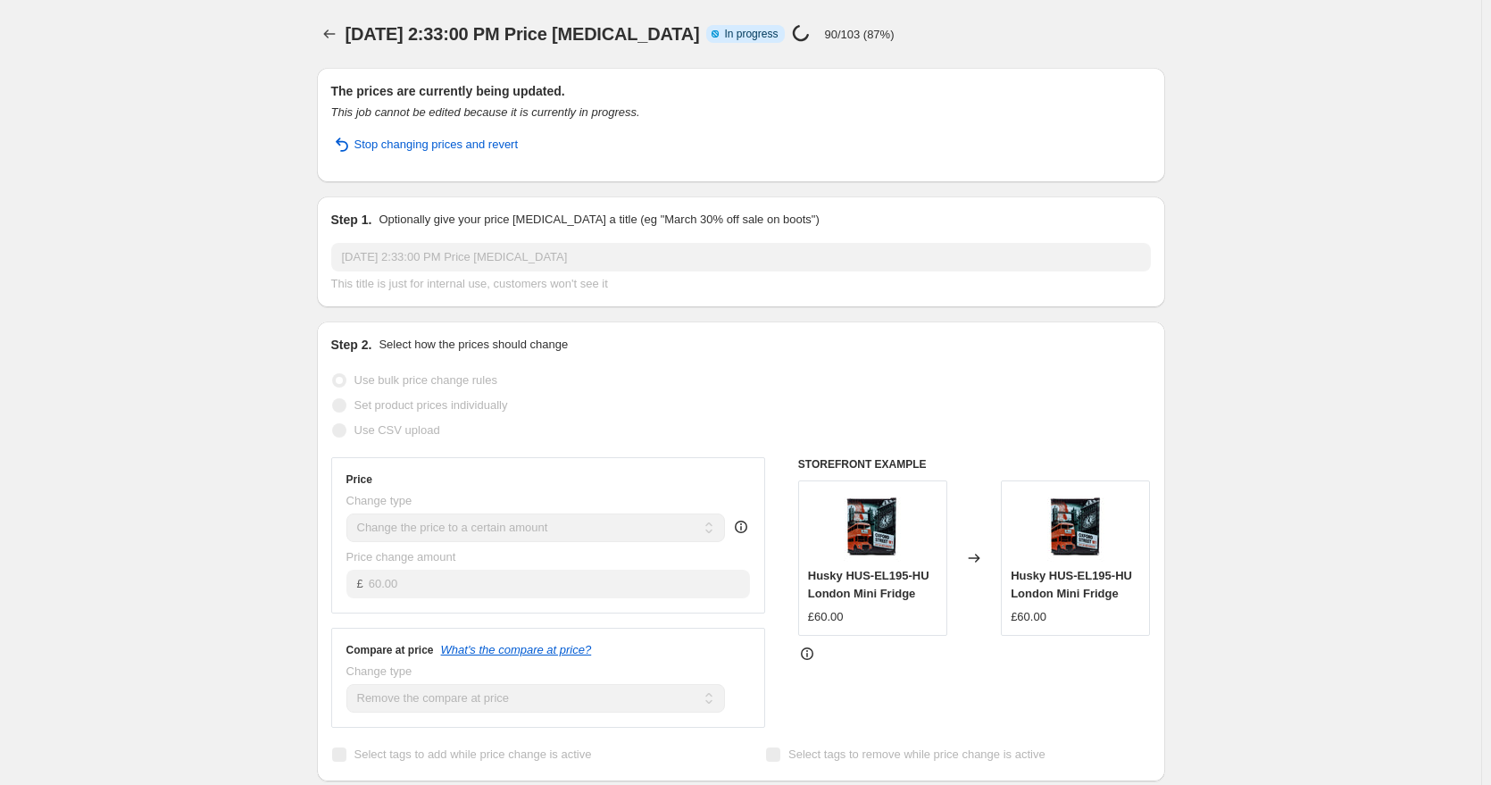
select select "remove"
select select "collection"
